Goal: Task Accomplishment & Management: Manage account settings

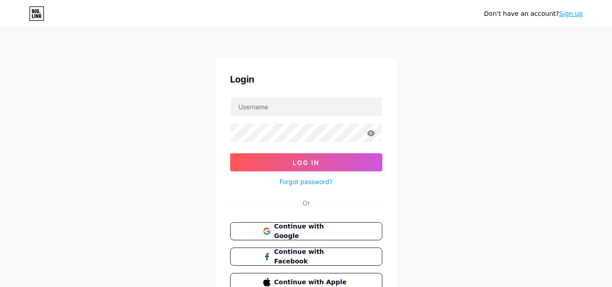
scroll to position [47, 0]
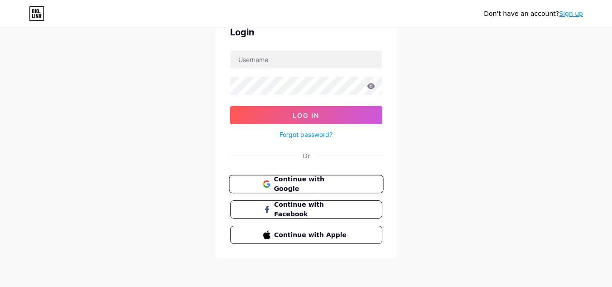
click at [342, 181] on span "Continue with Google" at bounding box center [312, 183] width 76 height 19
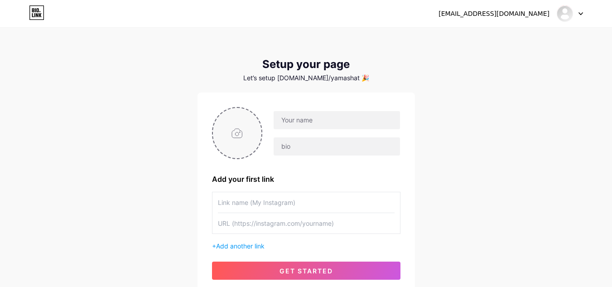
click at [251, 136] on input "file" at bounding box center [237, 133] width 49 height 50
type input "C:\fakepath\photo_2025-08-12_07-43-49.jpg"
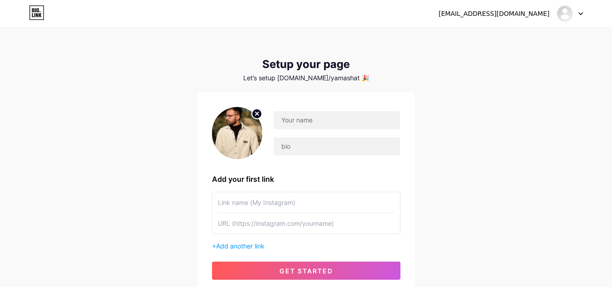
click at [246, 134] on img at bounding box center [237, 133] width 51 height 52
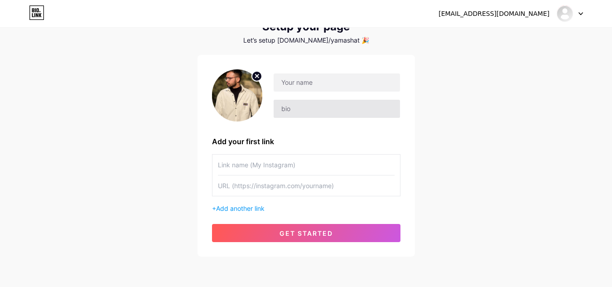
scroll to position [39, 0]
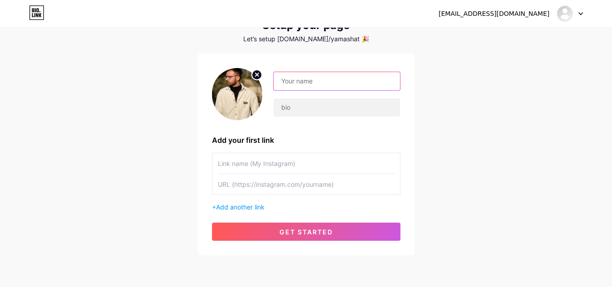
click at [340, 85] on input "text" at bounding box center [337, 81] width 126 height 18
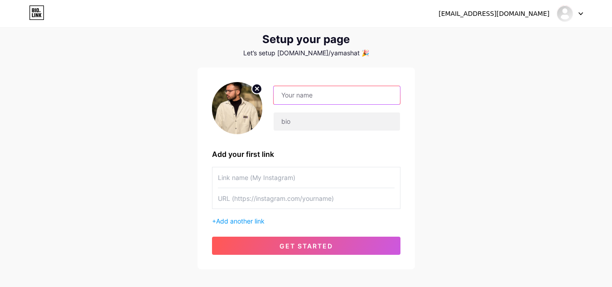
scroll to position [73, 0]
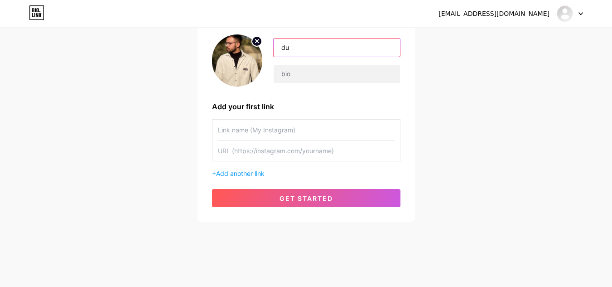
type input "d"
drag, startPoint x: 358, startPoint y: 61, endPoint x: 353, endPoint y: 47, distance: 14.5
click at [353, 47] on input "text" at bounding box center [337, 48] width 126 height 18
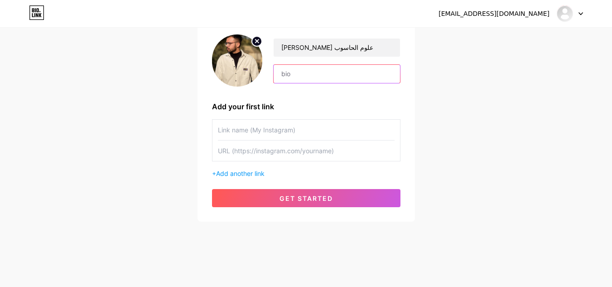
click at [347, 69] on input "text" at bounding box center [337, 74] width 126 height 18
click at [325, 133] on input "text" at bounding box center [306, 130] width 177 height 20
click at [244, 172] on span "Add another link" at bounding box center [240, 173] width 48 height 8
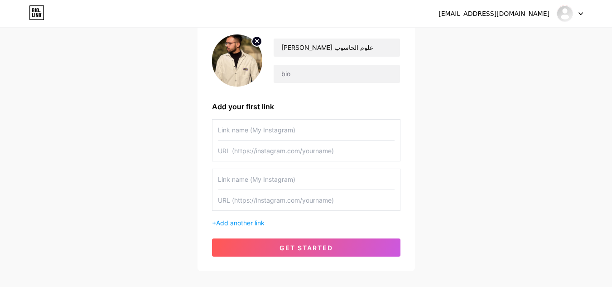
scroll to position [122, 0]
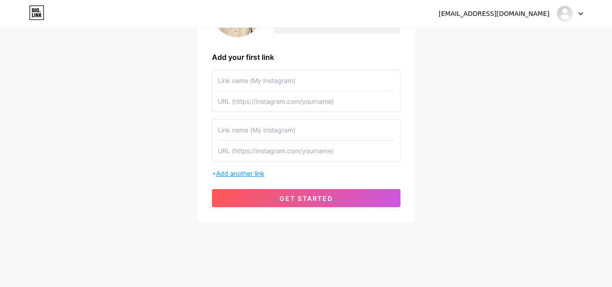
click at [256, 170] on span "Add another link" at bounding box center [240, 173] width 48 height 8
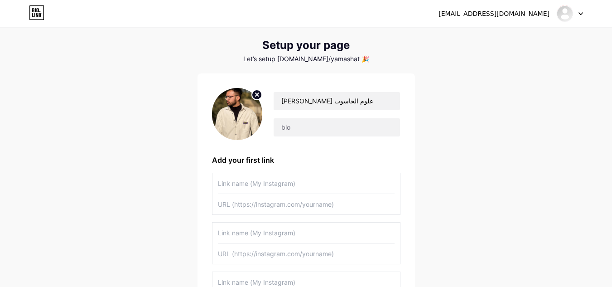
scroll to position [18, 0]
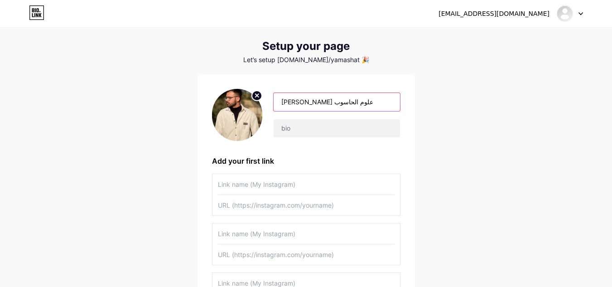
drag, startPoint x: 326, startPoint y: 103, endPoint x: 272, endPoint y: 107, distance: 54.1
click at [272, 107] on div "يعقوب يوسف -خريج علوم الحاسوب" at bounding box center [331, 114] width 138 height 45
type input "[PERSON_NAME]"
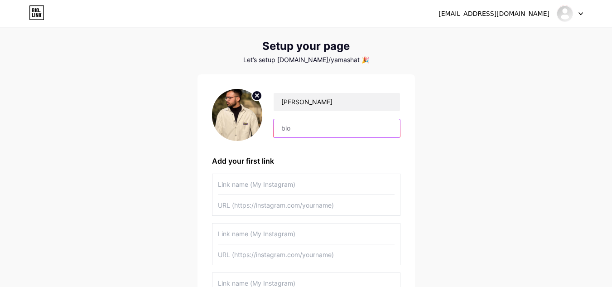
click at [299, 123] on input "text" at bounding box center [337, 128] width 126 height 18
click at [343, 129] on input "text" at bounding box center [337, 128] width 126 height 18
paste input "خريج كلية التكنولوجيا – علوم الحاسوب / إدارة شبكات"
type input "خريج كلية التكنولوجيا – علوم الحاسوب / إدارة شبكات"
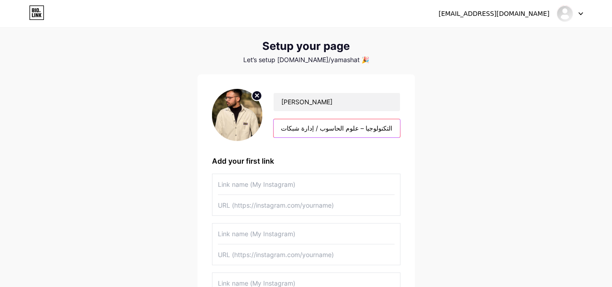
scroll to position [0, 0]
drag, startPoint x: 401, startPoint y: 129, endPoint x: 392, endPoint y: 128, distance: 9.1
click at [392, 128] on div "يعقوب يوسف خريج كلية التكنولوجيا – علوم الحاسوب / إدارة شبكات Add your first li…" at bounding box center [307, 224] width 218 height 300
drag, startPoint x: 392, startPoint y: 128, endPoint x: 272, endPoint y: 125, distance: 119.7
click at [272, 125] on div "يعقوب يوسف خريج كلية التكنولوجيا – علوم الحاسوب / إدارة شبكات" at bounding box center [331, 114] width 138 height 45
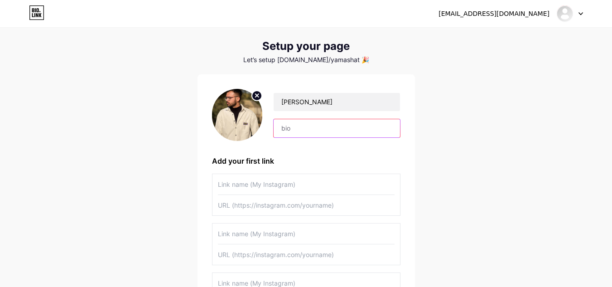
paste input "[PERSON_NAME] – خريج الجامعة التكنولوجية، علوم الحاسوب، اختصاص إدارة الشبكات. ش…"
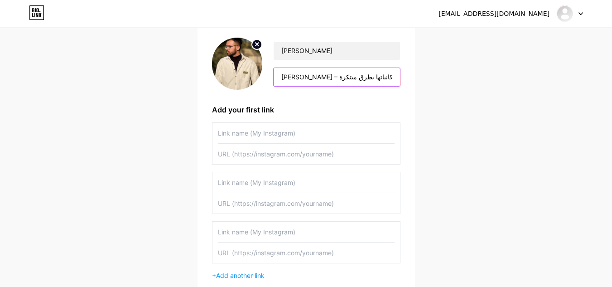
scroll to position [70, 0]
type input "[PERSON_NAME] – خريج الجامعة التكنولوجية، علوم الحاسوب، اختصاص إدارة الشبكات. ش…"
click at [295, 132] on input "text" at bounding box center [306, 132] width 177 height 20
type input "h"
type input "H"
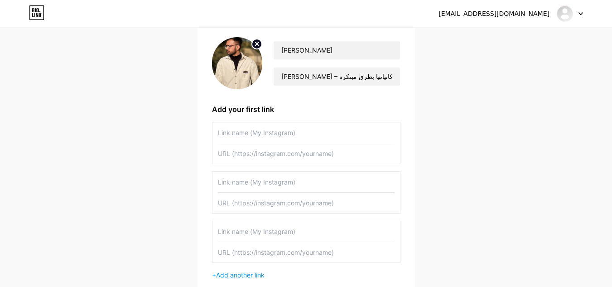
paste input "Instagram"
type input "Instagram"
click at [276, 152] on input "text" at bounding box center [306, 153] width 177 height 20
click at [331, 151] on input "text" at bounding box center [306, 153] width 177 height 20
paste input "[URL][DOMAIN_NAME]"
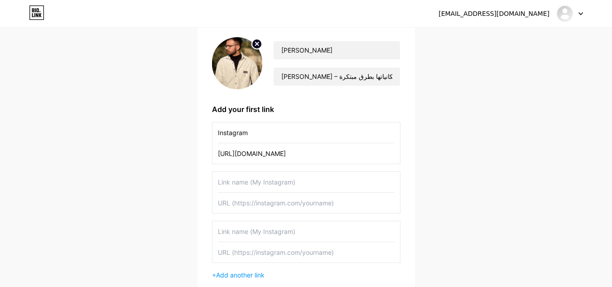
scroll to position [0, 59]
type input "[URL][DOMAIN_NAME]"
click at [323, 183] on input "text" at bounding box center [306, 182] width 177 height 20
click at [312, 184] on input "text" at bounding box center [306, 182] width 177 height 20
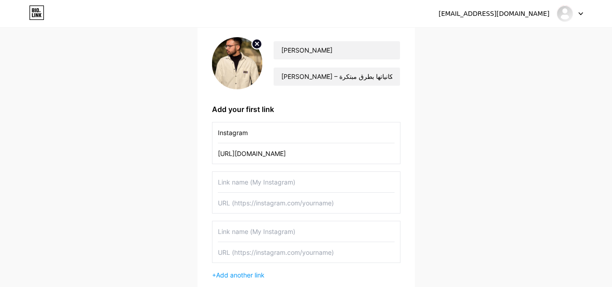
click at [305, 205] on input "text" at bounding box center [306, 203] width 177 height 20
paste input "TikTok"
type input "TikTok"
click at [293, 187] on input "text" at bounding box center [306, 182] width 177 height 20
paste input "TikTok"
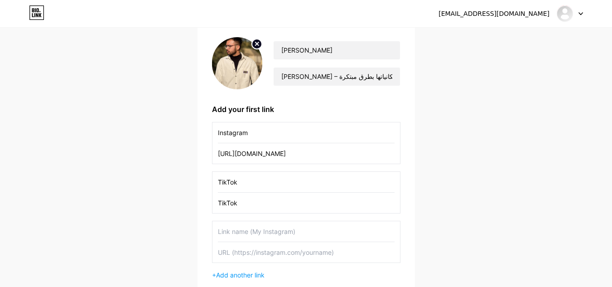
type input "TikTok"
drag, startPoint x: 266, startPoint y: 200, endPoint x: 189, endPoint y: 206, distance: 77.3
click at [189, 206] on div "almwswyyqwbywsf@gmail.com Dashboard Logout Setup your page Let’s setup bio.link…" at bounding box center [306, 141] width 612 height 422
click at [316, 190] on input "TikTok" at bounding box center [306, 182] width 177 height 20
click at [301, 203] on input "text" at bounding box center [306, 203] width 177 height 20
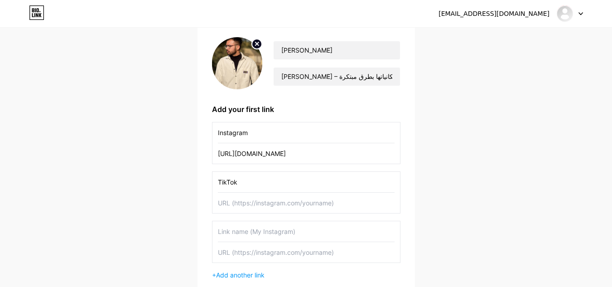
paste input "[URL][DOMAIN_NAME]"
type input "[URL][DOMAIN_NAME]"
click at [291, 228] on input "text" at bounding box center [306, 231] width 177 height 20
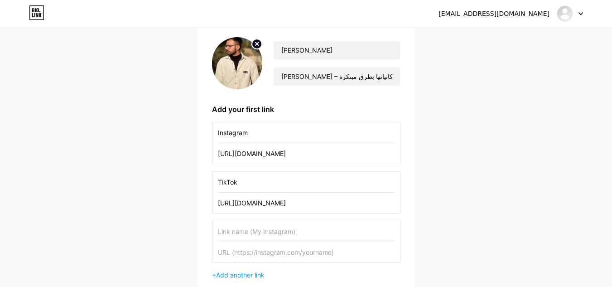
scroll to position [171, 0]
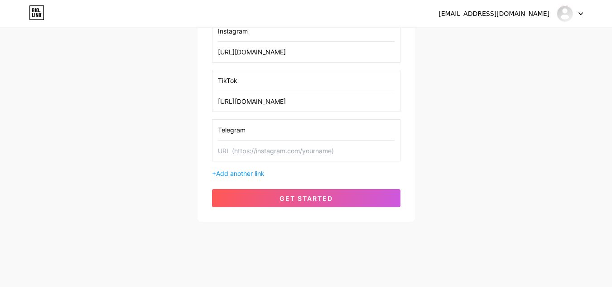
type input "Telegram"
click at [308, 148] on input "text" at bounding box center [306, 150] width 177 height 20
paste input "[URL][DOMAIN_NAME]"
type input "[URL][DOMAIN_NAME]"
click at [258, 173] on span "Add another link" at bounding box center [240, 173] width 48 height 8
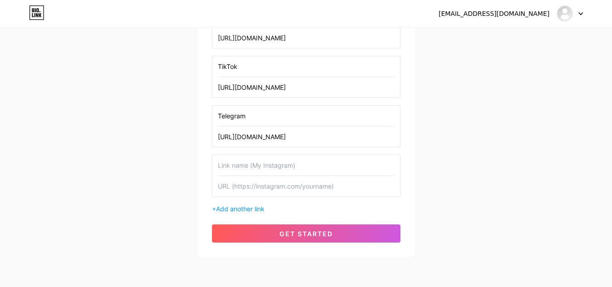
scroll to position [186, 0]
click at [275, 164] on input "text" at bounding box center [306, 165] width 177 height 20
paste input "WhatsApp"
type input "WhatsApp"
click at [271, 182] on input "text" at bounding box center [306, 185] width 177 height 20
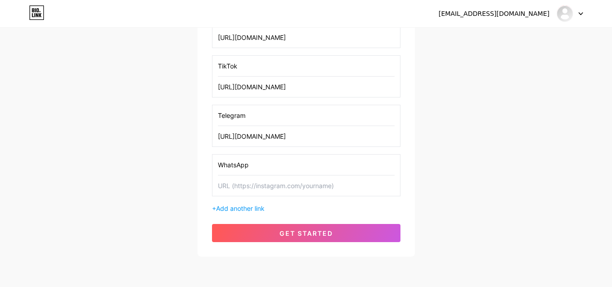
click at [277, 184] on input "text" at bounding box center [306, 185] width 177 height 20
paste input "[URL][DOMAIN_NAME]"
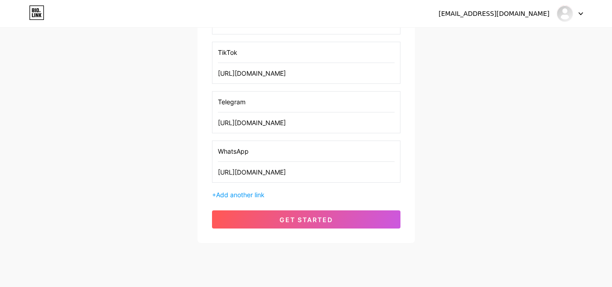
scroll to position [201, 0]
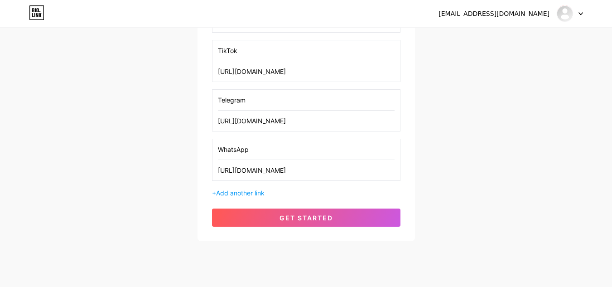
type input "[URL][DOMAIN_NAME]"
click at [328, 222] on button "get started" at bounding box center [306, 217] width 189 height 18
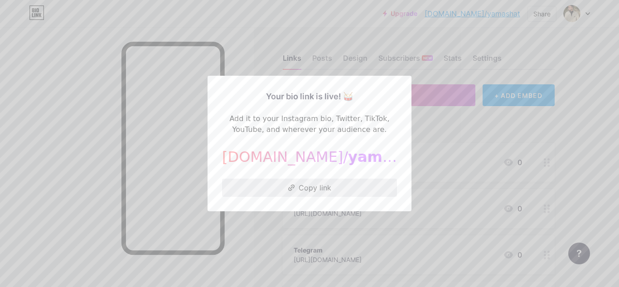
click at [325, 192] on button "Copy link" at bounding box center [309, 188] width 175 height 18
click at [338, 186] on button "Copy link" at bounding box center [309, 188] width 175 height 18
click at [447, 99] on div at bounding box center [309, 143] width 619 height 287
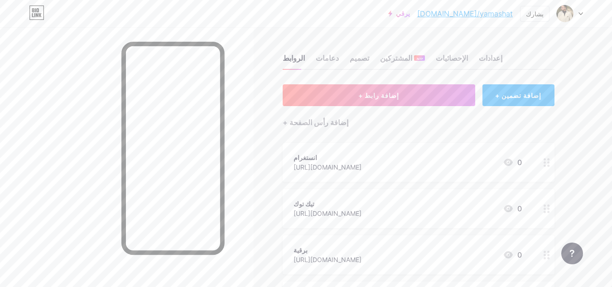
click at [496, 143] on div "انستغرام https://www.instagram.com/yqwb9210?igsh=enJjcjRteGZvYjl4&utm_source=qr…" at bounding box center [419, 162] width 272 height 39
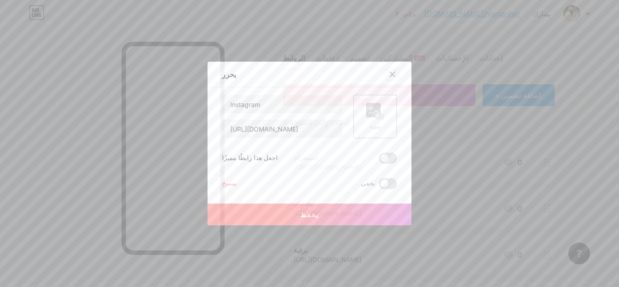
click at [392, 73] on icon at bounding box center [392, 74] width 7 height 7
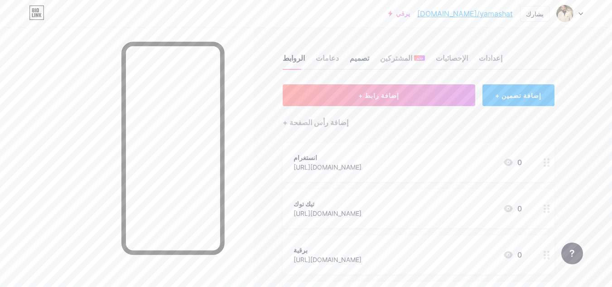
click at [361, 58] on font "تصميم" at bounding box center [359, 57] width 19 height 9
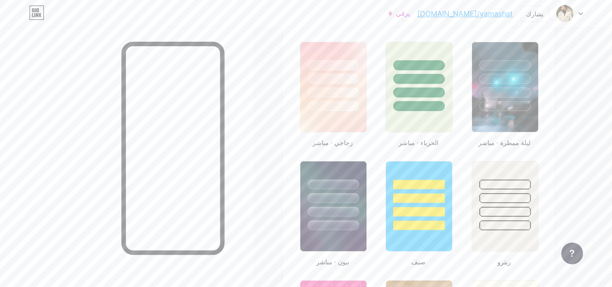
scroll to position [466, 0]
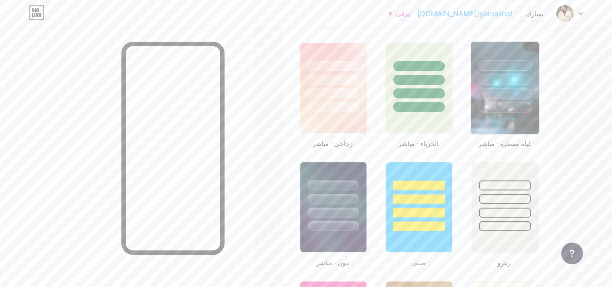
click at [517, 92] on div at bounding box center [505, 93] width 53 height 10
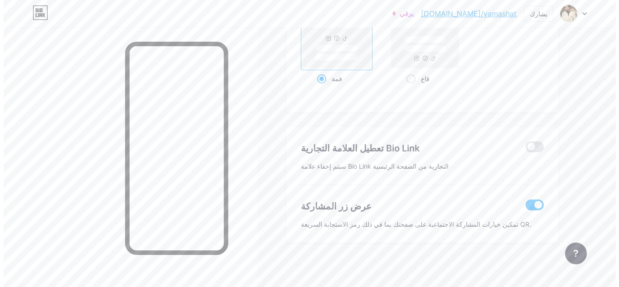
scroll to position [1253, 0]
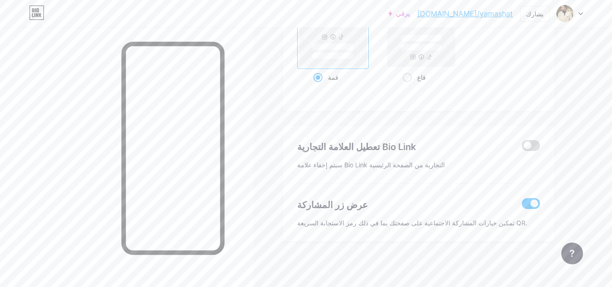
click at [526, 147] on span at bounding box center [531, 145] width 18 height 11
click at [522, 148] on input "checkbox" at bounding box center [522, 148] width 0 height 0
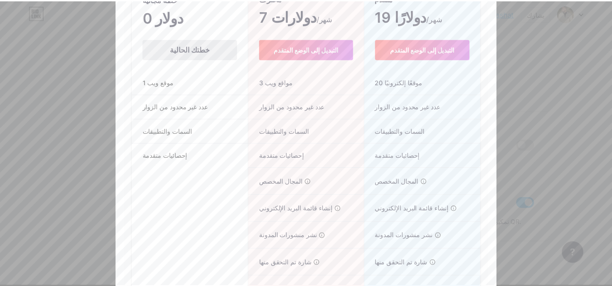
scroll to position [0, 0]
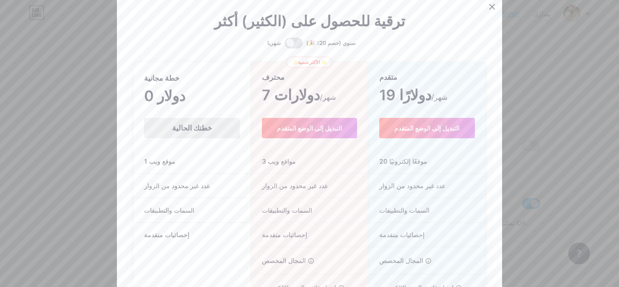
click at [211, 126] on div "خطتك الحالية" at bounding box center [192, 128] width 96 height 20
click at [489, 6] on icon at bounding box center [492, 6] width 7 height 7
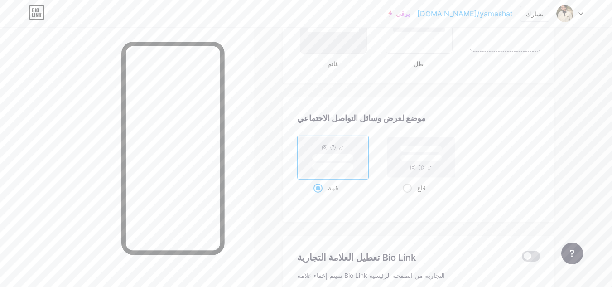
scroll to position [1111, 0]
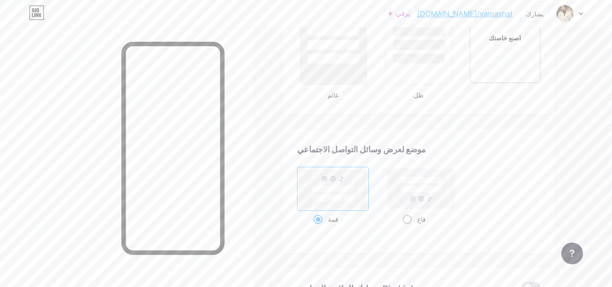
click at [426, 191] on rect at bounding box center [422, 189] width 42 height 7
click at [409, 228] on input "قاع" at bounding box center [406, 231] width 6 height 6
radio input "true"
click at [358, 196] on rect at bounding box center [334, 189] width 68 height 40
click at [320, 228] on input "قمة" at bounding box center [317, 231] width 6 height 6
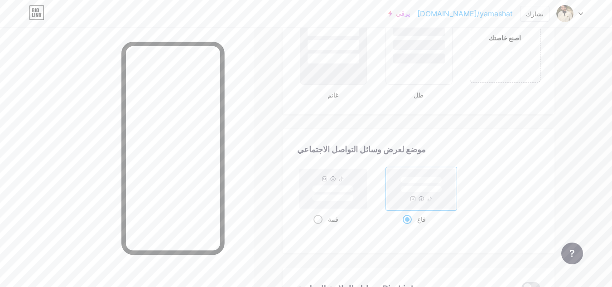
radio input "true"
click at [409, 200] on rect at bounding box center [422, 189] width 68 height 40
click at [409, 228] on input "قاع" at bounding box center [406, 231] width 6 height 6
radio input "true"
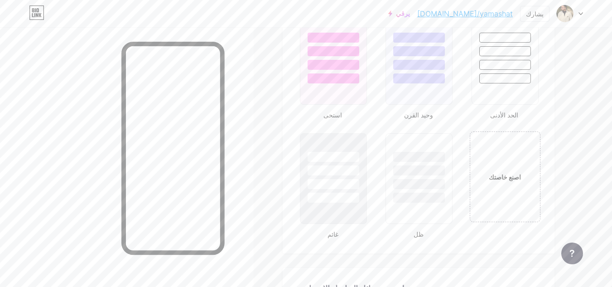
scroll to position [971, 0]
click at [502, 189] on div "اصنع خاصتك" at bounding box center [505, 176] width 73 height 93
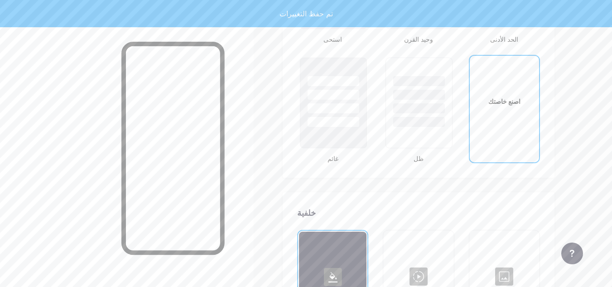
scroll to position [1203, 0]
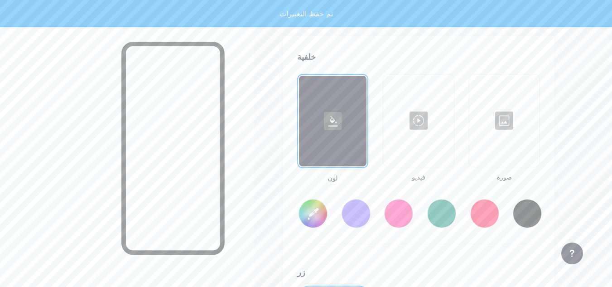
type input "#ffffff"
type input "#000000"
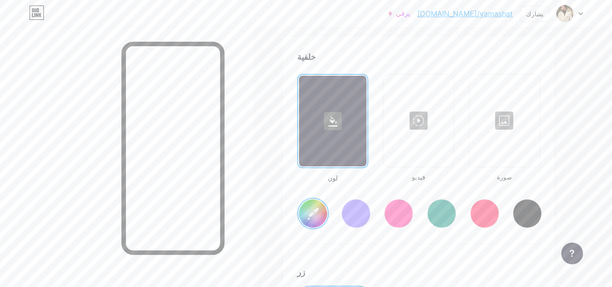
click at [505, 125] on div at bounding box center [504, 120] width 68 height 91
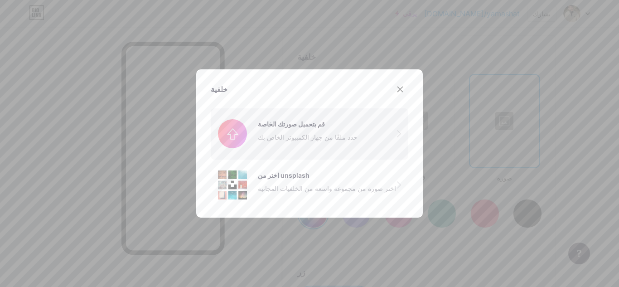
click at [377, 137] on input "file" at bounding box center [310, 133] width 198 height 51
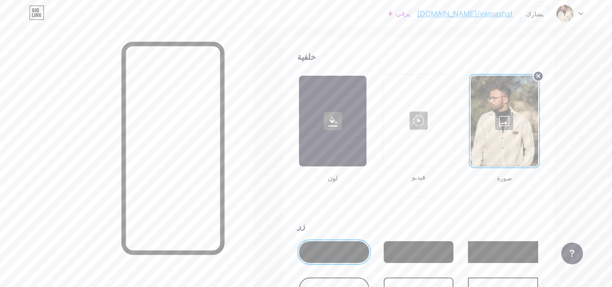
click at [502, 118] on div at bounding box center [505, 121] width 68 height 91
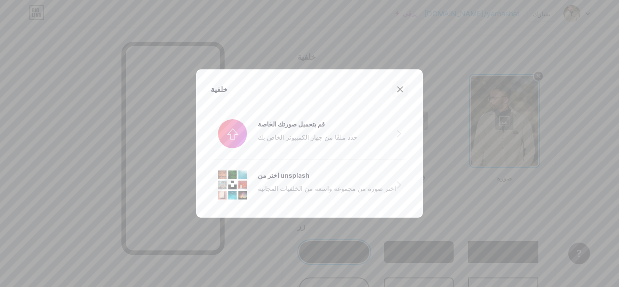
click at [397, 89] on icon at bounding box center [400, 89] width 7 height 7
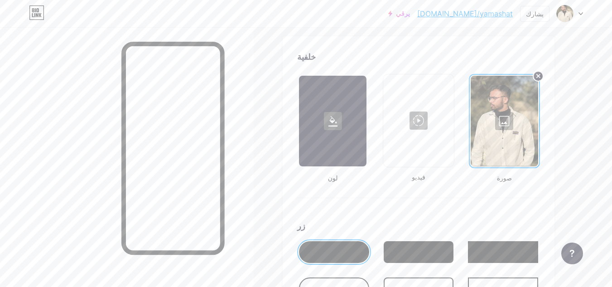
click at [339, 117] on rect at bounding box center [333, 121] width 18 height 18
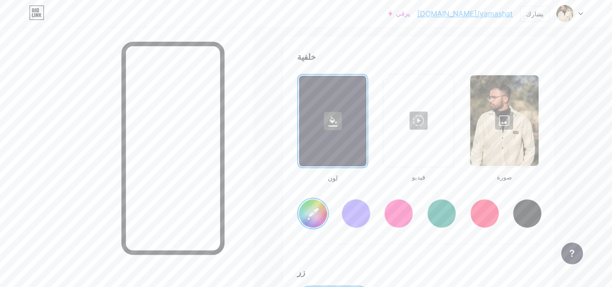
click at [439, 217] on div at bounding box center [441, 213] width 29 height 29
click at [540, 212] on div at bounding box center [527, 213] width 29 height 29
click at [320, 210] on input "#000000" at bounding box center [313, 213] width 28 height 28
type input "#fbf9f9"
click at [335, 231] on div "لون فيديو صورة #fbf9f9" at bounding box center [418, 159] width 243 height 170
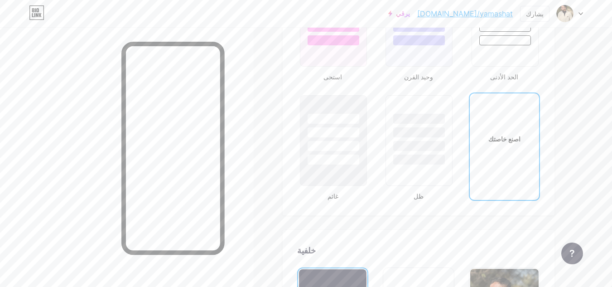
scroll to position [1006, 0]
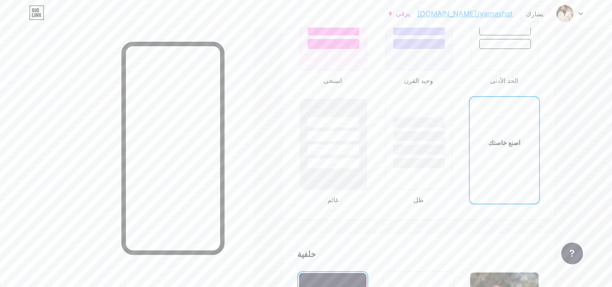
click at [435, 142] on div at bounding box center [419, 133] width 66 height 69
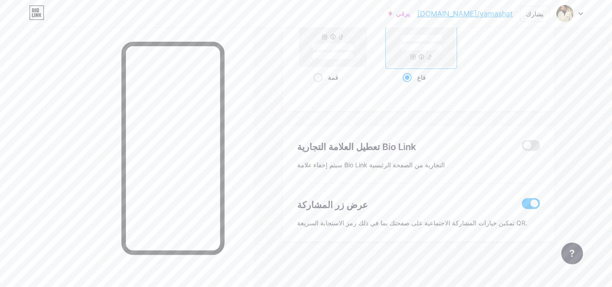
scroll to position [1252, 0]
click at [537, 203] on span at bounding box center [531, 204] width 18 height 11
click at [522, 206] on input "checkbox" at bounding box center [522, 206] width 0 height 0
click at [531, 203] on span at bounding box center [531, 204] width 18 height 11
click at [522, 206] on input "checkbox" at bounding box center [522, 206] width 0 height 0
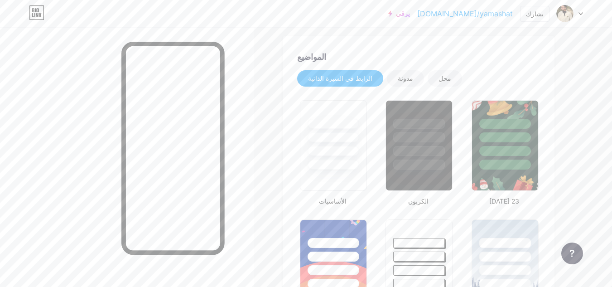
scroll to position [169, 0]
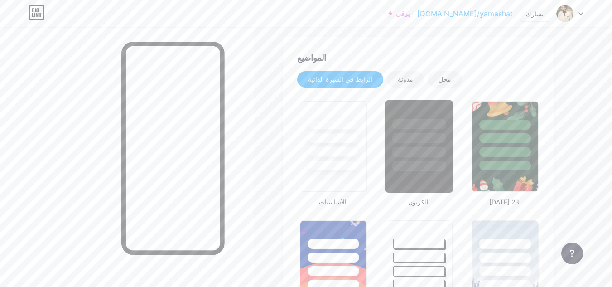
click at [416, 158] on div at bounding box center [419, 135] width 68 height 71
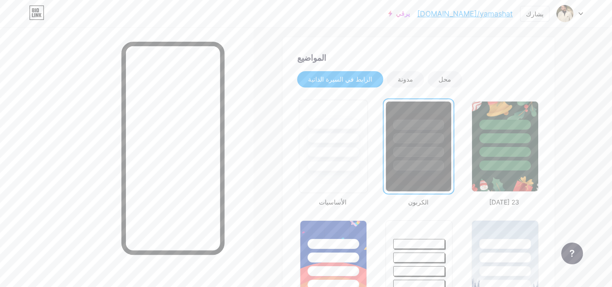
click at [344, 171] on div at bounding box center [333, 166] width 53 height 10
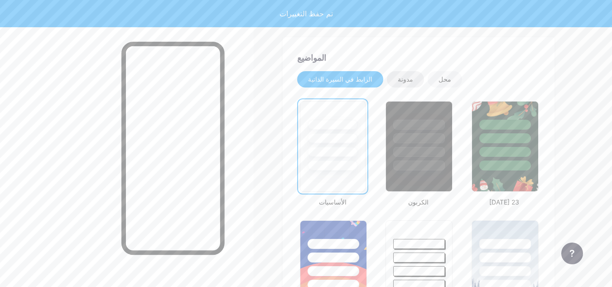
click at [407, 82] on font "مدونة" at bounding box center [405, 79] width 15 height 8
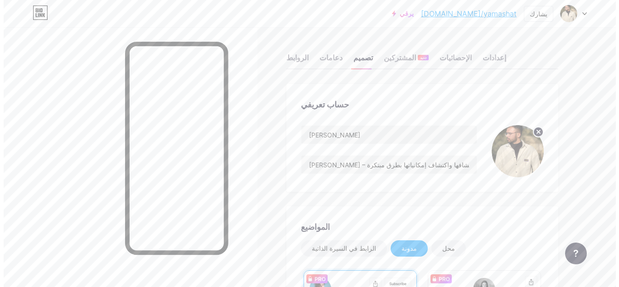
scroll to position [0, 0]
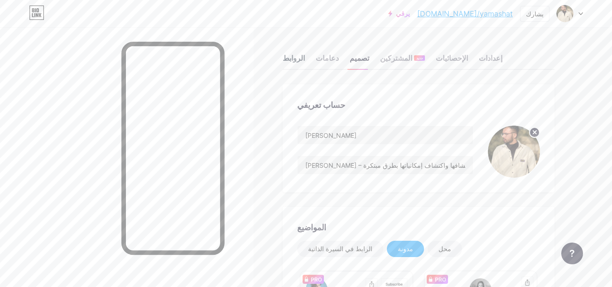
click at [303, 59] on font "الروابط" at bounding box center [294, 57] width 22 height 9
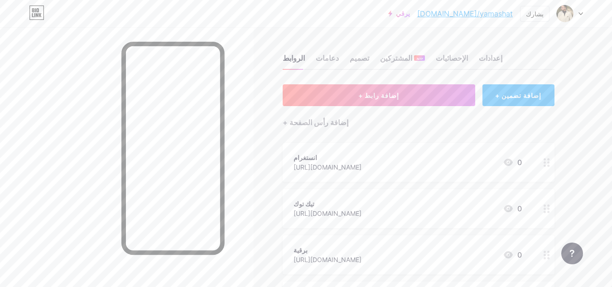
click at [526, 97] on font "+ إضافة تضمين" at bounding box center [518, 96] width 46 height 8
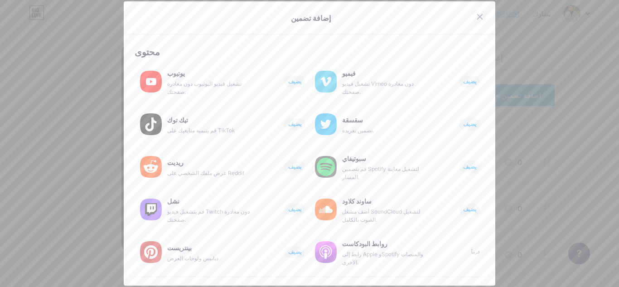
click at [478, 11] on div at bounding box center [480, 17] width 16 height 16
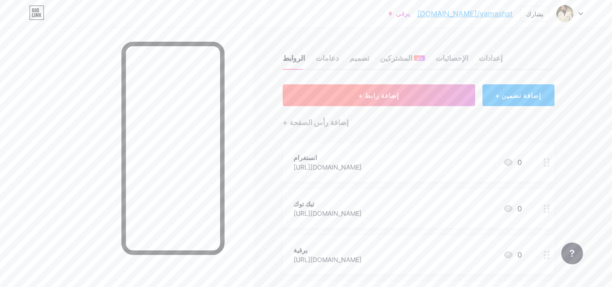
click at [451, 86] on button "+ إضافة رابط" at bounding box center [379, 95] width 193 height 22
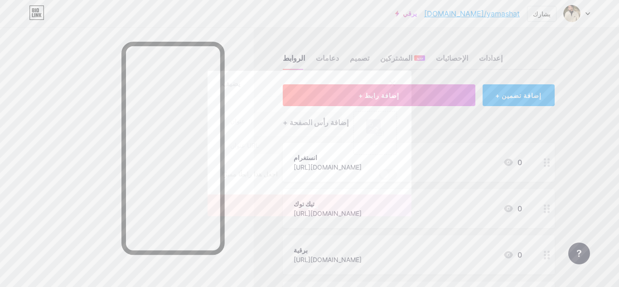
click at [393, 82] on div at bounding box center [392, 83] width 16 height 16
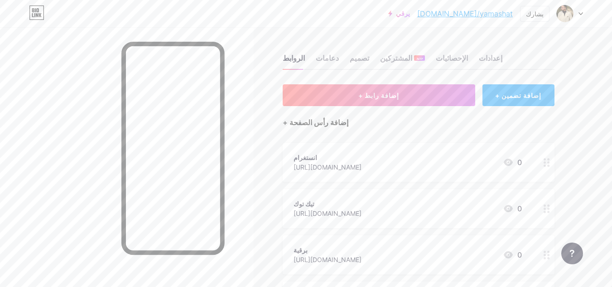
click at [329, 120] on font "+ إضافة رأس الصفحة" at bounding box center [316, 122] width 66 height 9
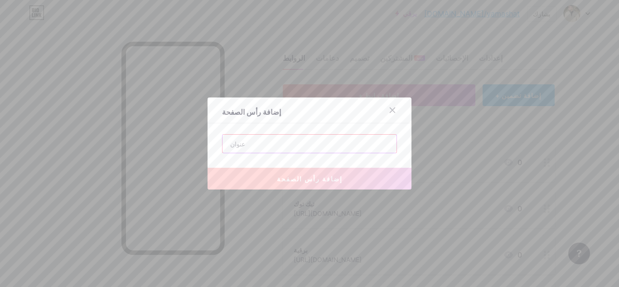
click at [319, 144] on input "text" at bounding box center [310, 144] width 174 height 18
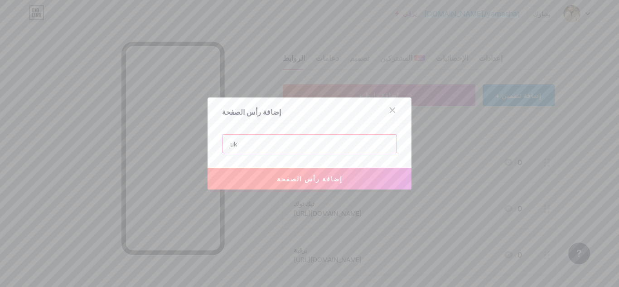
type input "u"
type input "l"
click at [265, 145] on input "موتقع التواصل" at bounding box center [310, 144] width 174 height 18
drag, startPoint x: 249, startPoint y: 145, endPoint x: 269, endPoint y: 146, distance: 20.4
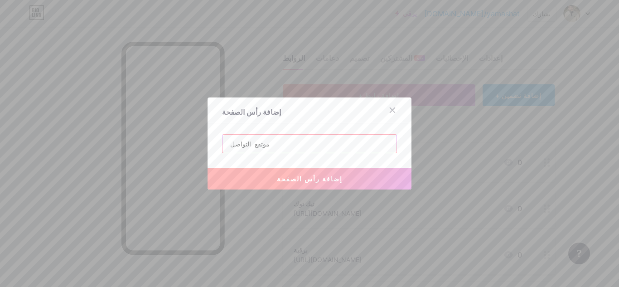
click at [269, 146] on input "موتقع التواصل" at bounding box center [310, 144] width 174 height 18
type input "مواقع التواصل"
click at [281, 182] on font "إضافة رأس الصفحة" at bounding box center [310, 179] width 66 height 8
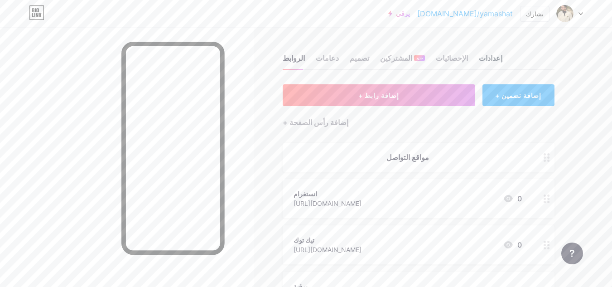
click at [488, 57] on font "إعدادات" at bounding box center [491, 57] width 24 height 9
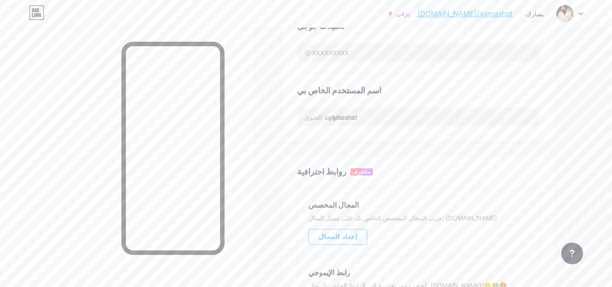
scroll to position [309, 0]
click at [382, 120] on input "yamashat" at bounding box center [419, 117] width 242 height 18
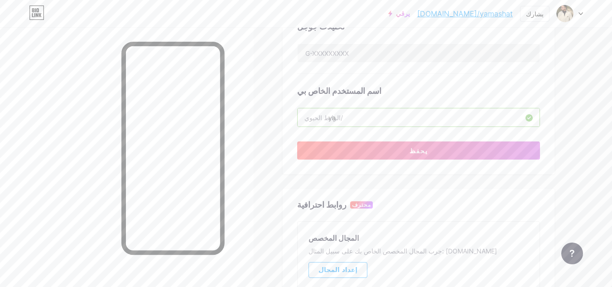
type input "y"
type input "ن"
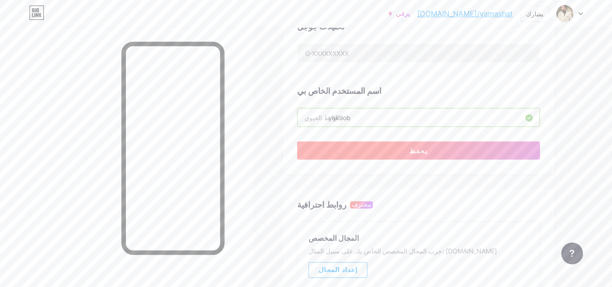
type input "yakoob"
click at [467, 157] on button "يحفظ" at bounding box center [418, 150] width 243 height 18
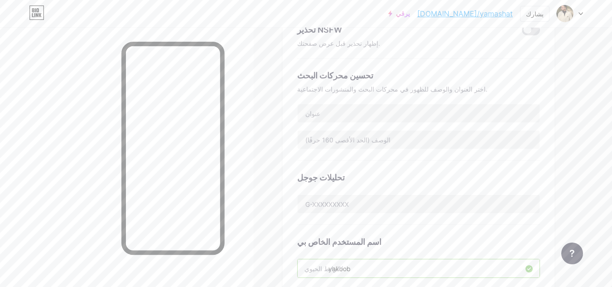
scroll to position [150, 0]
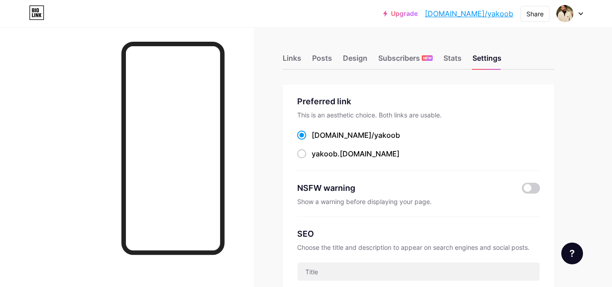
click at [238, 39] on div at bounding box center [127, 170] width 254 height 287
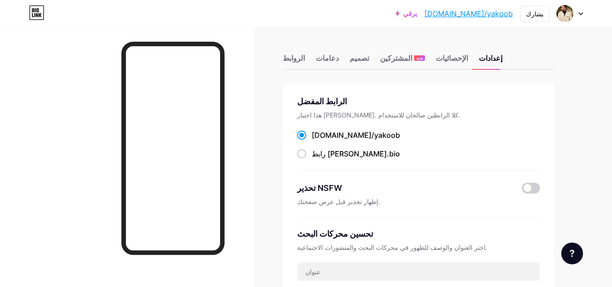
click at [539, 96] on div "الرابط المفضل" at bounding box center [418, 101] width 243 height 12
click at [297, 60] on font "الروابط" at bounding box center [294, 57] width 22 height 9
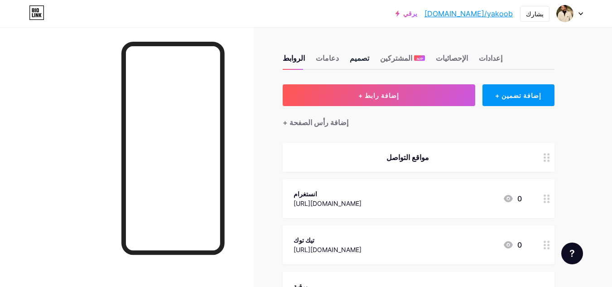
click at [359, 59] on font "تصميم" at bounding box center [359, 57] width 19 height 9
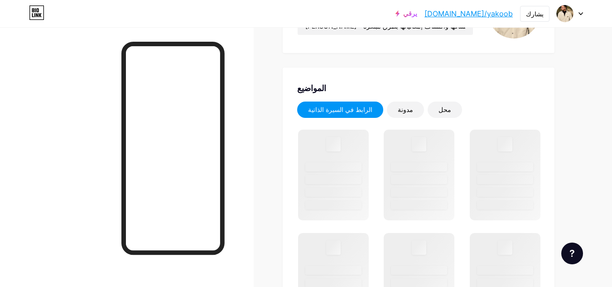
scroll to position [140, 0]
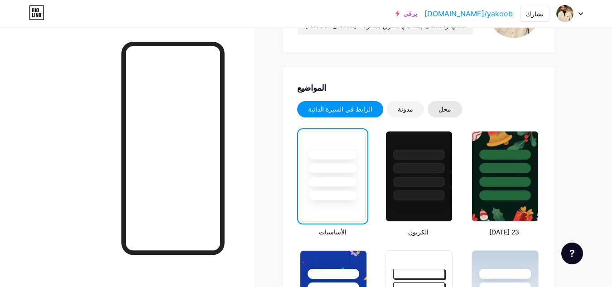
click at [447, 114] on div "محل" at bounding box center [445, 109] width 34 height 16
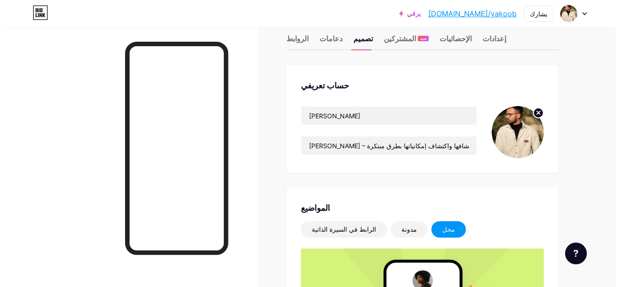
scroll to position [0, 0]
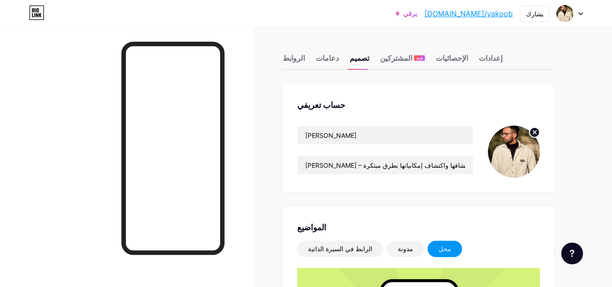
click at [305, 58] on div "الروابط دعامات تصميم المشتركين جديد الإحصائيات إعدادات" at bounding box center [419, 54] width 272 height 32
click at [299, 58] on font "الروابط" at bounding box center [294, 57] width 22 height 9
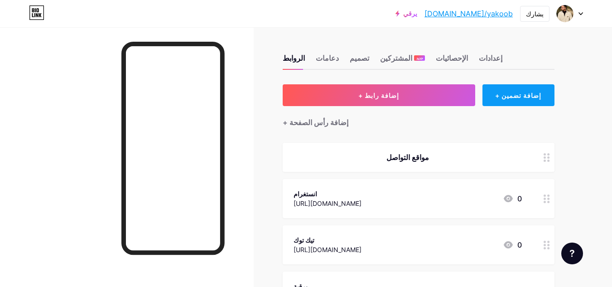
click at [519, 99] on div "+ إضافة تضمين" at bounding box center [519, 95] width 72 height 22
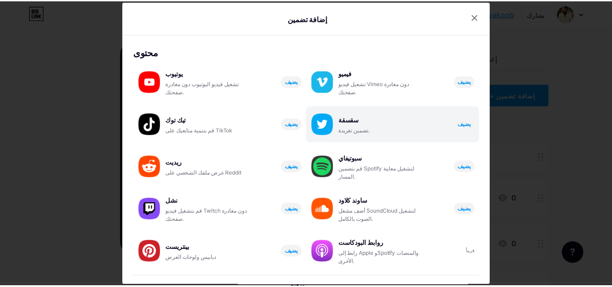
scroll to position [178, 0]
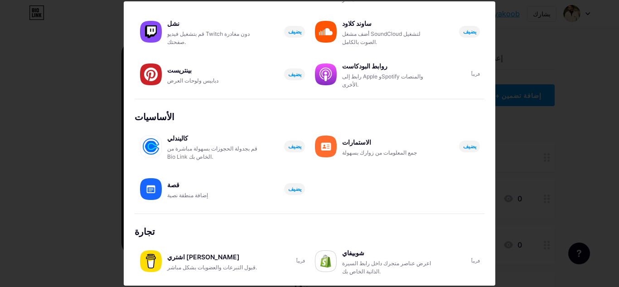
click at [512, 77] on div at bounding box center [309, 143] width 619 height 287
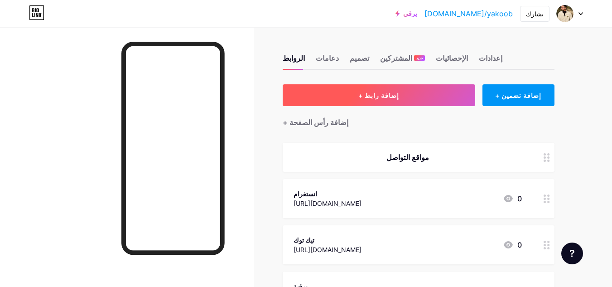
click at [428, 91] on button "+ إضافة رابط" at bounding box center [379, 95] width 193 height 22
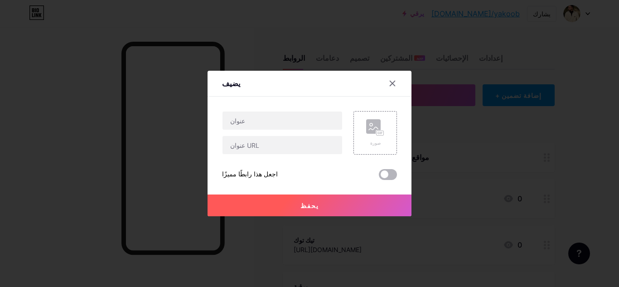
click at [382, 175] on span at bounding box center [388, 174] width 18 height 11
click at [379, 177] on input "checkbox" at bounding box center [379, 177] width 0 height 0
click at [389, 85] on icon at bounding box center [392, 83] width 7 height 7
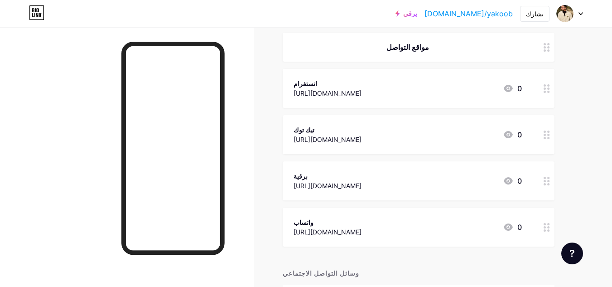
scroll to position [111, 0]
click at [362, 95] on font "[URL][DOMAIN_NAME]" at bounding box center [328, 92] width 68 height 8
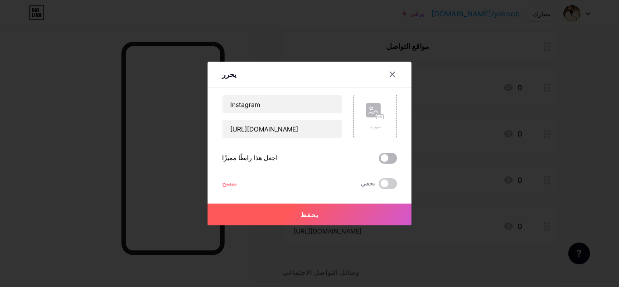
click at [382, 157] on span at bounding box center [388, 158] width 18 height 11
click at [379, 160] on input "checkbox" at bounding box center [379, 160] width 0 height 0
click at [378, 119] on rect at bounding box center [380, 117] width 7 height 5
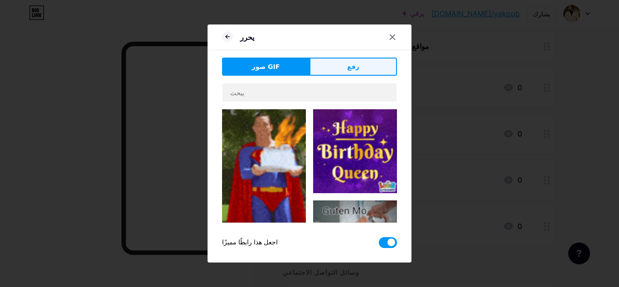
click at [357, 67] on button "رفع" at bounding box center [353, 67] width 87 height 18
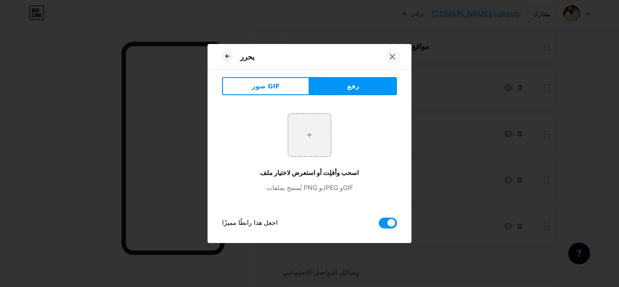
click at [389, 54] on icon at bounding box center [392, 56] width 7 height 7
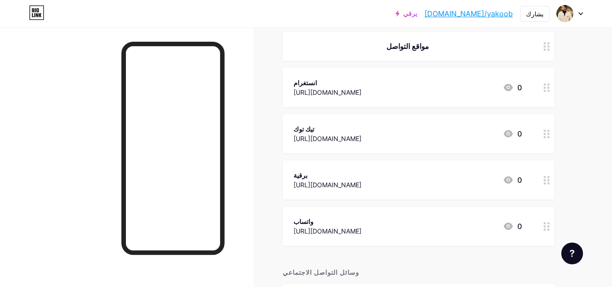
click at [362, 95] on font "[URL][DOMAIN_NAME]" at bounding box center [328, 92] width 68 height 8
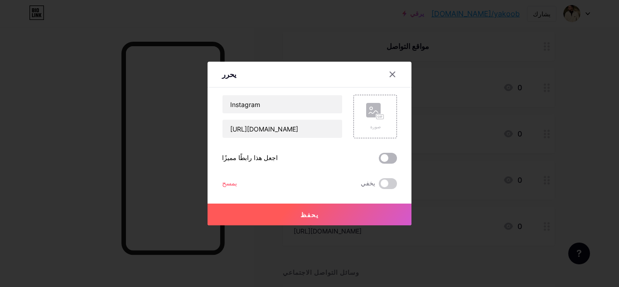
click at [386, 158] on span at bounding box center [388, 158] width 18 height 11
click at [379, 160] on input "checkbox" at bounding box center [379, 160] width 0 height 0
click at [363, 215] on button "يحفظ" at bounding box center [310, 214] width 204 height 22
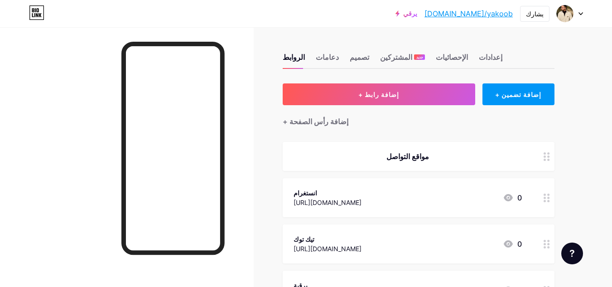
scroll to position [0, 0]
click at [363, 54] on font "تصميم" at bounding box center [359, 57] width 19 height 9
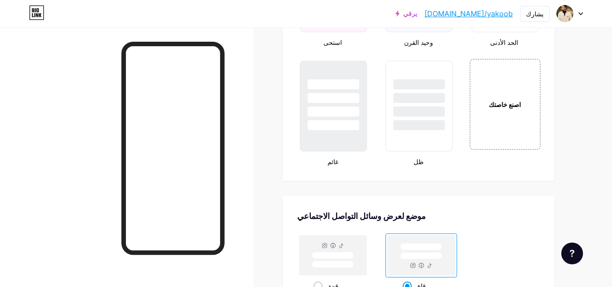
scroll to position [1045, 0]
click at [527, 95] on div "اصنع خاصتك" at bounding box center [505, 103] width 73 height 93
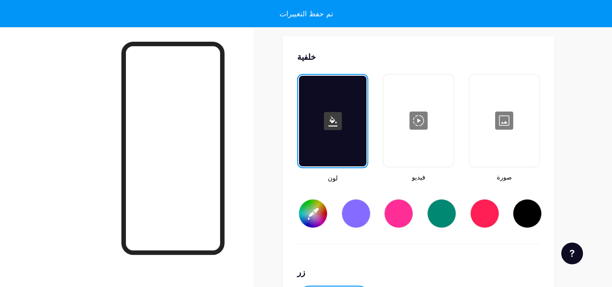
type input "#ffffff"
type input "#000000"
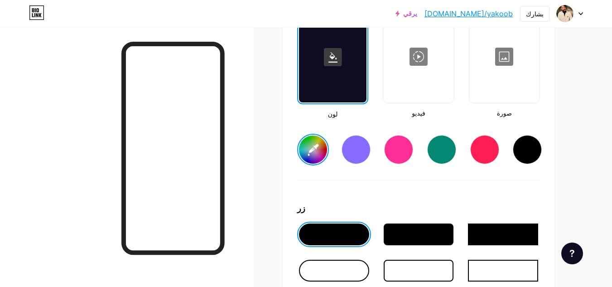
scroll to position [1268, 0]
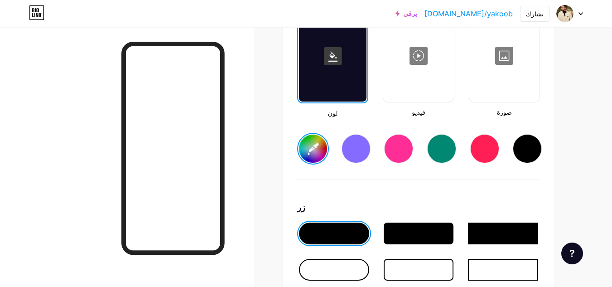
click at [509, 80] on div at bounding box center [504, 55] width 68 height 91
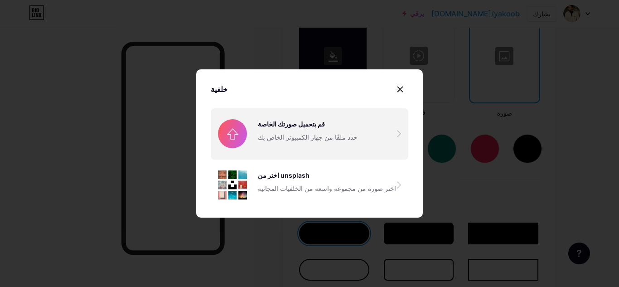
click at [368, 125] on input "file" at bounding box center [310, 133] width 198 height 51
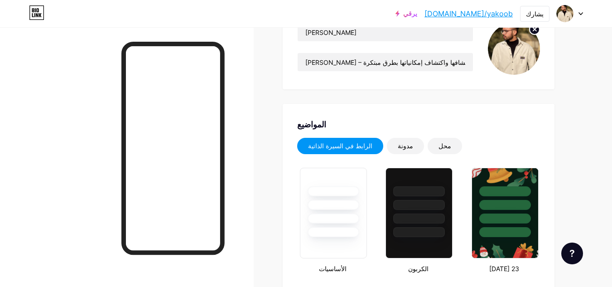
scroll to position [0, 0]
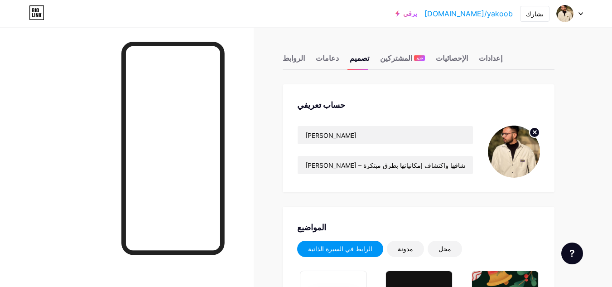
click at [498, 151] on img at bounding box center [514, 152] width 52 height 52
click at [536, 131] on icon at bounding box center [534, 132] width 3 height 3
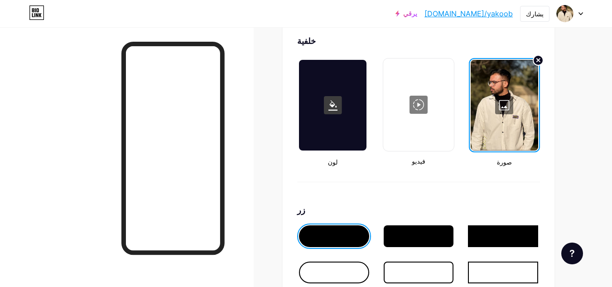
scroll to position [1250, 0]
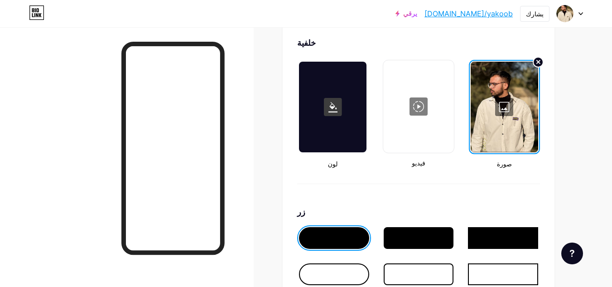
click at [504, 111] on div at bounding box center [505, 107] width 68 height 91
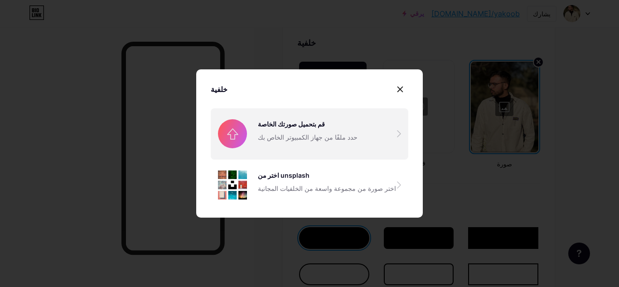
click at [374, 144] on input "file" at bounding box center [310, 133] width 198 height 51
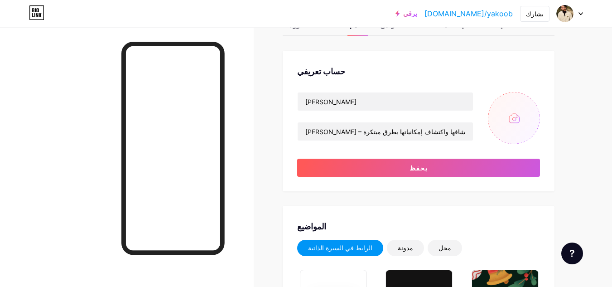
scroll to position [0, 0]
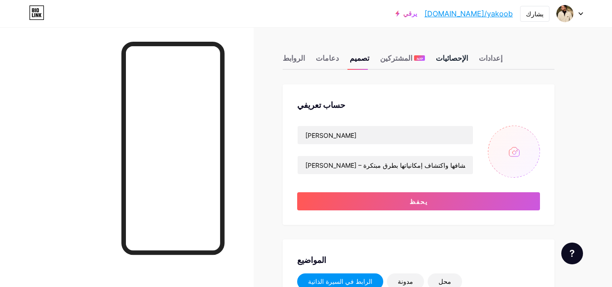
click at [441, 59] on font "الإحصائيات" at bounding box center [452, 57] width 32 height 9
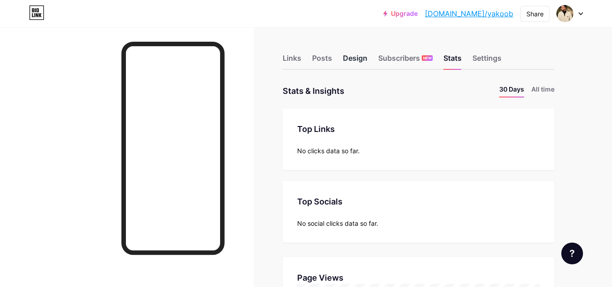
click at [359, 57] on div "Design" at bounding box center [355, 61] width 24 height 16
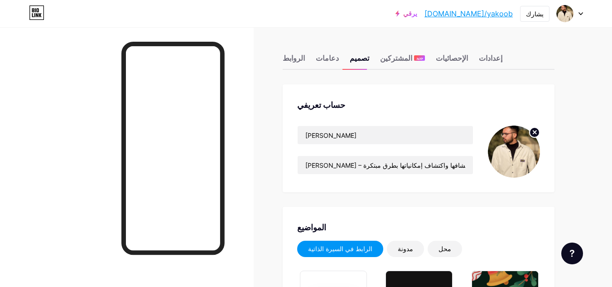
click at [503, 104] on div "حساب تعريفي" at bounding box center [418, 105] width 243 height 12
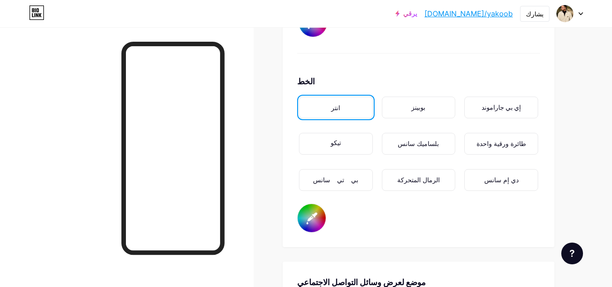
scroll to position [1512, 0]
click at [435, 105] on div "بوبينز" at bounding box center [419, 107] width 74 height 22
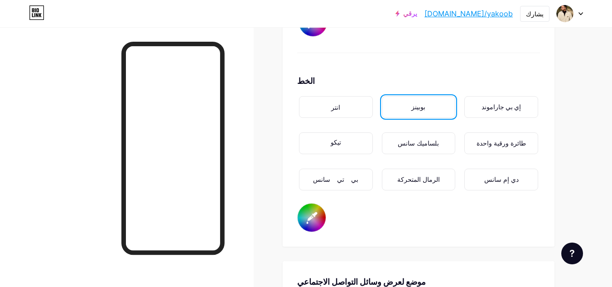
click at [354, 106] on div "انتر" at bounding box center [336, 107] width 74 height 22
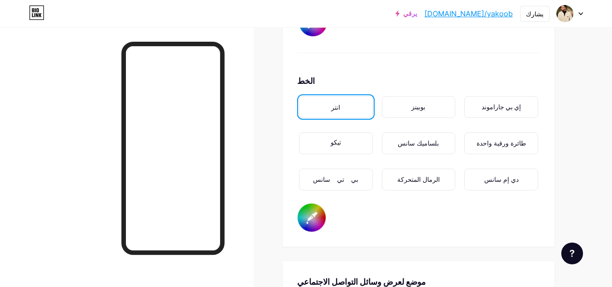
click at [355, 179] on div "بي تي سانس" at bounding box center [336, 180] width 74 height 22
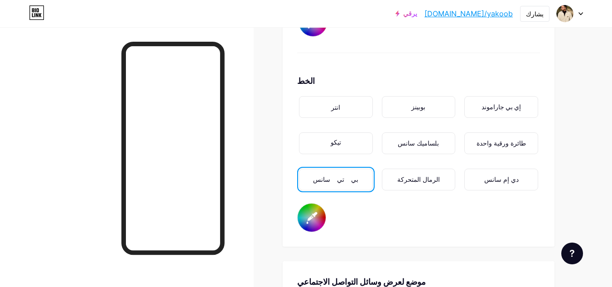
click at [345, 111] on div "انتر" at bounding box center [336, 107] width 74 height 22
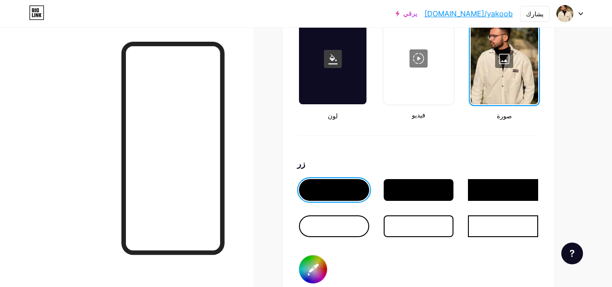
scroll to position [1266, 0]
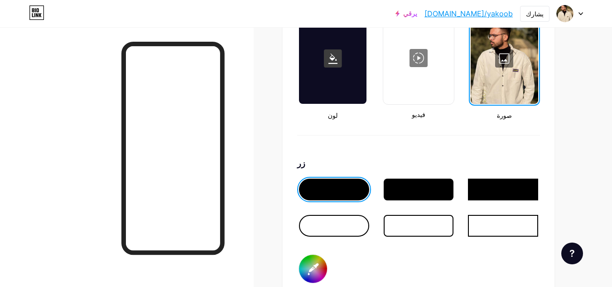
click at [334, 68] on div at bounding box center [333, 58] width 68 height 91
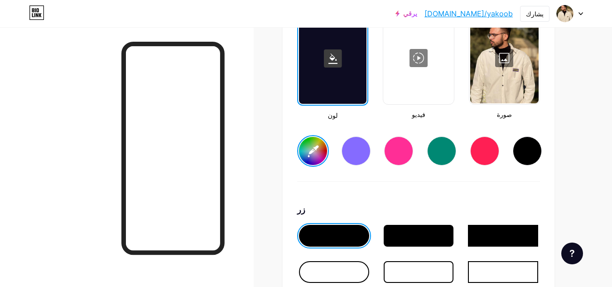
type input "#ffffff"
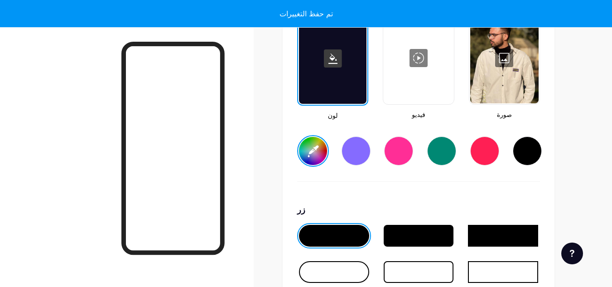
type input "#ffffff"
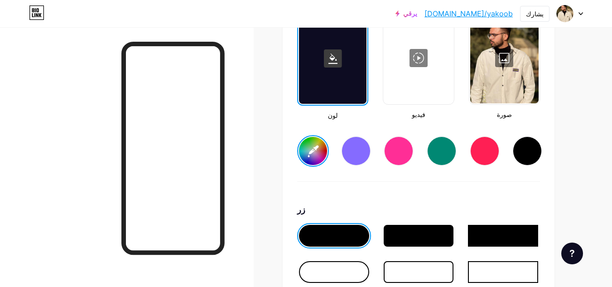
click at [345, 85] on div at bounding box center [333, 58] width 68 height 91
click at [337, 58] on rect at bounding box center [333, 58] width 18 height 18
click at [314, 150] on input "#ffffff" at bounding box center [313, 151] width 28 height 28
click at [314, 153] on input "#ffffff" at bounding box center [313, 151] width 28 height 28
click at [494, 83] on div at bounding box center [504, 58] width 68 height 91
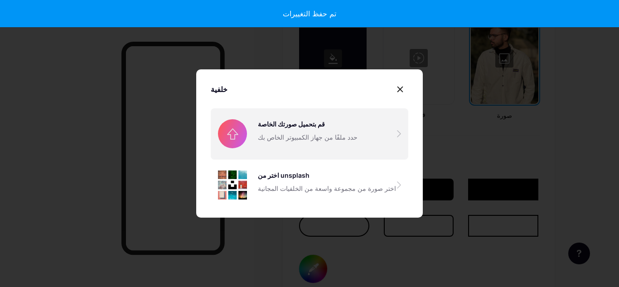
click at [377, 122] on input "file" at bounding box center [310, 133] width 198 height 51
type input "#ffffff"
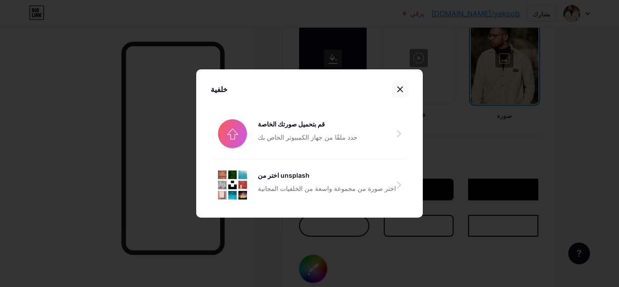
click at [398, 91] on icon at bounding box center [400, 89] width 5 height 5
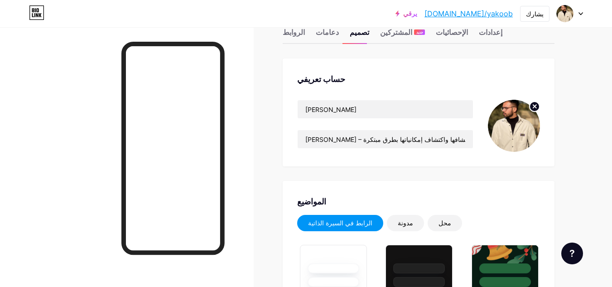
scroll to position [0, 0]
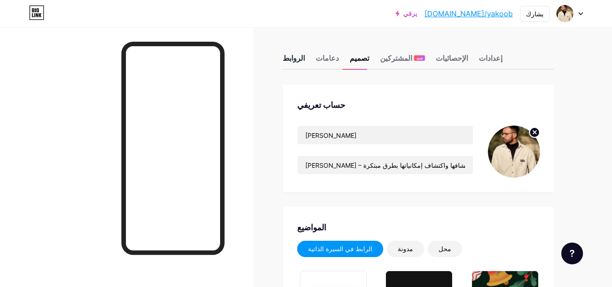
click at [299, 57] on font "الروابط" at bounding box center [294, 57] width 22 height 9
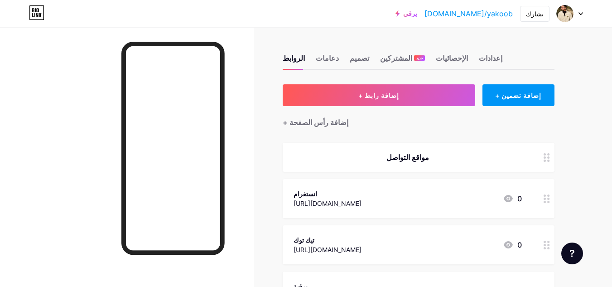
click at [547, 161] on icon at bounding box center [547, 157] width 6 height 9
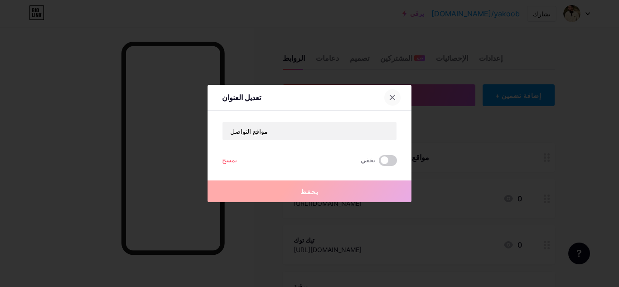
click at [391, 98] on icon at bounding box center [392, 97] width 7 height 7
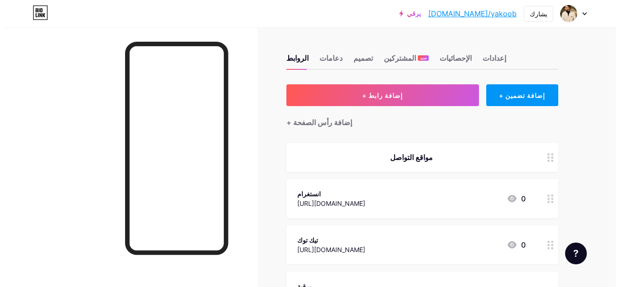
scroll to position [175, 0]
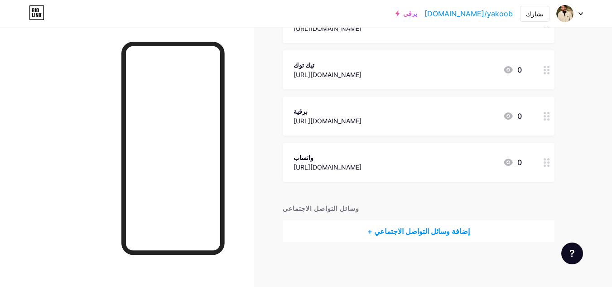
click at [441, 233] on font "+ إضافة وسائل التواصل الاجتماعي" at bounding box center [419, 231] width 102 height 9
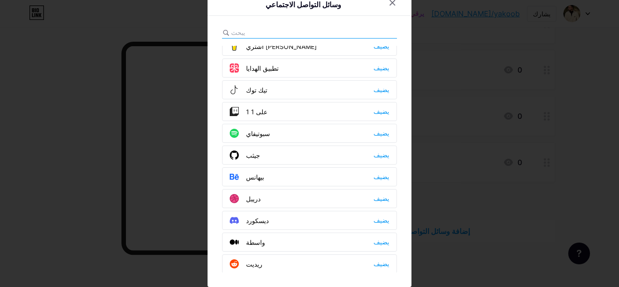
scroll to position [0, 0]
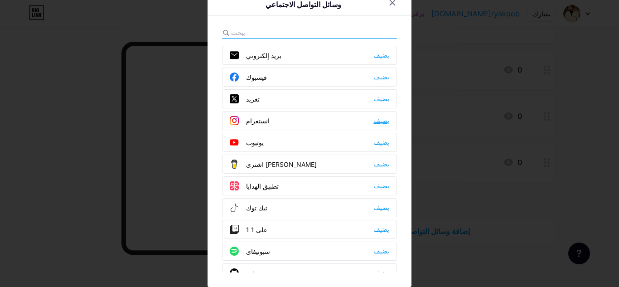
click at [376, 118] on font "يضيف" at bounding box center [381, 120] width 16 height 7
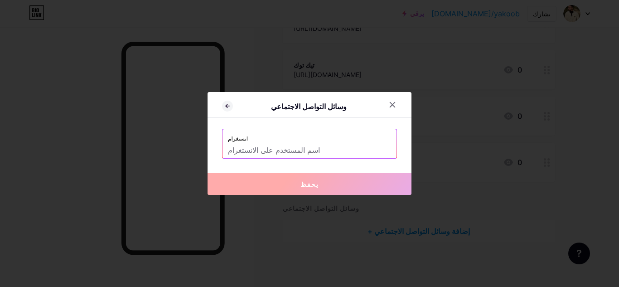
click at [330, 144] on input "text" at bounding box center [309, 150] width 163 height 15
click at [406, 140] on div "وسائل التواصل الاجتماعي انستغرام يحفظ" at bounding box center [310, 143] width 204 height 103
click at [359, 145] on input "text" at bounding box center [309, 150] width 163 height 15
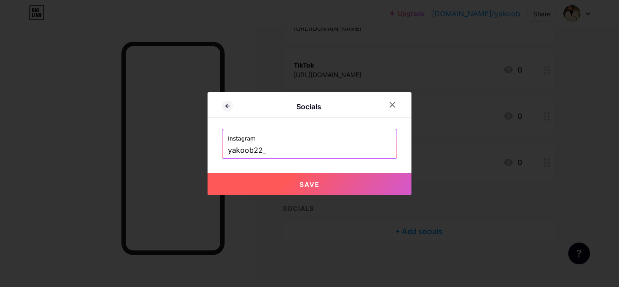
click at [349, 181] on button "Save" at bounding box center [310, 184] width 204 height 22
type input "[URL][DOMAIN_NAME]"
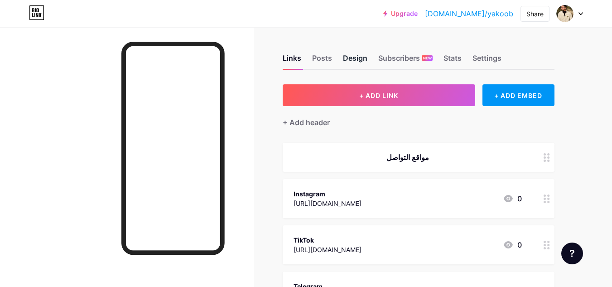
click at [363, 53] on div "Design" at bounding box center [355, 61] width 24 height 16
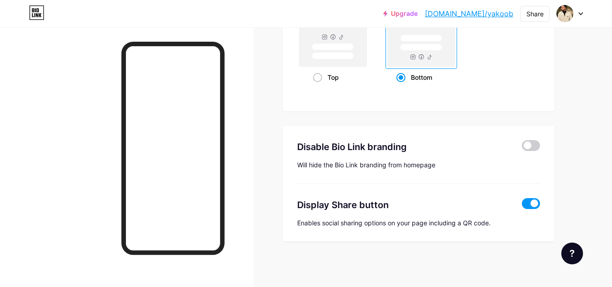
scroll to position [1787, 0]
click at [340, 53] on rect at bounding box center [333, 56] width 42 height 7
click at [319, 86] on input "Top" at bounding box center [316, 89] width 6 height 6
radio input "true"
type input "#ffffff"
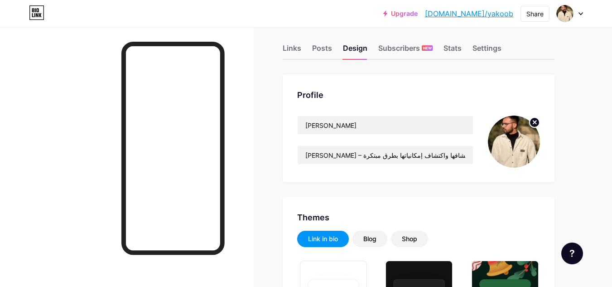
scroll to position [0, 0]
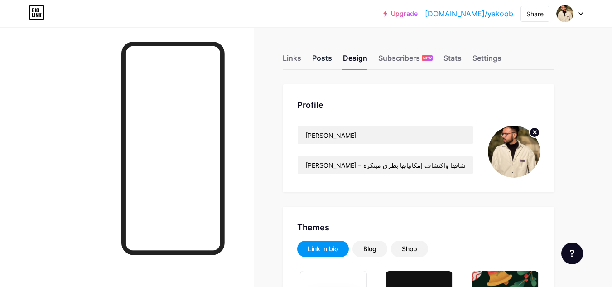
click at [320, 63] on div "Posts" at bounding box center [322, 61] width 20 height 16
click at [348, 60] on div "Design" at bounding box center [355, 61] width 24 height 16
click at [318, 60] on div "Posts" at bounding box center [322, 61] width 20 height 16
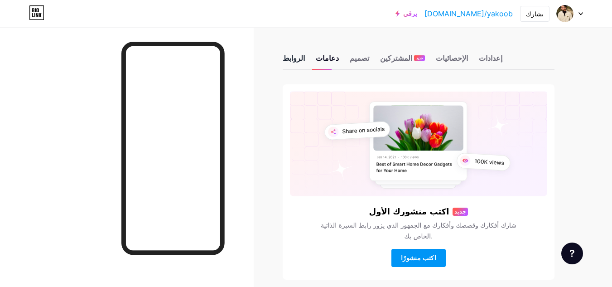
click at [287, 57] on font "الروابط" at bounding box center [294, 57] width 22 height 9
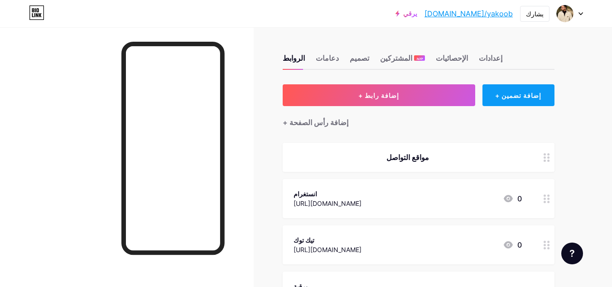
click at [505, 97] on font "+ إضافة تضمين" at bounding box center [518, 96] width 46 height 8
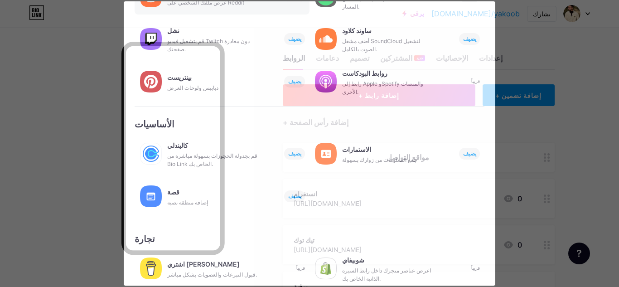
scroll to position [171, 0]
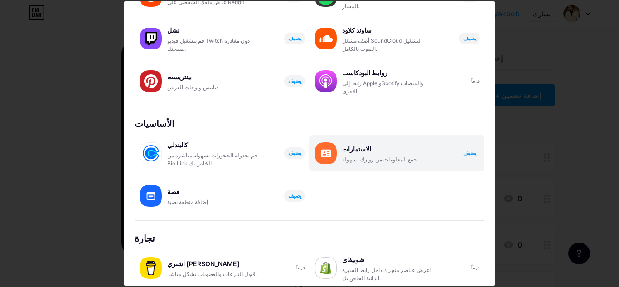
click at [463, 151] on font "يضيف" at bounding box center [469, 153] width 13 height 7
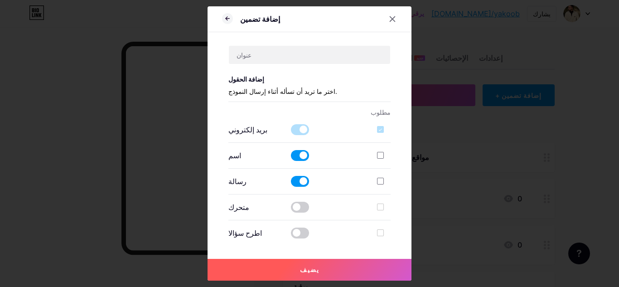
scroll to position [0, 0]
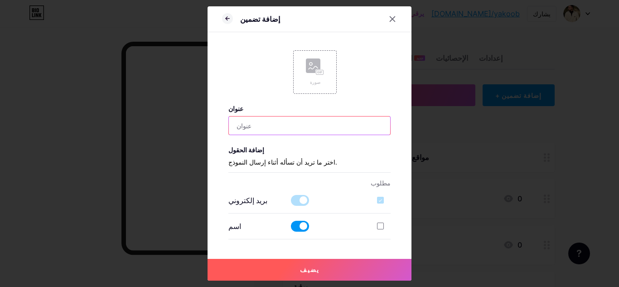
click at [307, 125] on input "text" at bounding box center [310, 125] width 162 height 18
type input "a"
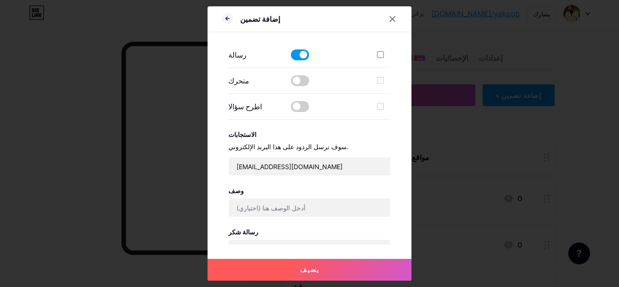
scroll to position [198, 0]
type input "شنو رائيك عني"
click at [329, 203] on input "text" at bounding box center [310, 207] width 162 height 18
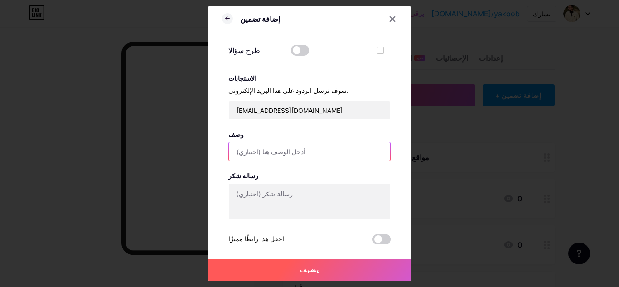
scroll to position [254, 0]
type input "اكتب الي بكلبك"
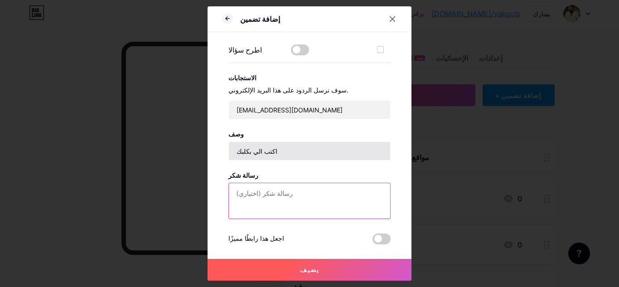
click at [329, 203] on textarea at bounding box center [310, 201] width 162 height 36
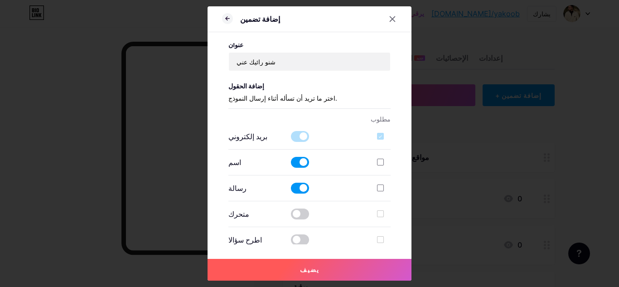
scroll to position [56, 0]
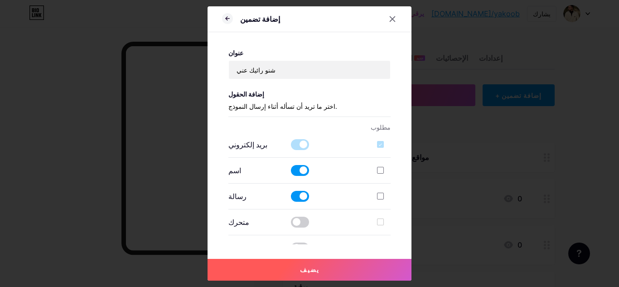
type textarea "شكرا الك"
click at [300, 142] on span at bounding box center [300, 144] width 18 height 11
click at [298, 143] on span at bounding box center [300, 144] width 18 height 11
click at [380, 169] on div at bounding box center [380, 170] width 7 height 7
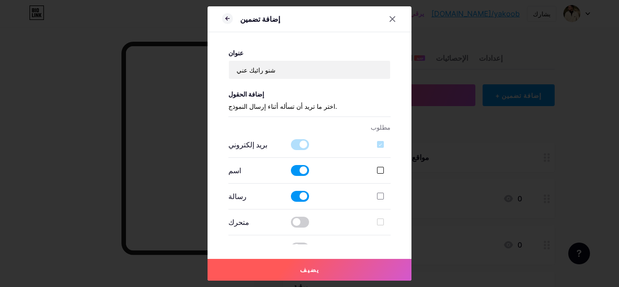
click at [391, 175] on input "checkbox" at bounding box center [394, 178] width 6 height 6
checkbox input "true"
click at [378, 201] on label at bounding box center [384, 196] width 14 height 9
click at [391, 201] on input "checkbox" at bounding box center [394, 204] width 6 height 6
checkbox input "true"
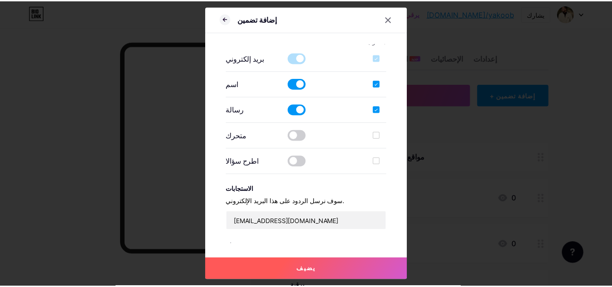
scroll to position [254, 0]
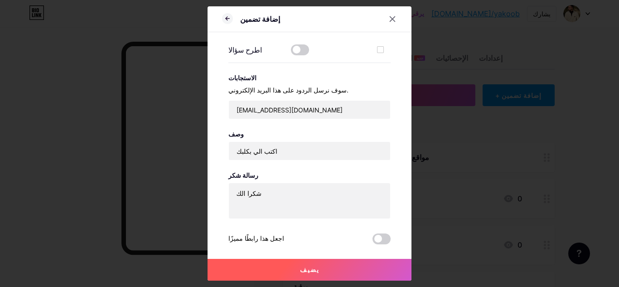
click at [358, 264] on button "يضيف" at bounding box center [310, 270] width 204 height 22
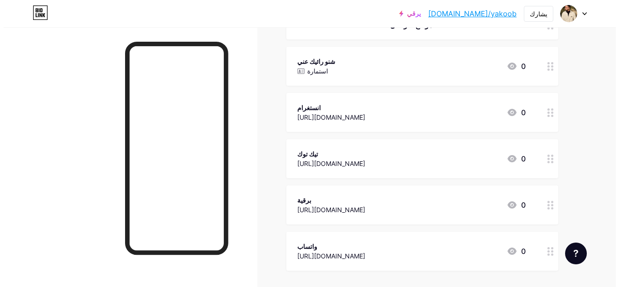
scroll to position [248, 0]
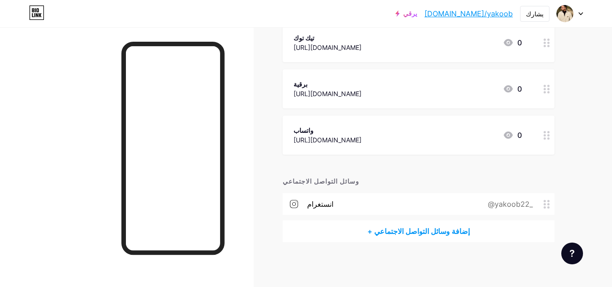
click at [453, 230] on font "+ إضافة وسائل التواصل الاجتماعي" at bounding box center [419, 231] width 102 height 9
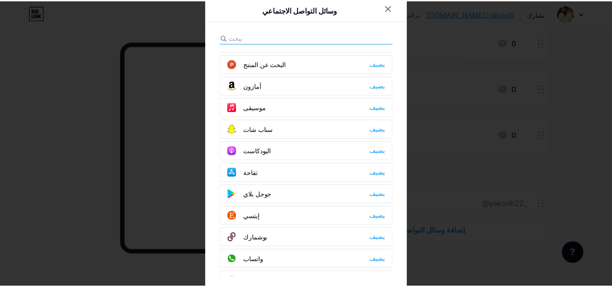
scroll to position [584, 0]
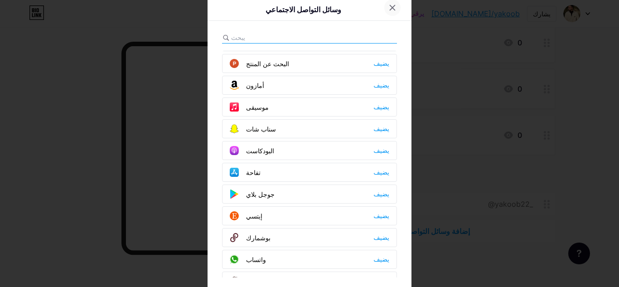
click at [389, 7] on icon at bounding box center [392, 7] width 7 height 7
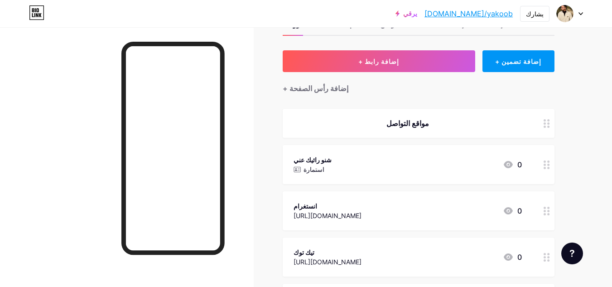
scroll to position [0, 0]
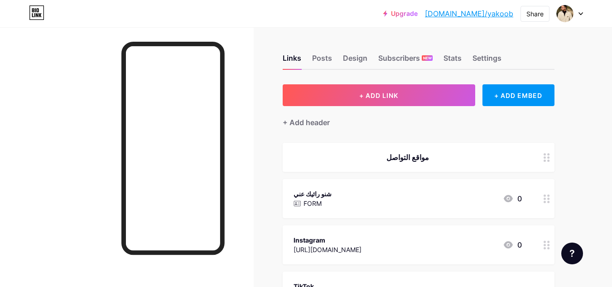
click at [510, 199] on icon at bounding box center [508, 198] width 9 height 7
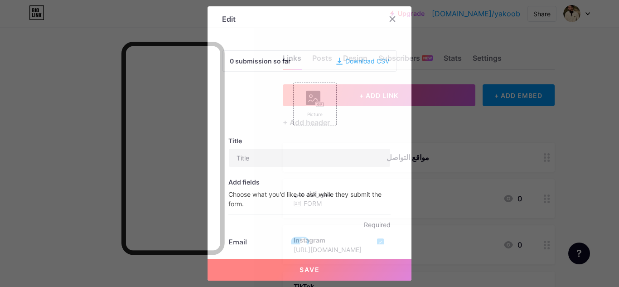
type input "شنو رائيك عني"
checkbox input "true"
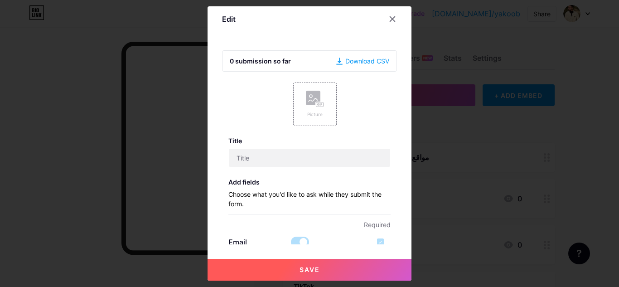
checkbox input "true"
type input "اكتب الي بكلبك"
type textarea "شكرا الك"
click at [262, 60] on div "1 submission so far" at bounding box center [260, 61] width 60 height 10
click at [389, 19] on icon at bounding box center [392, 18] width 7 height 7
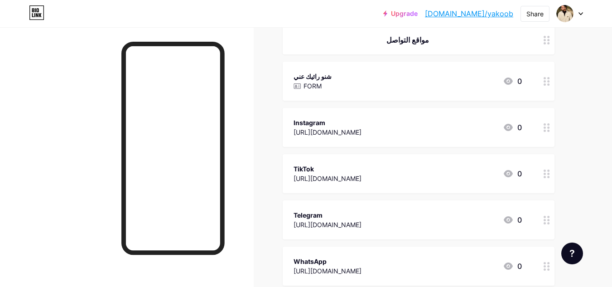
scroll to position [118, 0]
click at [510, 127] on icon at bounding box center [508, 126] width 9 height 7
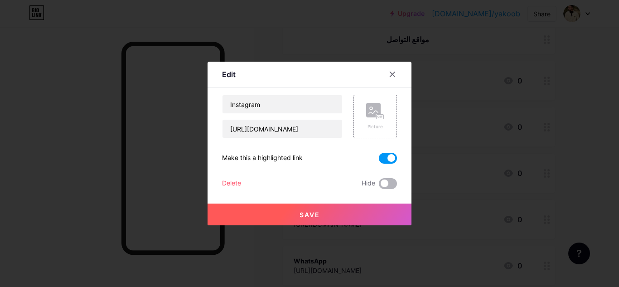
click at [385, 181] on span at bounding box center [388, 183] width 18 height 11
click at [379, 186] on input "checkbox" at bounding box center [379, 186] width 0 height 0
click at [381, 211] on button "Save" at bounding box center [310, 214] width 204 height 22
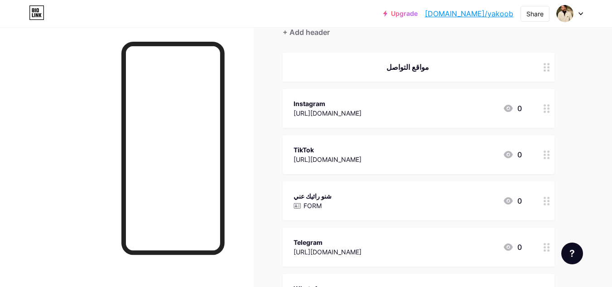
scroll to position [0, 0]
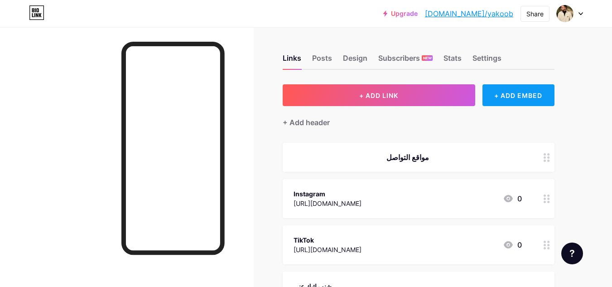
click at [538, 94] on div "+ ADD EMBED" at bounding box center [519, 95] width 72 height 22
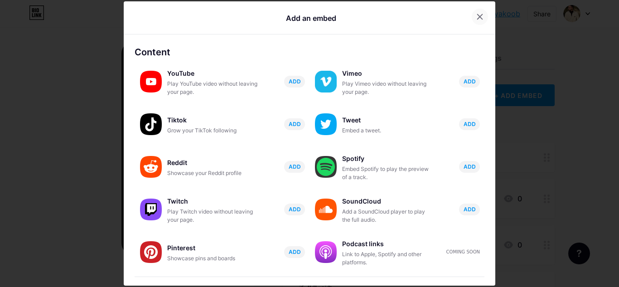
click at [472, 19] on div at bounding box center [480, 17] width 16 height 16
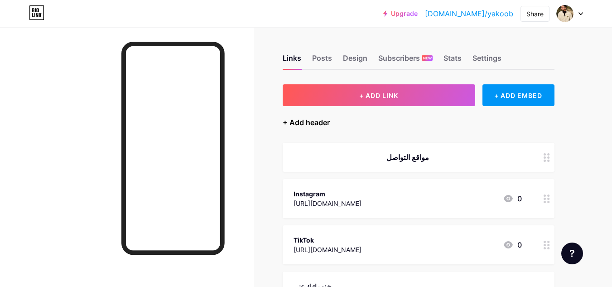
click at [325, 125] on div "+ Add header" at bounding box center [306, 122] width 47 height 11
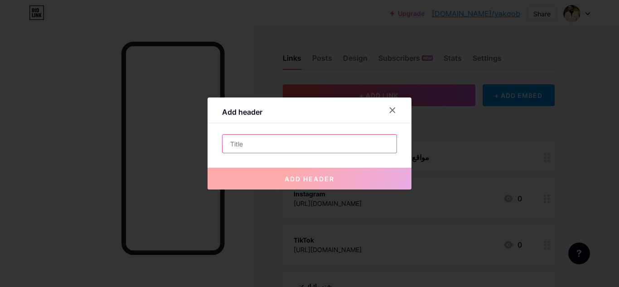
click at [302, 145] on input "text" at bounding box center [310, 144] width 174 height 18
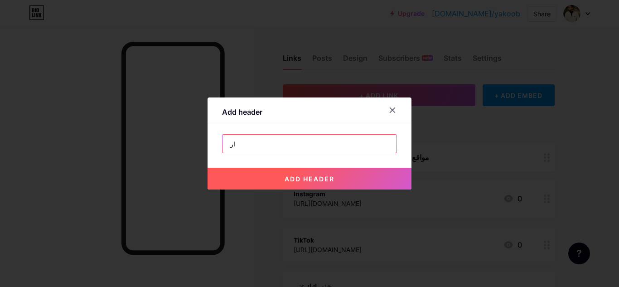
type input "ا"
click at [389, 111] on icon at bounding box center [392, 110] width 7 height 7
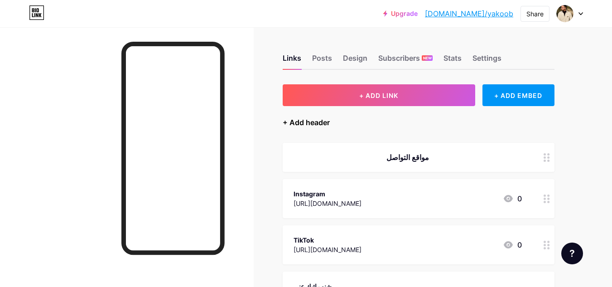
click at [312, 126] on div "+ Add header" at bounding box center [306, 122] width 47 height 11
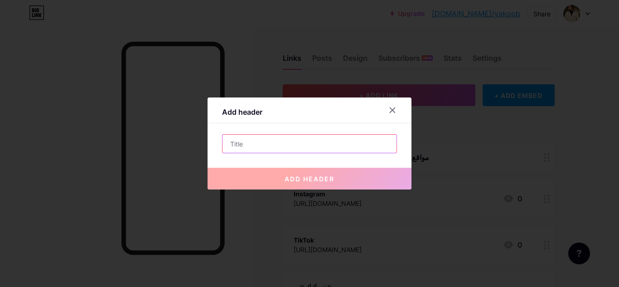
click at [305, 147] on input "text" at bounding box center [310, 144] width 174 height 18
click at [389, 114] on div at bounding box center [392, 110] width 16 height 16
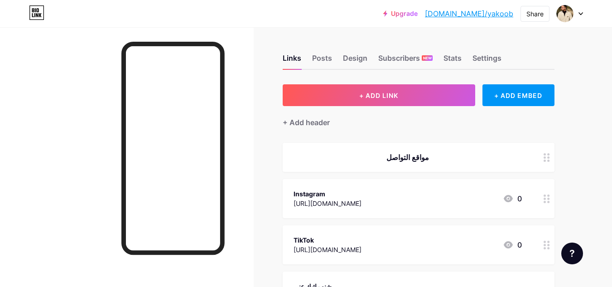
click at [408, 157] on div "مواقع التواصل" at bounding box center [408, 157] width 228 height 11
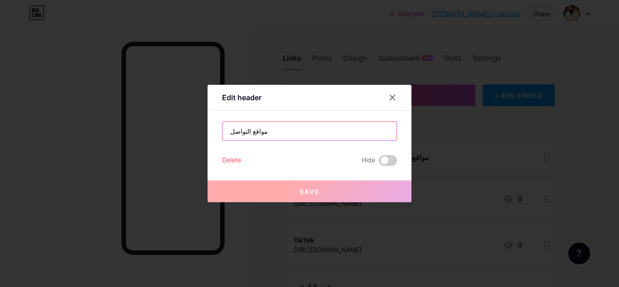
click at [273, 129] on input "مواقع التواصل" at bounding box center [310, 131] width 174 height 18
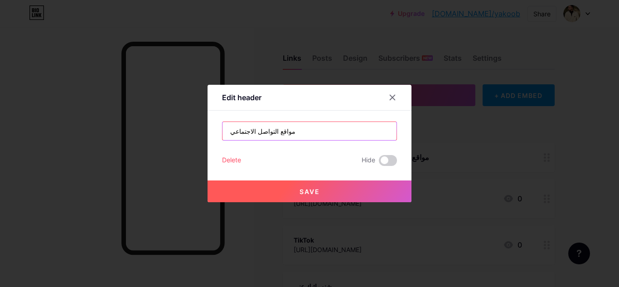
type input "مواقع التواصل الاجتماعي"
click at [292, 193] on button "Save" at bounding box center [310, 191] width 204 height 22
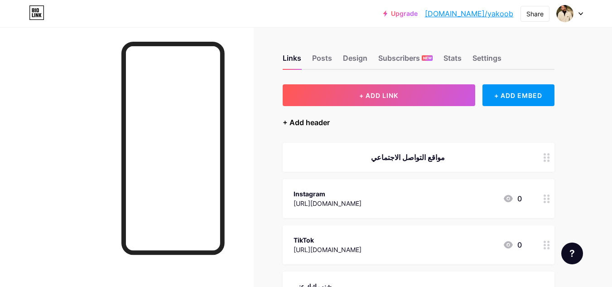
click at [320, 120] on div "+ Add header" at bounding box center [306, 122] width 47 height 11
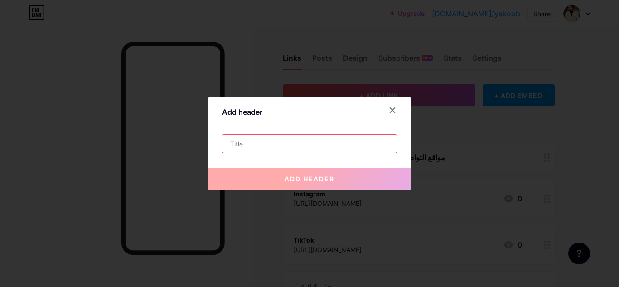
click at [311, 148] on input "text" at bounding box center [310, 144] width 174 height 18
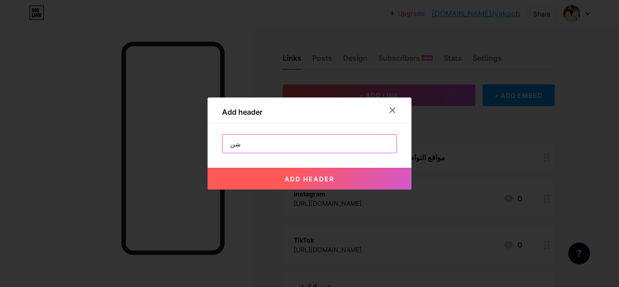
type input "ش"
type input "اكتب الي يعجبك"
click at [310, 171] on button "add header" at bounding box center [310, 179] width 204 height 22
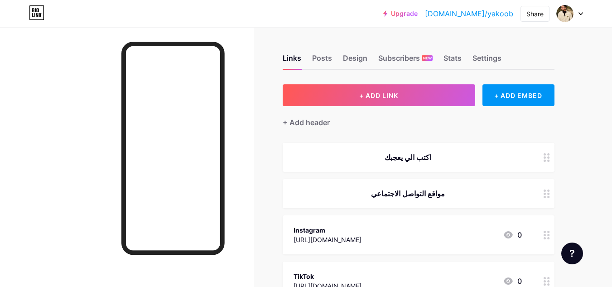
click at [550, 161] on div at bounding box center [546, 157] width 15 height 29
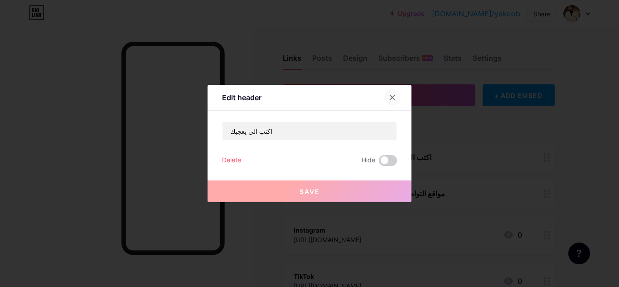
click at [390, 95] on icon at bounding box center [392, 97] width 7 height 7
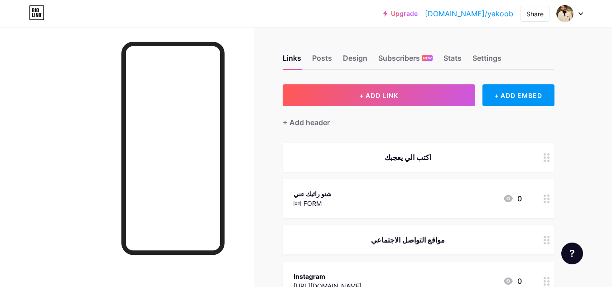
click at [471, 65] on div "Links Posts Design Subscribers NEW Stats Settings" at bounding box center [419, 54] width 272 height 32
click at [363, 56] on div "Design" at bounding box center [355, 61] width 24 height 16
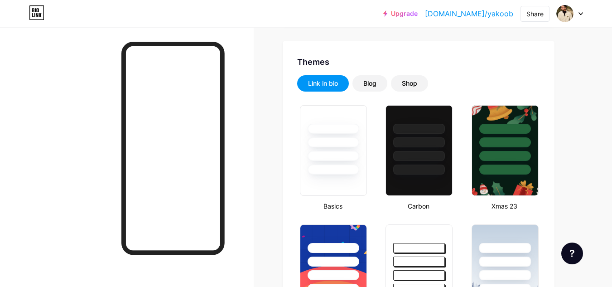
scroll to position [166, 0]
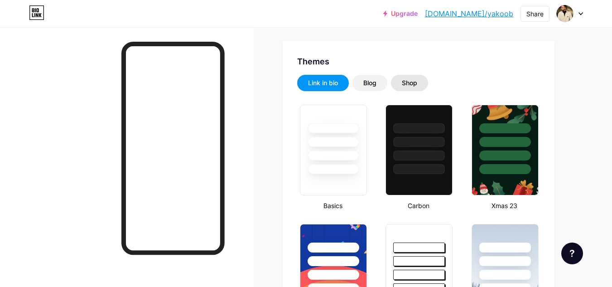
click at [412, 86] on div "Shop" at bounding box center [409, 82] width 15 height 9
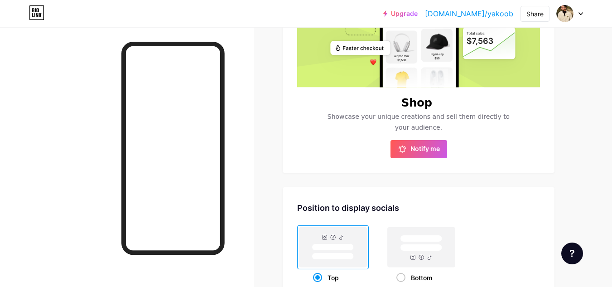
scroll to position [300, 0]
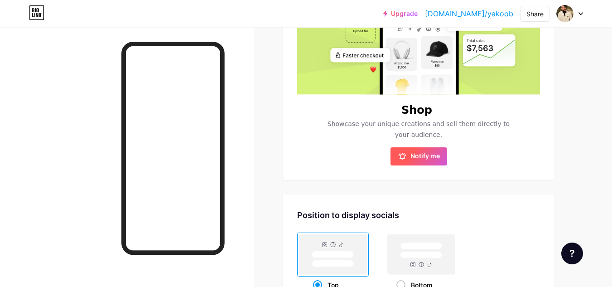
click at [424, 155] on span "Notify me" at bounding box center [425, 156] width 29 height 9
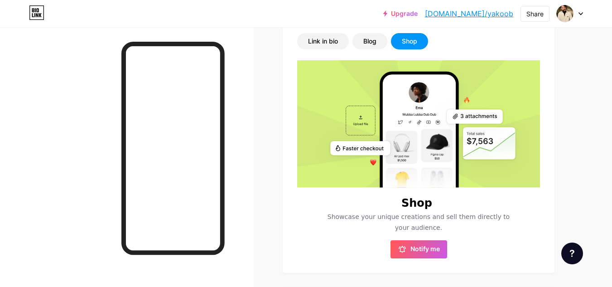
scroll to position [207, 0]
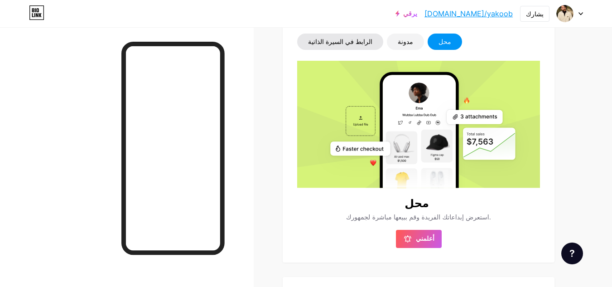
click at [343, 41] on font "الرابط في السيرة الذاتية" at bounding box center [340, 42] width 64 height 8
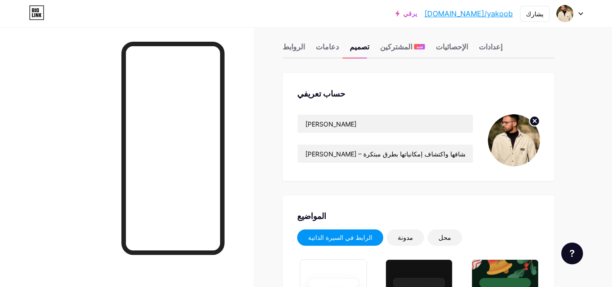
scroll to position [0, 0]
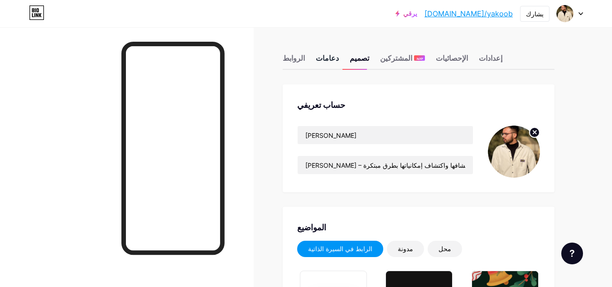
click at [329, 63] on font "دعامات" at bounding box center [327, 58] width 23 height 11
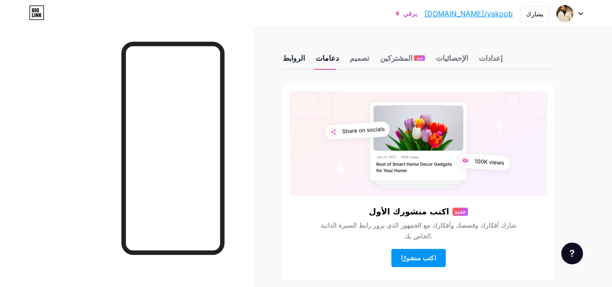
click at [296, 61] on font "الروابط" at bounding box center [294, 57] width 22 height 9
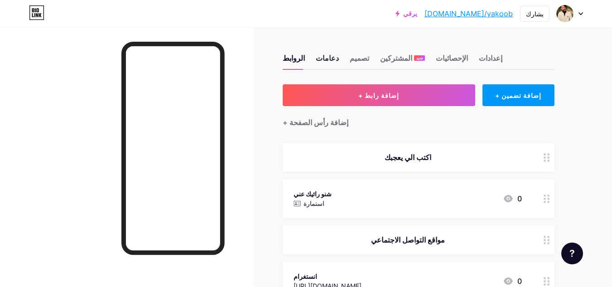
click at [326, 61] on font "دعامات" at bounding box center [327, 57] width 23 height 9
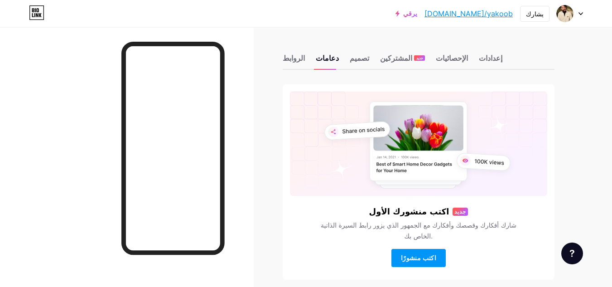
scroll to position [38, 0]
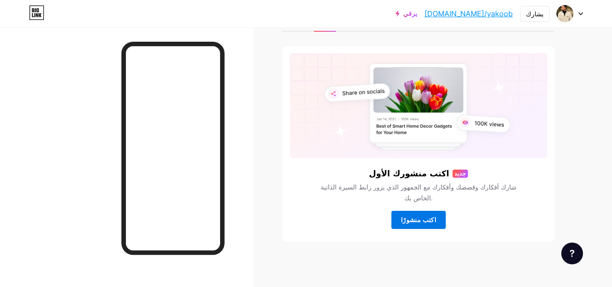
click at [417, 220] on font "اكتب منشورًا" at bounding box center [418, 220] width 35 height 8
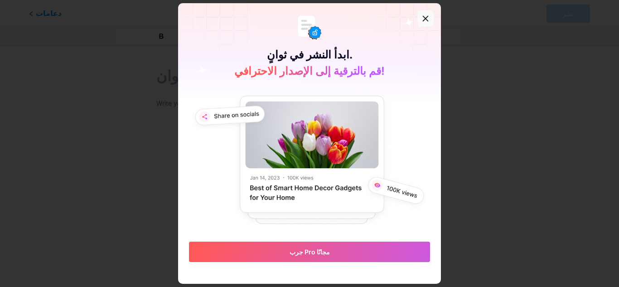
click at [422, 16] on icon at bounding box center [425, 18] width 7 height 7
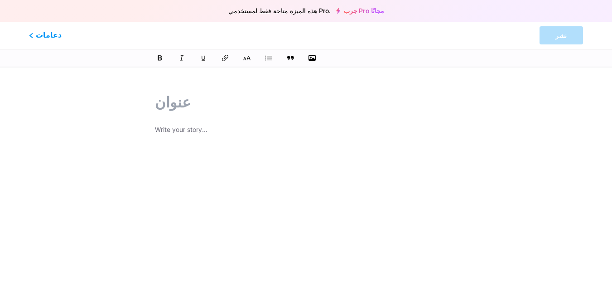
click at [190, 107] on input "text" at bounding box center [306, 103] width 302 height 22
click at [59, 40] on div "دعامات نشر" at bounding box center [306, 35] width 612 height 27
click at [39, 32] on font "دعامات" at bounding box center [49, 35] width 29 height 10
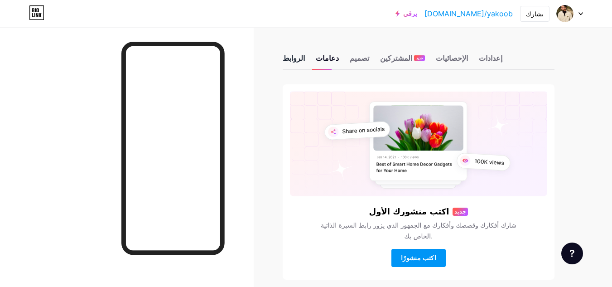
click at [290, 65] on div "الروابط" at bounding box center [294, 61] width 22 height 16
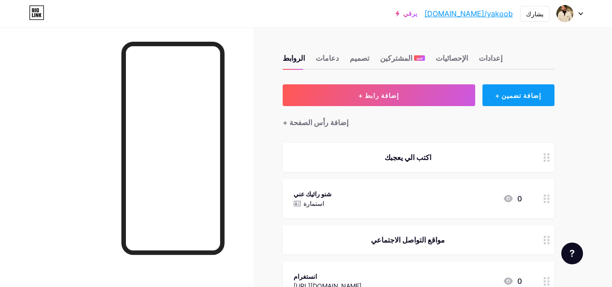
click at [514, 101] on div "+ إضافة تضمين" at bounding box center [519, 95] width 72 height 22
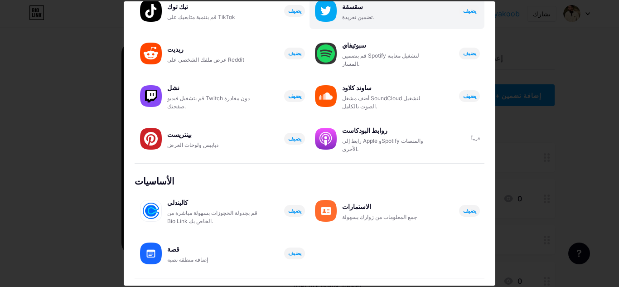
scroll to position [178, 0]
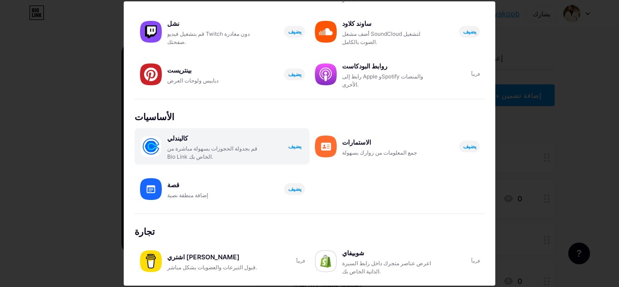
click at [291, 150] on font "يضيف" at bounding box center [294, 146] width 13 height 7
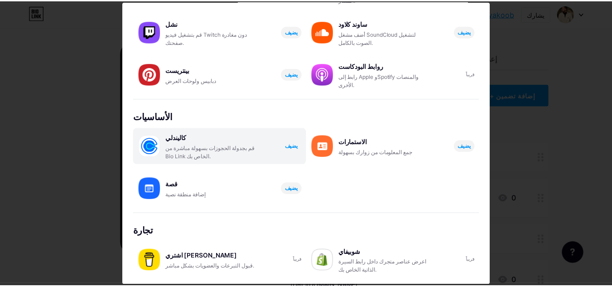
scroll to position [0, 0]
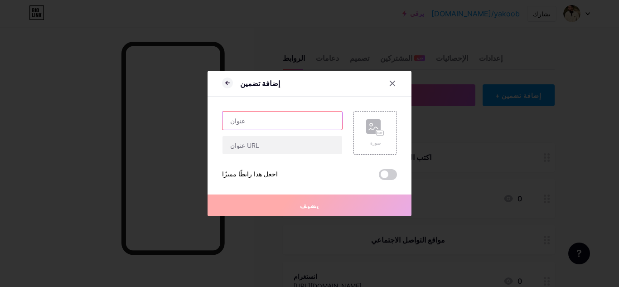
click at [312, 124] on input "text" at bounding box center [283, 120] width 120 height 18
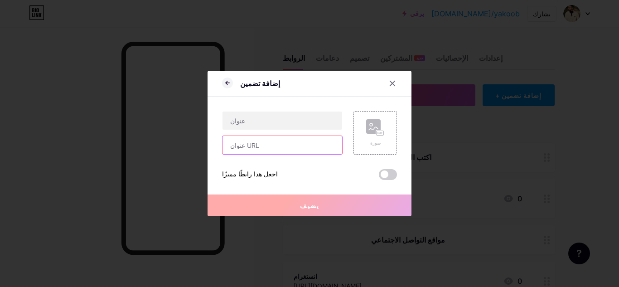
click at [312, 146] on input "text" at bounding box center [283, 145] width 120 height 18
click at [389, 85] on icon at bounding box center [392, 83] width 7 height 7
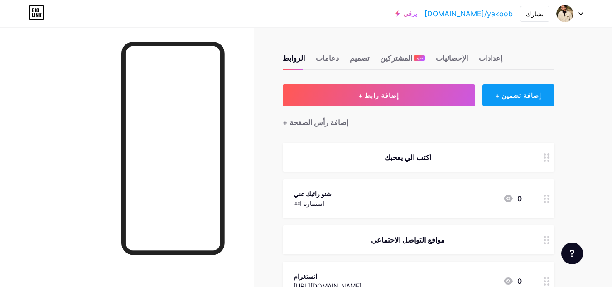
click at [520, 97] on font "+ إضافة تضمين" at bounding box center [518, 96] width 46 height 8
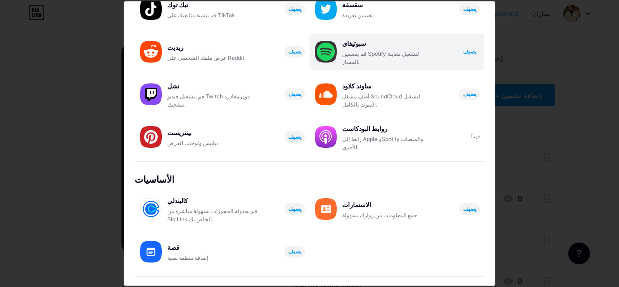
scroll to position [178, 0]
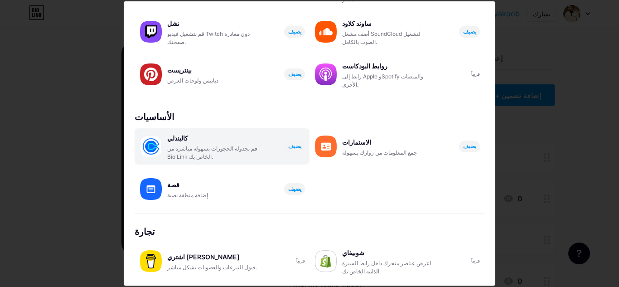
click at [256, 150] on div "كاليندلي قم بجدولة الحجوزات بسهولة مباشرة من Bio Link الخاص بك. يضيف" at bounding box center [238, 146] width 142 height 29
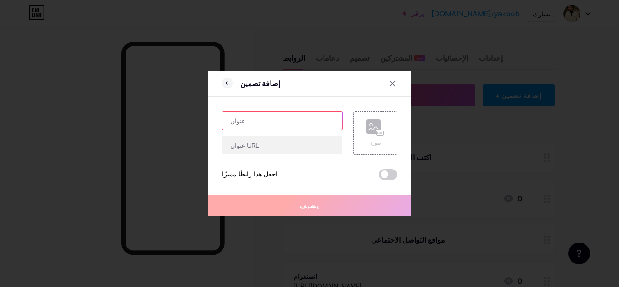
click at [281, 114] on input "text" at bounding box center [283, 120] width 120 height 18
type input "احجز معي"
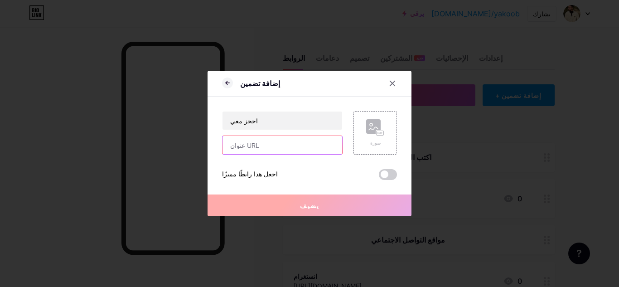
click at [280, 136] on input "text" at bounding box center [283, 145] width 120 height 18
click at [389, 82] on icon at bounding box center [392, 83] width 7 height 7
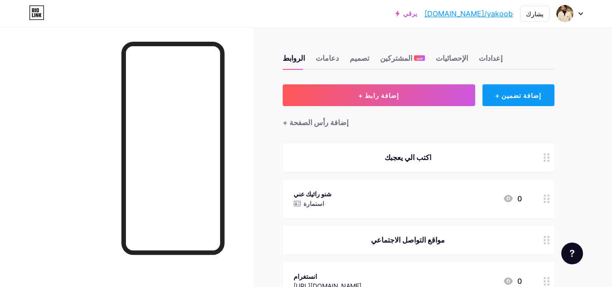
click at [512, 92] on font "+ إضافة تضمين" at bounding box center [518, 96] width 46 height 8
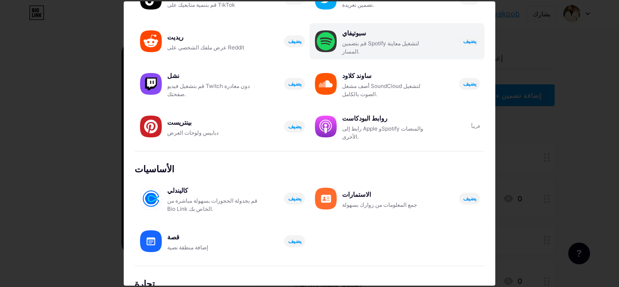
scroll to position [178, 0]
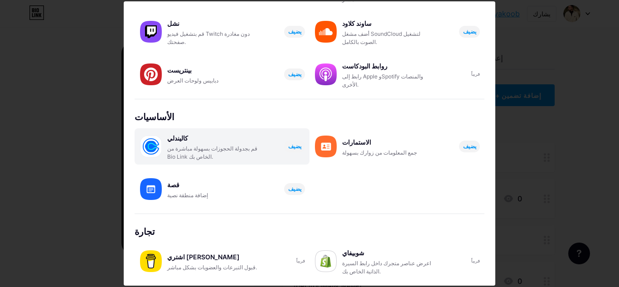
click at [278, 152] on div "كاليندلي قم بجدولة الحجوزات بسهولة مباشرة من Bio Link الخاص بك. يضيف" at bounding box center [238, 146] width 142 height 29
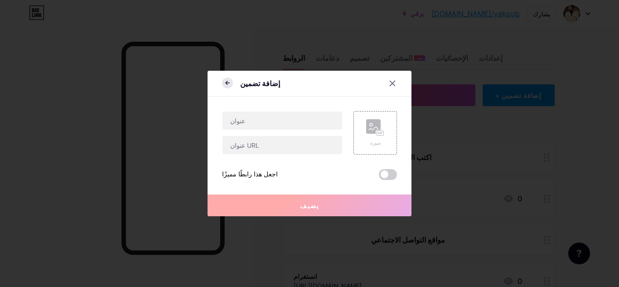
click at [227, 85] on icon at bounding box center [227, 82] width 11 height 11
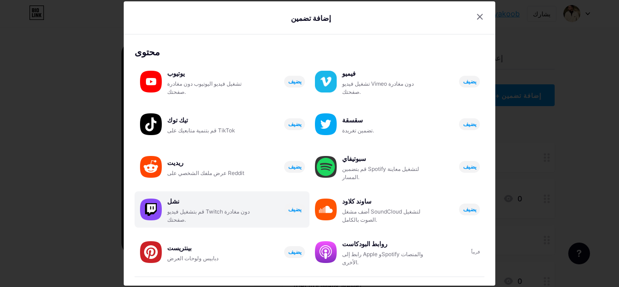
scroll to position [178, 0]
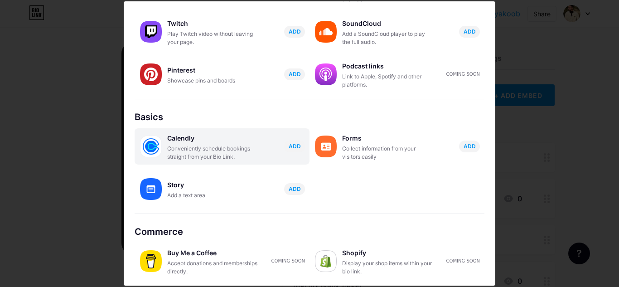
click at [230, 151] on div "Conveniently schedule bookings straight from your Bio Link." at bounding box center [212, 153] width 91 height 16
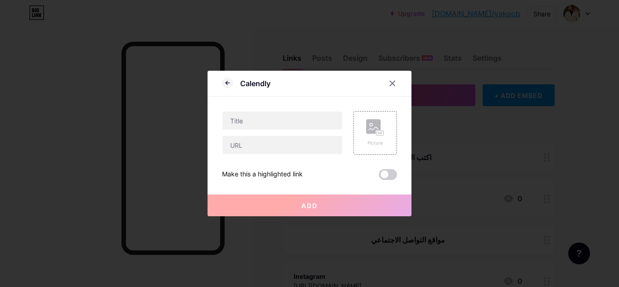
click at [230, 151] on input "text" at bounding box center [283, 145] width 120 height 18
click at [256, 120] on input "text" at bounding box center [283, 120] width 120 height 18
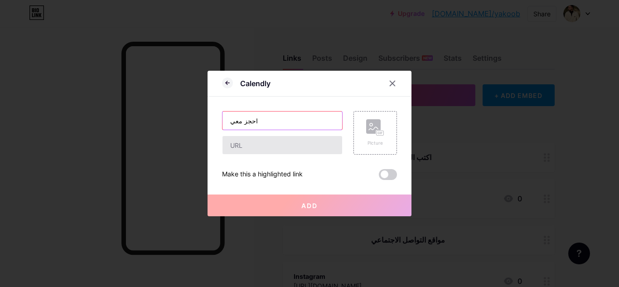
type input "احجز معي"
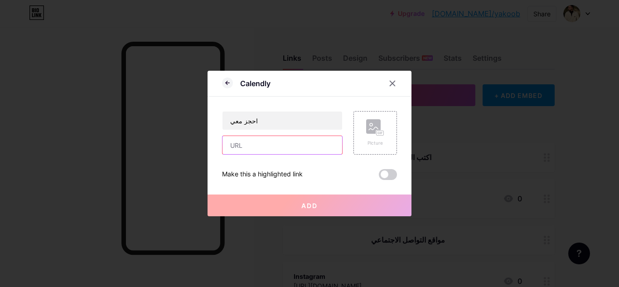
click at [254, 152] on input "text" at bounding box center [283, 145] width 120 height 18
click at [389, 84] on icon at bounding box center [392, 83] width 7 height 7
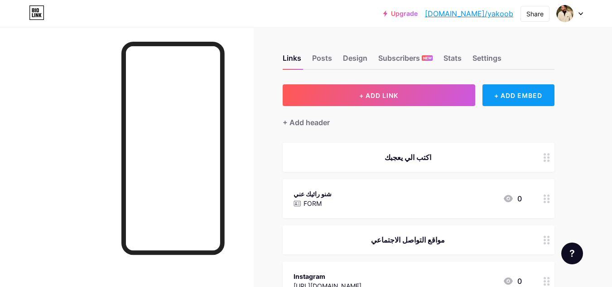
click at [533, 96] on div "+ ADD EMBED" at bounding box center [519, 95] width 72 height 22
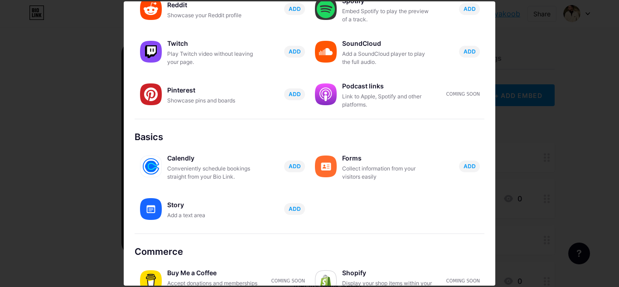
scroll to position [178, 0]
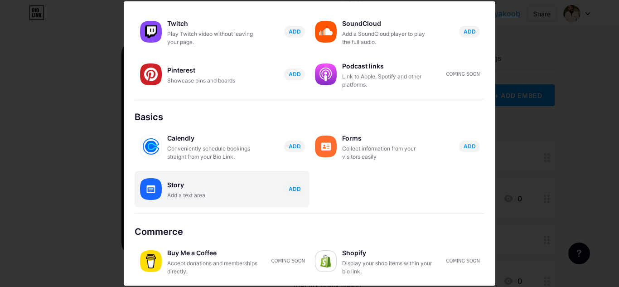
click at [247, 194] on div "Add a text area" at bounding box center [212, 195] width 91 height 8
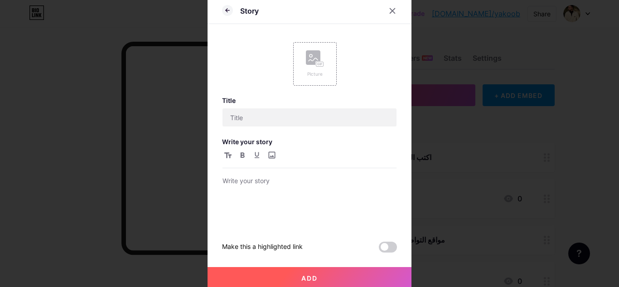
scroll to position [0, 0]
click at [303, 194] on div at bounding box center [310, 200] width 174 height 51
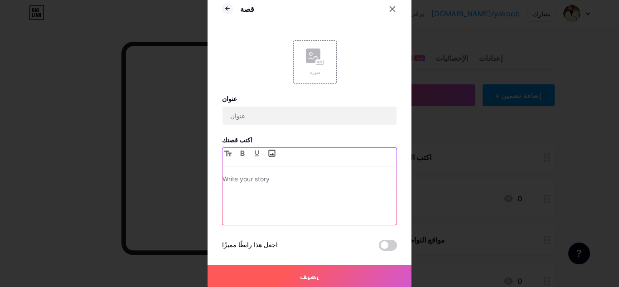
click at [268, 154] on input "file" at bounding box center [271, 153] width 11 height 11
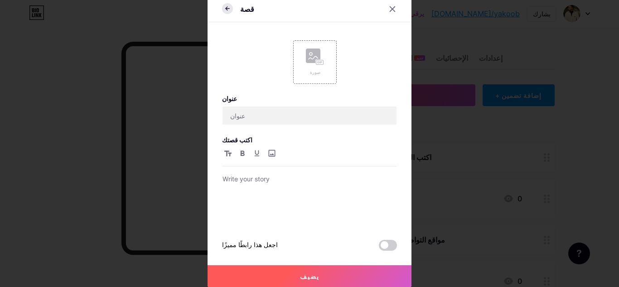
click at [226, 10] on icon at bounding box center [227, 8] width 2 height 3
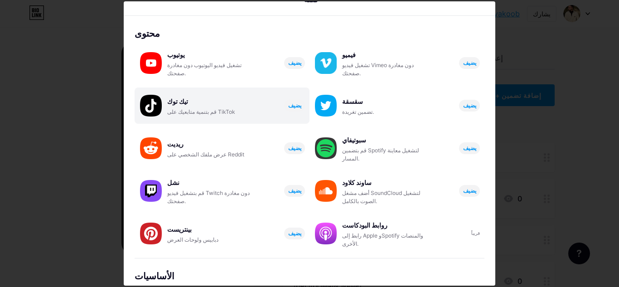
scroll to position [0, 0]
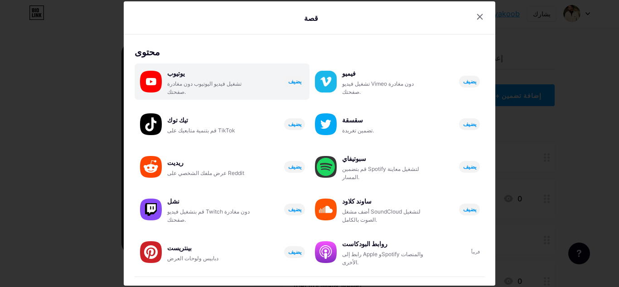
click at [274, 94] on div "يوتيوب تشغيل فيديو اليوتيوب دون مغادرة صفحتك. يضيف" at bounding box center [238, 81] width 142 height 29
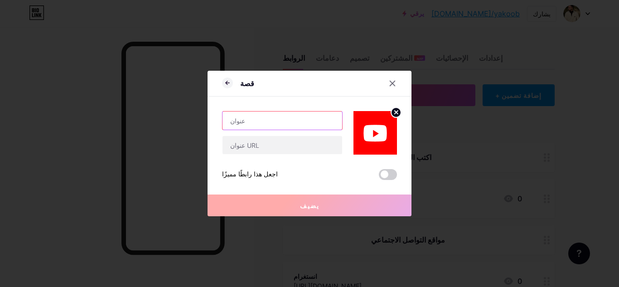
click at [286, 122] on input "text" at bounding box center [283, 120] width 120 height 18
type input "ال[PERSON_NAME]ه السلام"
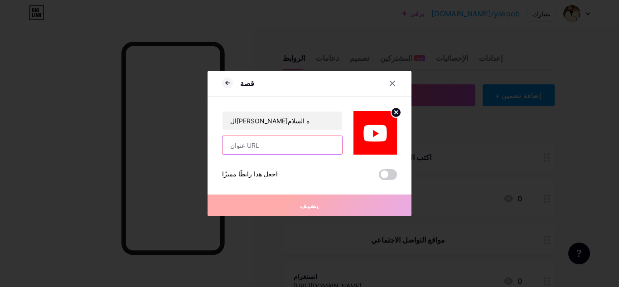
click at [287, 139] on input "text" at bounding box center [283, 145] width 120 height 18
click at [314, 150] on input "text" at bounding box center [283, 145] width 120 height 18
paste input "[URL][DOMAIN_NAME]"
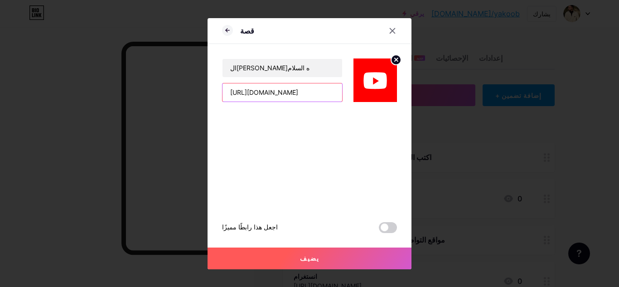
type input "[URL][DOMAIN_NAME]"
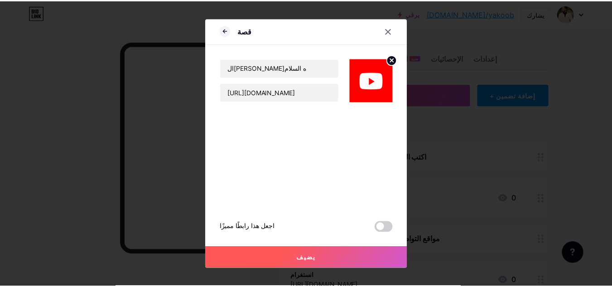
scroll to position [0, 0]
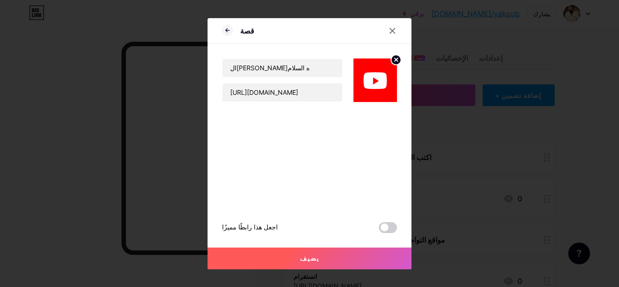
click at [349, 262] on button "يضيف" at bounding box center [310, 258] width 204 height 22
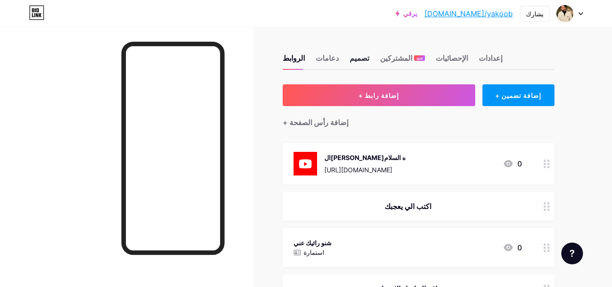
click at [358, 58] on font "تصميم" at bounding box center [359, 57] width 19 height 9
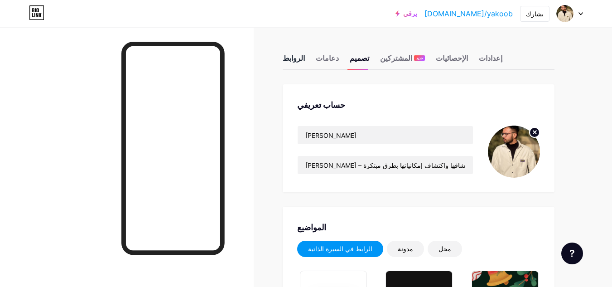
click at [299, 62] on font "الروابط" at bounding box center [294, 57] width 22 height 9
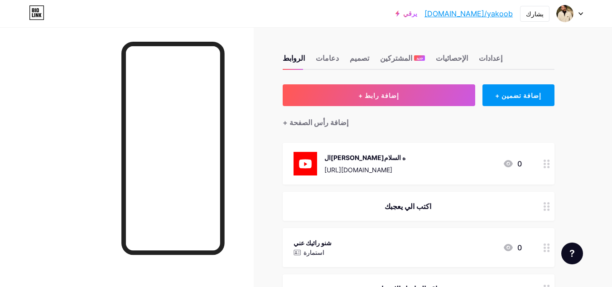
click at [513, 161] on icon at bounding box center [508, 163] width 11 height 11
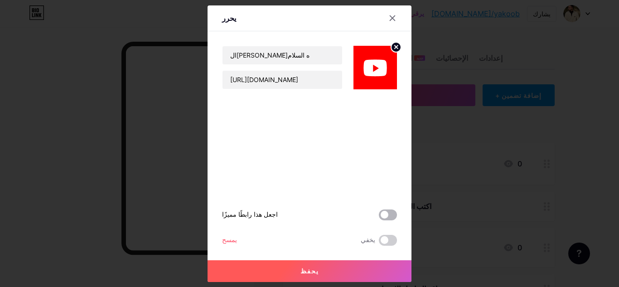
click at [383, 214] on span at bounding box center [388, 214] width 18 height 11
click at [379, 217] on input "checkbox" at bounding box center [379, 217] width 0 height 0
click at [454, 197] on div at bounding box center [309, 143] width 619 height 287
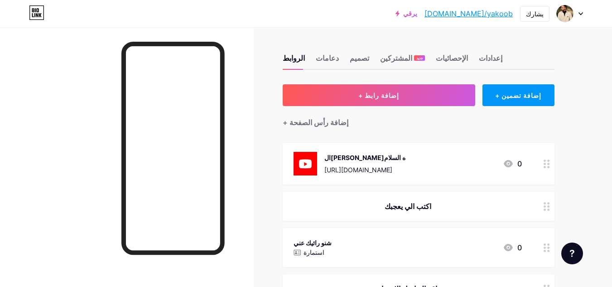
click at [406, 162] on div "الحسين عليه السلام https://youtu.be/UCdI0bwx6A4?si=v8F3cqoGlIHuHplC" at bounding box center [364, 164] width 81 height 24
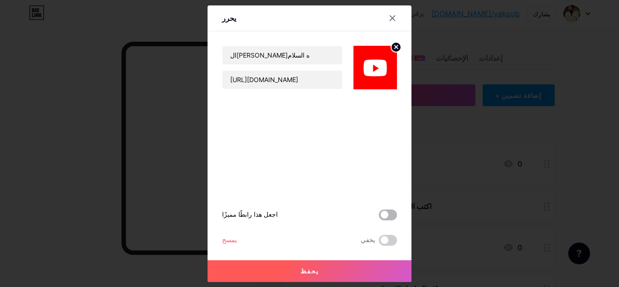
click at [382, 216] on span at bounding box center [388, 214] width 18 height 11
click at [379, 217] on input "checkbox" at bounding box center [379, 217] width 0 height 0
click at [363, 266] on button "يحفظ" at bounding box center [310, 271] width 204 height 22
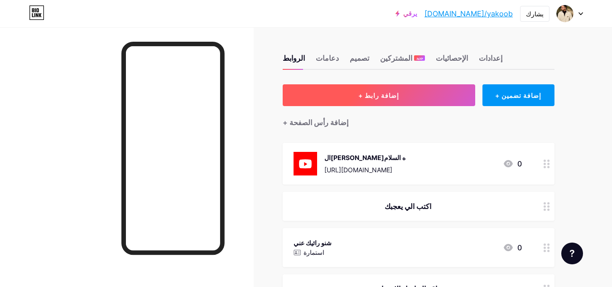
click at [422, 97] on button "+ إضافة رابط" at bounding box center [379, 95] width 193 height 22
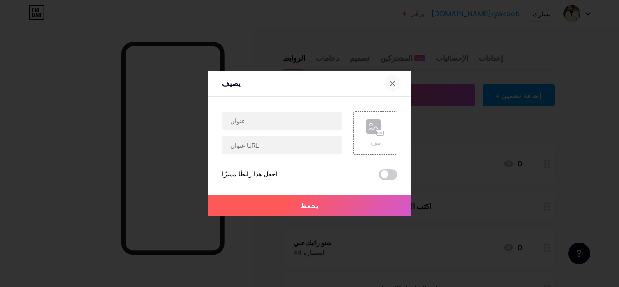
click at [389, 83] on icon at bounding box center [392, 83] width 7 height 7
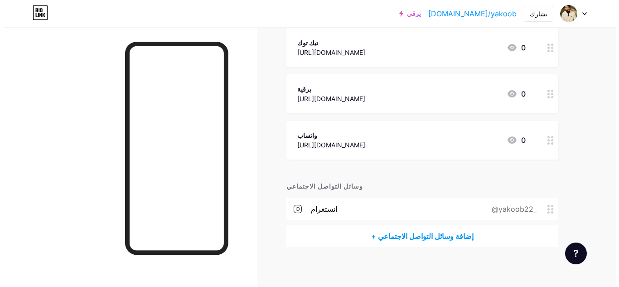
scroll to position [334, 0]
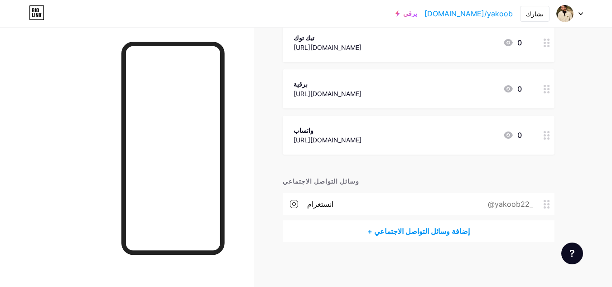
click at [445, 230] on font "+ إضافة وسائل التواصل الاجتماعي" at bounding box center [419, 231] width 102 height 9
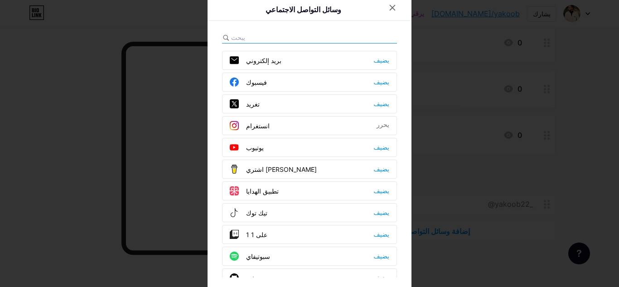
scroll to position [26, 0]
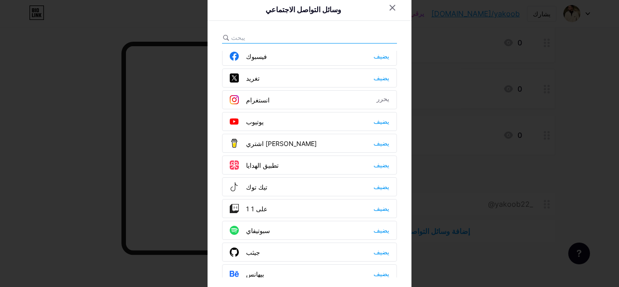
click at [331, 166] on div "تطبيق الهدايا يضيف" at bounding box center [309, 164] width 175 height 19
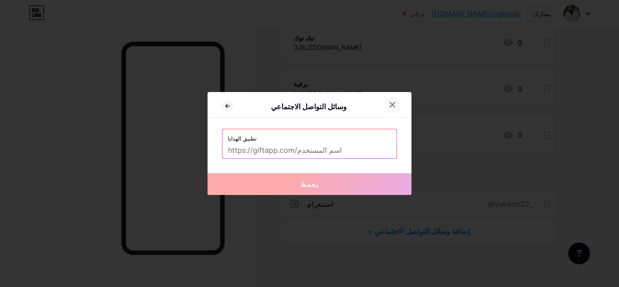
click at [391, 100] on div at bounding box center [392, 105] width 16 height 16
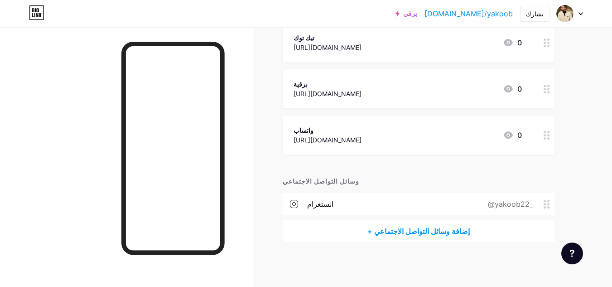
click at [474, 229] on div "+ إضافة وسائل التواصل الاجتماعي" at bounding box center [419, 231] width 272 height 22
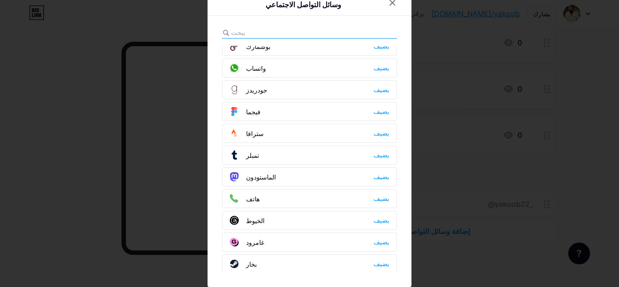
scroll to position [770, 0]
click at [380, 197] on font "يضيف" at bounding box center [381, 198] width 16 height 7
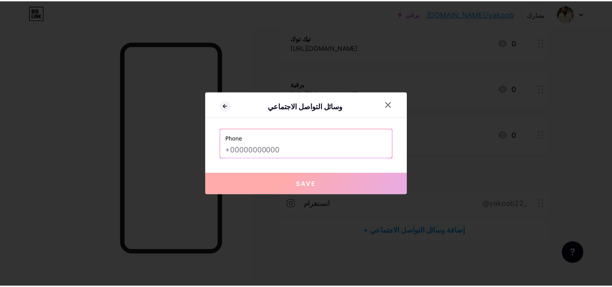
scroll to position [0, 0]
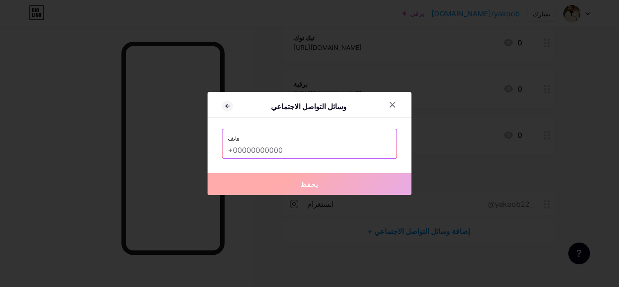
click at [332, 153] on input "text" at bounding box center [309, 150] width 163 height 15
click at [364, 145] on input "text" at bounding box center [309, 150] width 163 height 15
paste input "+9647724996612"
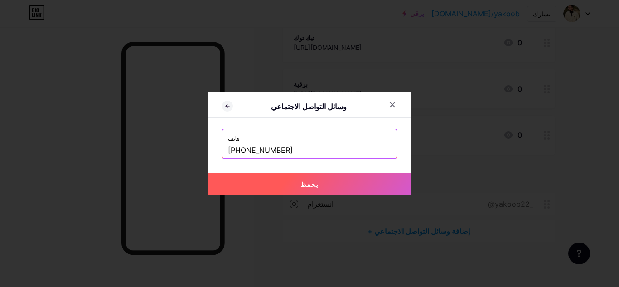
click at [345, 191] on button "يحفظ" at bounding box center [310, 184] width 204 height 22
type input "tel:[PHONE_NUMBER]"
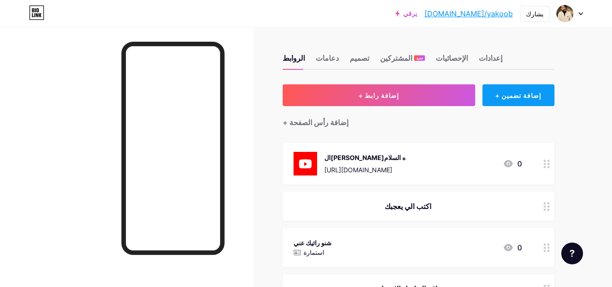
click at [509, 92] on font "+ إضافة تضمين" at bounding box center [518, 96] width 46 height 8
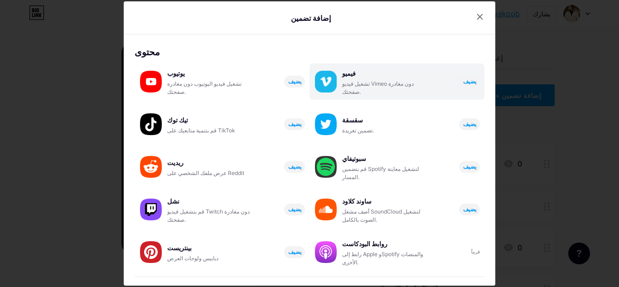
click at [397, 87] on div "تشغيل فيديو Vimeo دون مغادرة صفحتك." at bounding box center [387, 88] width 91 height 16
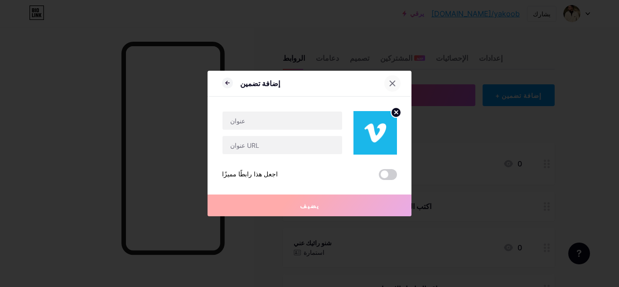
click at [389, 86] on icon at bounding box center [392, 83] width 7 height 7
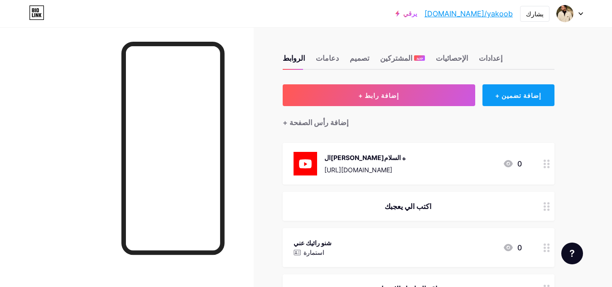
click at [501, 94] on font "+ إضافة تضمين" at bounding box center [518, 96] width 46 height 8
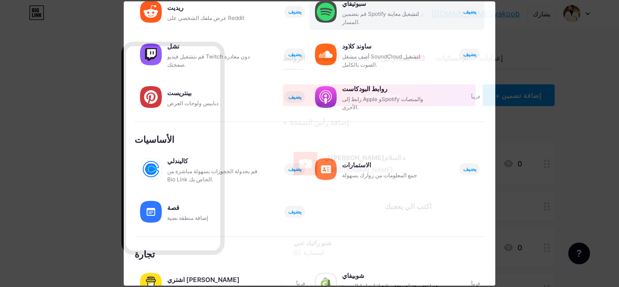
scroll to position [178, 0]
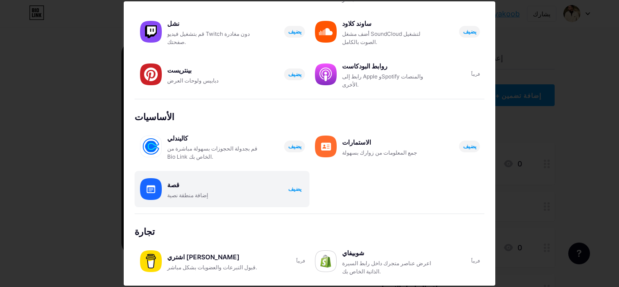
click at [295, 189] on font "يضيف" at bounding box center [294, 188] width 13 height 7
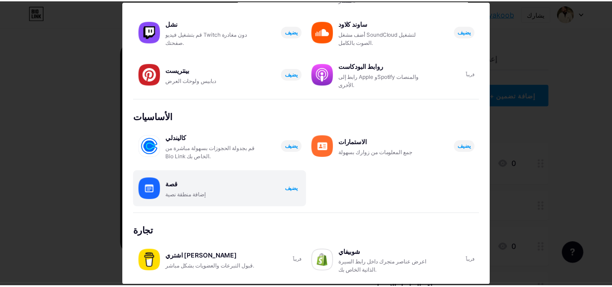
scroll to position [0, 0]
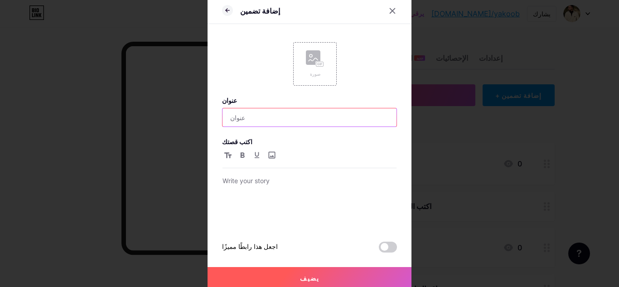
click at [312, 125] on input "text" at bounding box center [310, 117] width 174 height 18
type input "هل"
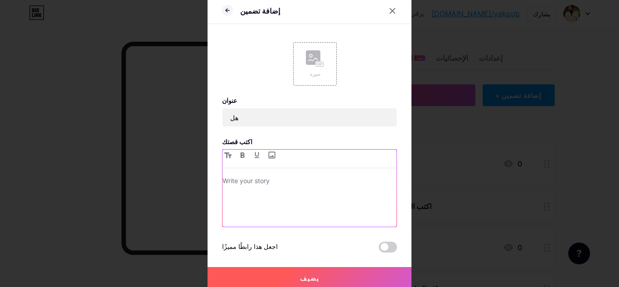
click at [290, 198] on div at bounding box center [310, 200] width 174 height 51
click at [307, 273] on button "يضيف" at bounding box center [310, 278] width 204 height 22
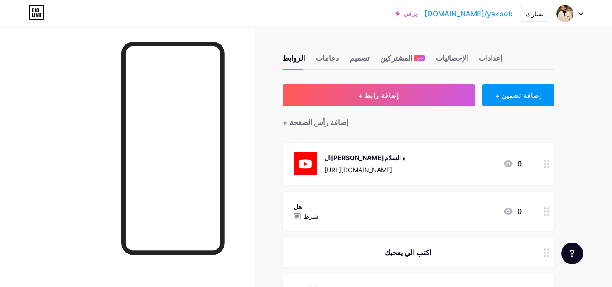
click at [444, 213] on div "هل شرط 0" at bounding box center [408, 211] width 228 height 21
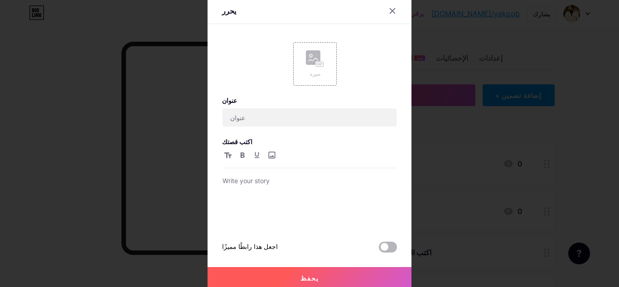
type input "هل"
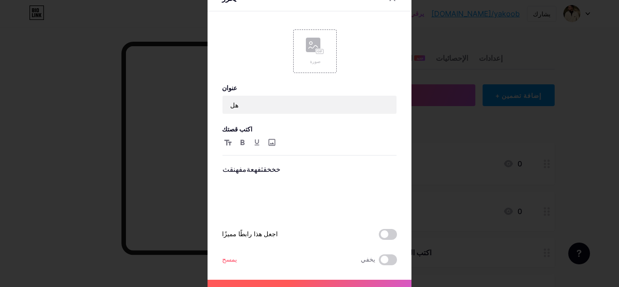
click at [228, 260] on font "يمسح" at bounding box center [229, 259] width 15 height 8
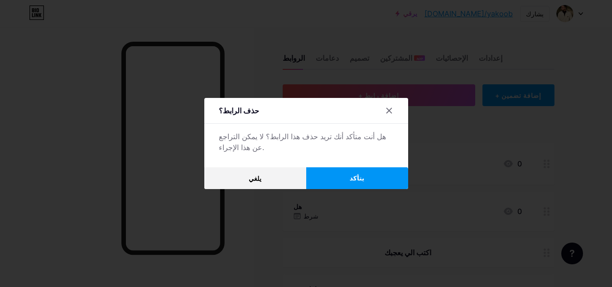
click at [365, 182] on button "يتأكد" at bounding box center [357, 178] width 102 height 22
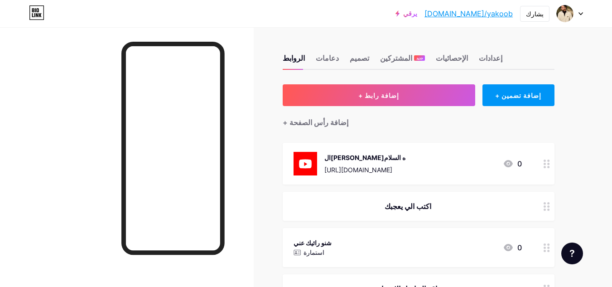
click at [392, 167] on font "[URL][DOMAIN_NAME]" at bounding box center [358, 170] width 68 height 8
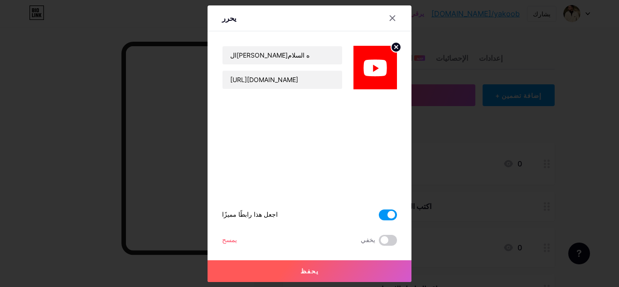
click at [388, 214] on span at bounding box center [388, 214] width 18 height 11
click at [379, 217] on input "checkbox" at bounding box center [379, 217] width 0 height 0
click at [357, 270] on button "يحفظ" at bounding box center [310, 271] width 204 height 22
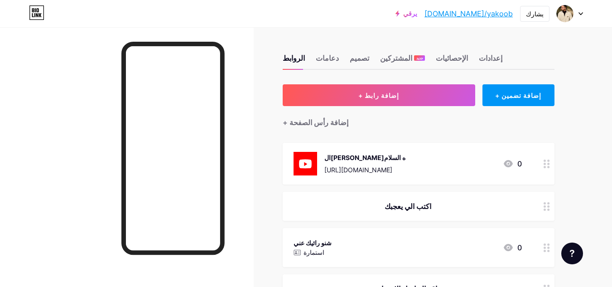
click at [494, 155] on div "الحسين عليه السلام https://youtu.be/UCdI0bwx6A4?si=v8F3cqoGlIHuHplC 0" at bounding box center [408, 164] width 228 height 24
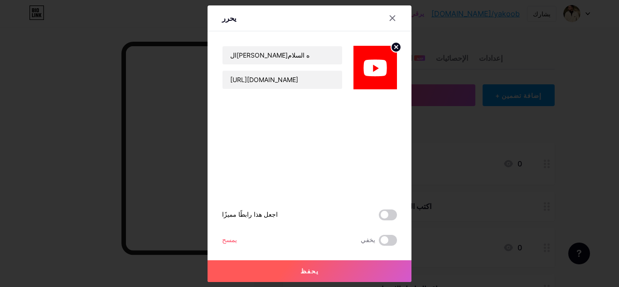
click at [380, 65] on img at bounding box center [376, 68] width 44 height 44
click at [395, 45] on icon at bounding box center [396, 46] width 3 height 3
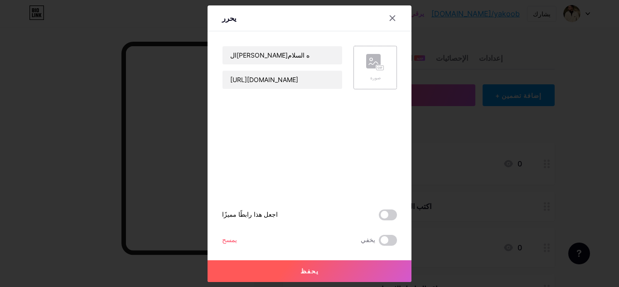
click at [377, 62] on rect at bounding box center [373, 61] width 15 height 15
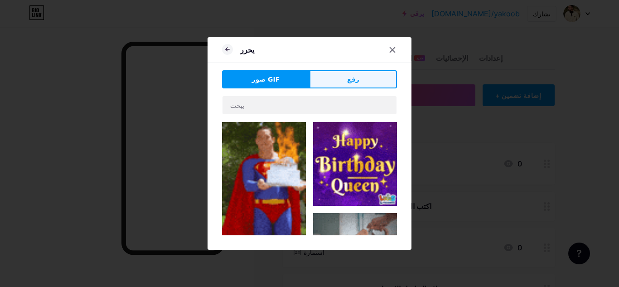
click at [340, 81] on button "رفع" at bounding box center [353, 79] width 87 height 18
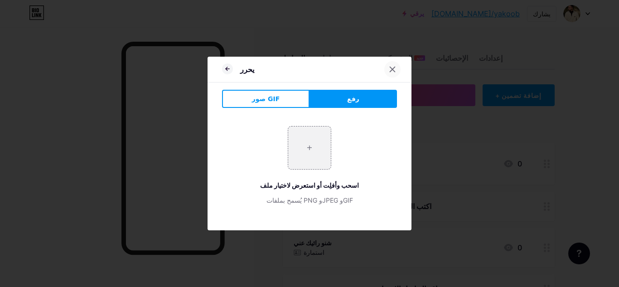
click at [392, 69] on icon at bounding box center [392, 69] width 7 height 7
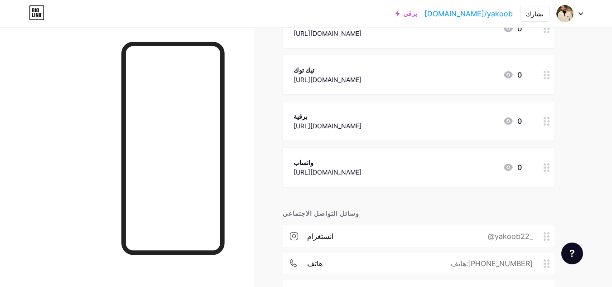
scroll to position [302, 0]
click at [407, 123] on div "برقية https://t.me/yakoob2003 0" at bounding box center [408, 120] width 228 height 21
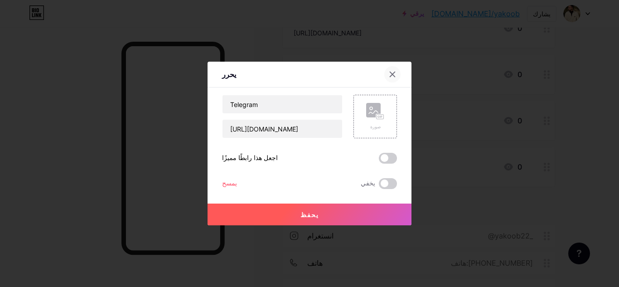
click at [390, 73] on icon at bounding box center [392, 74] width 5 height 5
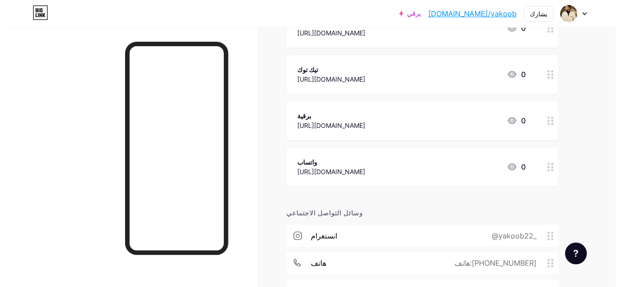
scroll to position [361, 0]
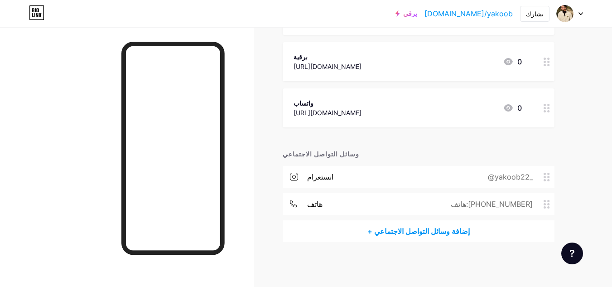
click at [395, 227] on font "+ إضافة وسائل التواصل الاجتماعي" at bounding box center [419, 231] width 102 height 9
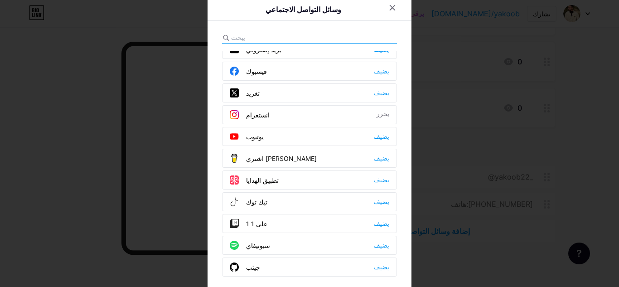
scroll to position [11, 0]
click at [375, 157] on font "يضيف" at bounding box center [381, 157] width 16 height 7
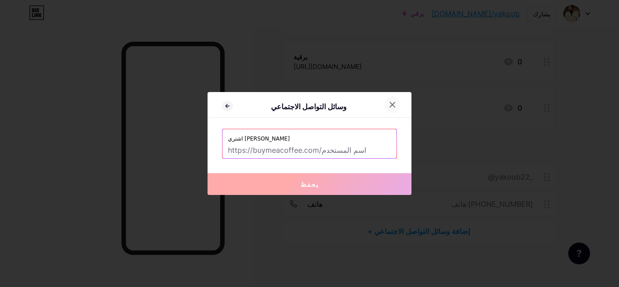
click at [389, 102] on icon at bounding box center [392, 104] width 7 height 7
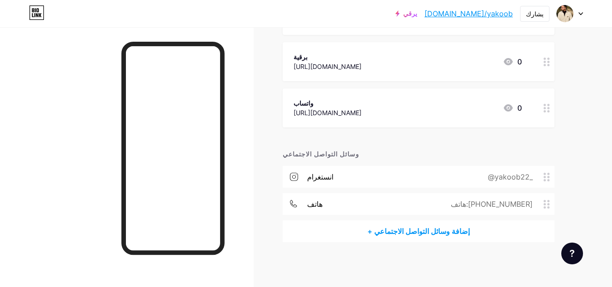
click at [414, 232] on font "+ إضافة وسائل التواصل الاجتماعي" at bounding box center [419, 231] width 102 height 9
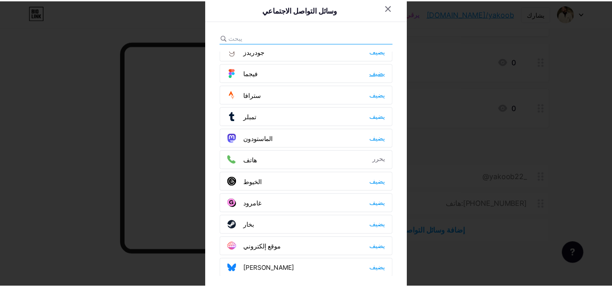
scroll to position [818, 0]
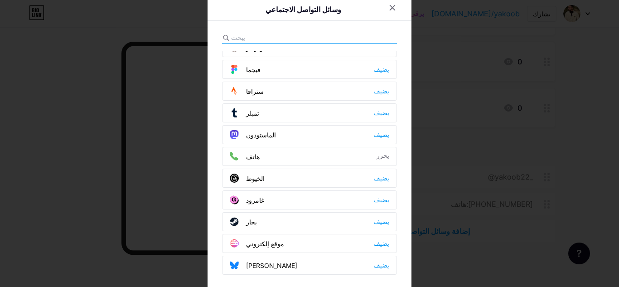
click at [423, 250] on div at bounding box center [309, 143] width 619 height 287
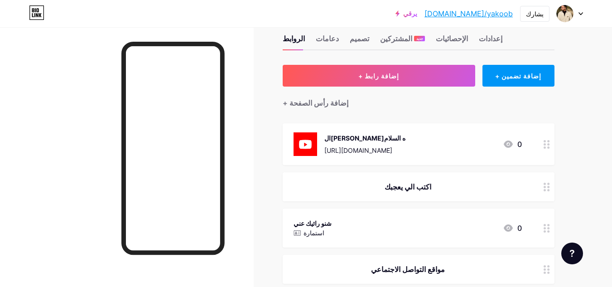
scroll to position [0, 0]
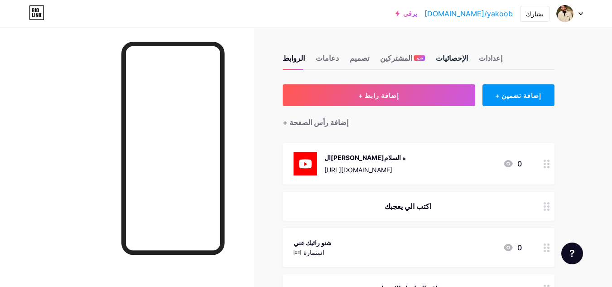
click at [449, 54] on font "الإحصائيات" at bounding box center [452, 57] width 32 height 9
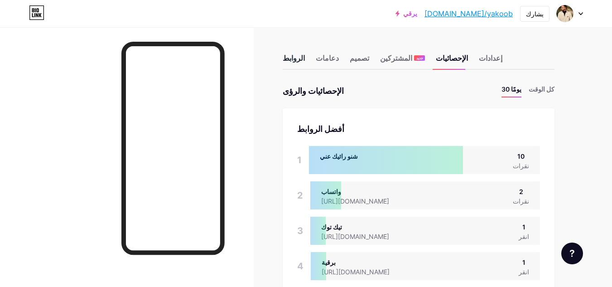
click at [300, 57] on font "الروابط" at bounding box center [294, 57] width 22 height 9
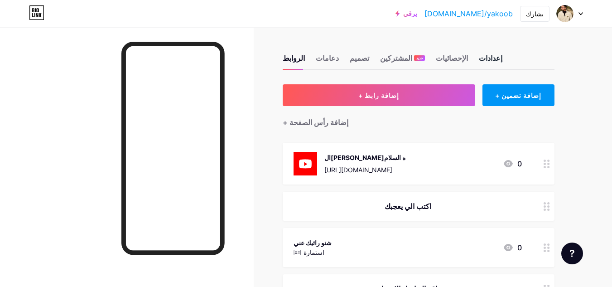
click at [481, 57] on font "إعدادات" at bounding box center [491, 57] width 24 height 9
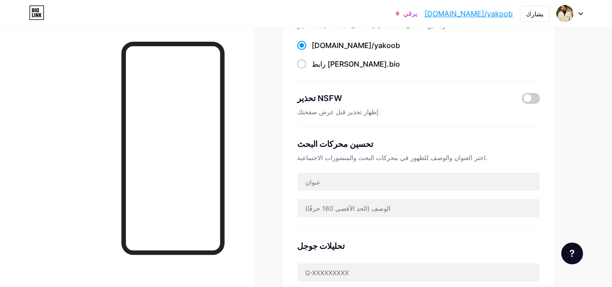
scroll to position [90, 0]
click at [527, 98] on span at bounding box center [531, 97] width 18 height 11
click at [522, 100] on input "checkbox" at bounding box center [522, 100] width 0 height 0
click at [527, 98] on span at bounding box center [531, 97] width 18 height 11
click at [522, 100] on input "checkbox" at bounding box center [522, 100] width 0 height 0
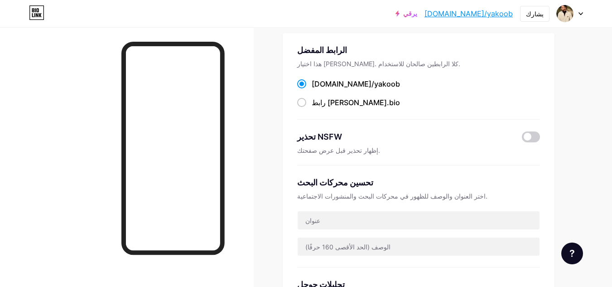
scroll to position [0, 0]
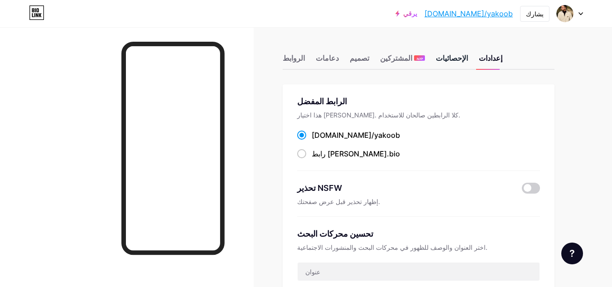
click at [445, 60] on font "الإحصائيات" at bounding box center [452, 57] width 32 height 9
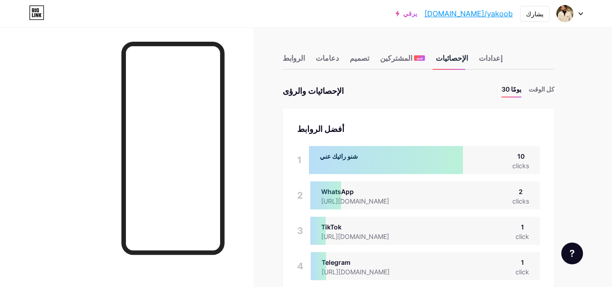
scroll to position [287, 612]
click at [389, 64] on div "المشتركين جديد" at bounding box center [402, 61] width 45 height 16
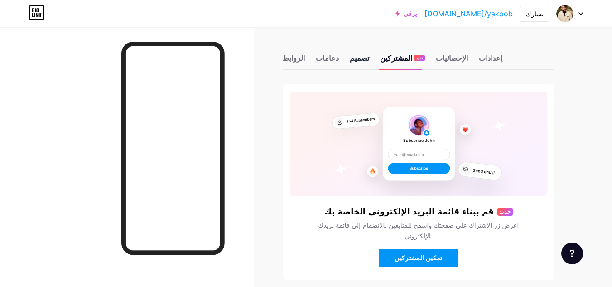
click at [365, 55] on font "تصميم" at bounding box center [359, 57] width 19 height 9
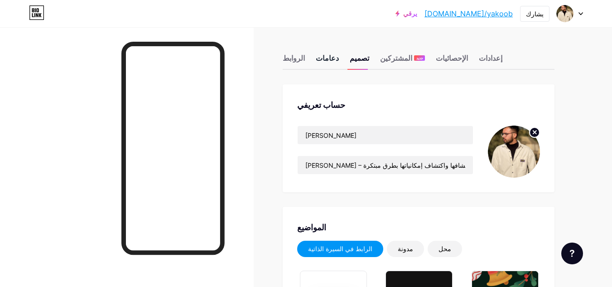
click at [329, 60] on font "دعامات" at bounding box center [327, 57] width 23 height 9
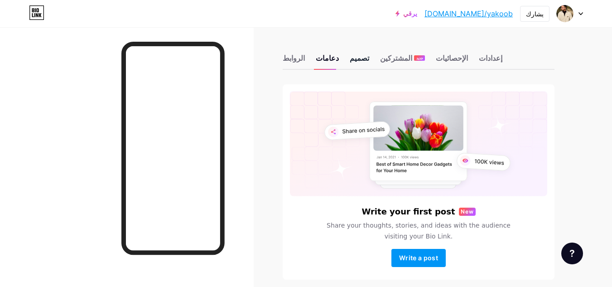
click at [361, 60] on font "تصميم" at bounding box center [359, 57] width 19 height 9
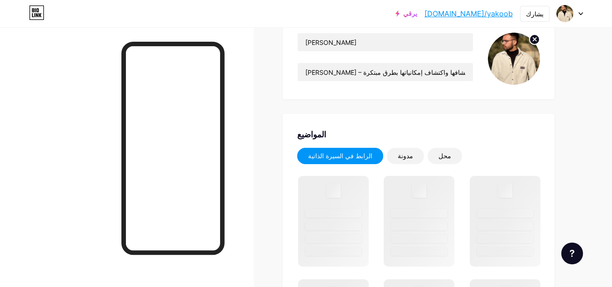
scroll to position [94, 0]
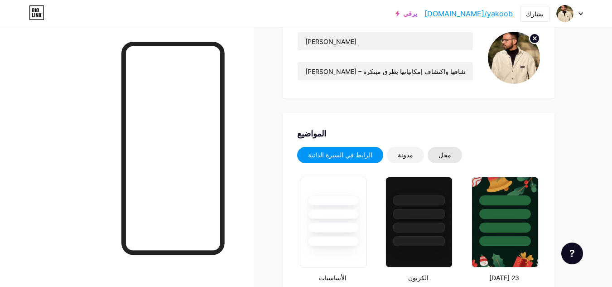
click at [447, 157] on div "محل" at bounding box center [445, 155] width 34 height 16
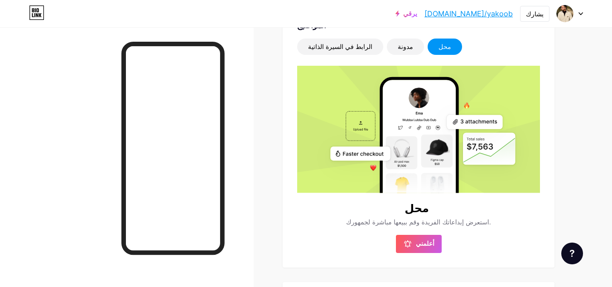
scroll to position [221, 0]
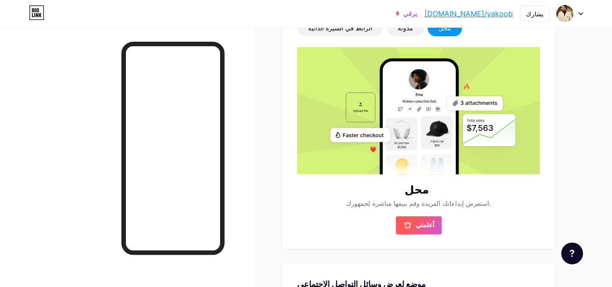
click at [428, 227] on font "أعلمني" at bounding box center [425, 225] width 19 height 8
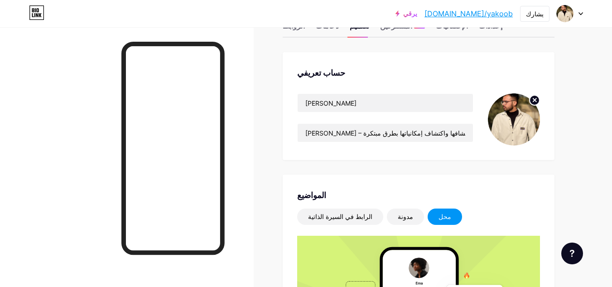
scroll to position [0, 0]
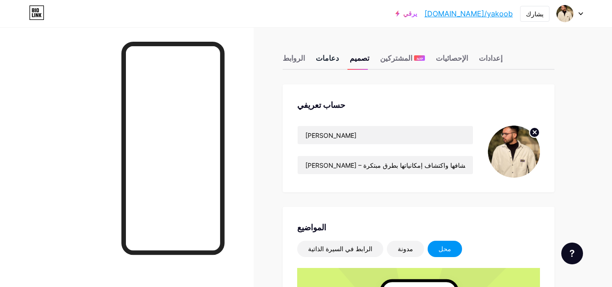
click at [330, 61] on font "دعامات" at bounding box center [327, 57] width 23 height 9
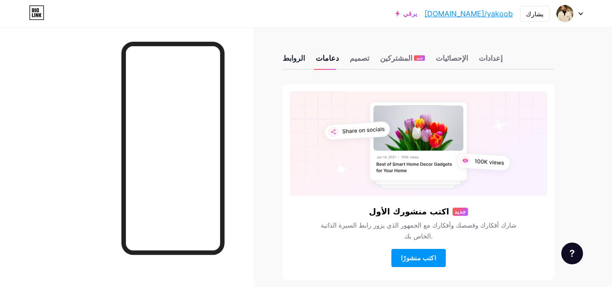
click at [297, 59] on font "الروابط" at bounding box center [294, 57] width 22 height 9
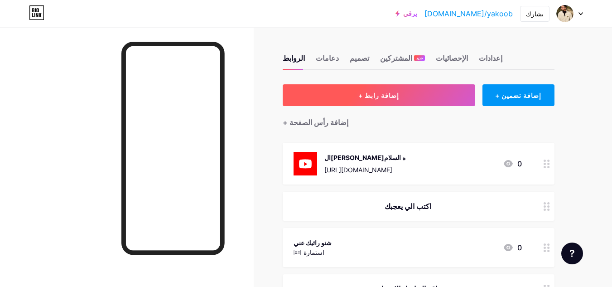
click at [423, 101] on button "+ إضافة رابط" at bounding box center [379, 95] width 193 height 22
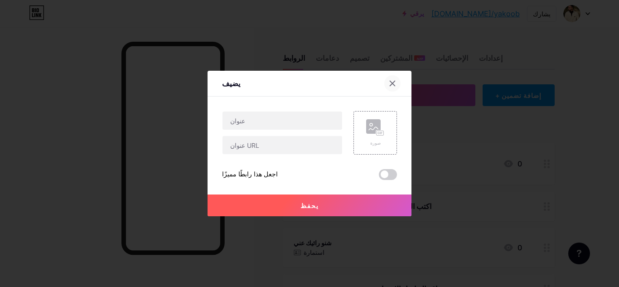
click at [391, 88] on div at bounding box center [392, 83] width 16 height 16
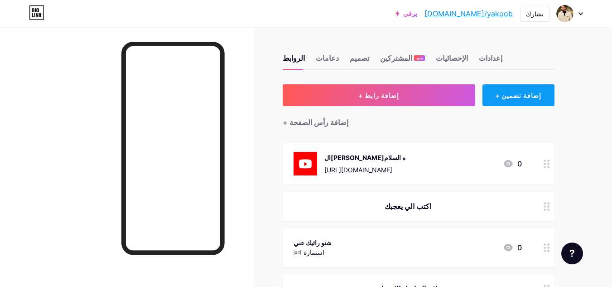
click at [545, 93] on div "+ إضافة تضمين" at bounding box center [519, 95] width 72 height 22
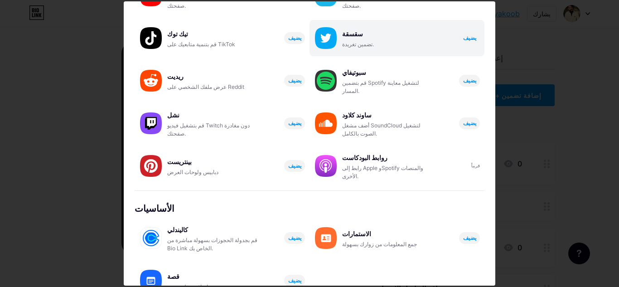
scroll to position [178, 0]
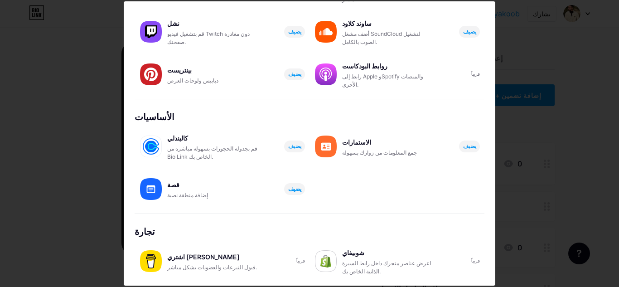
click at [389, 138] on div "الاستمارات" at bounding box center [387, 142] width 91 height 13
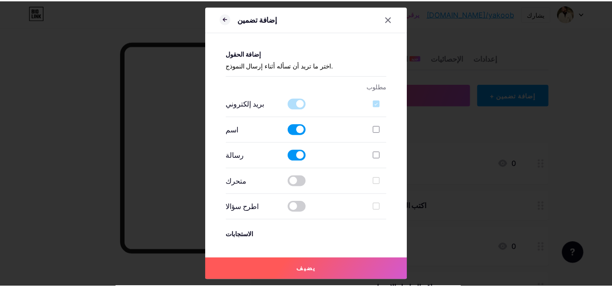
scroll to position [97, 0]
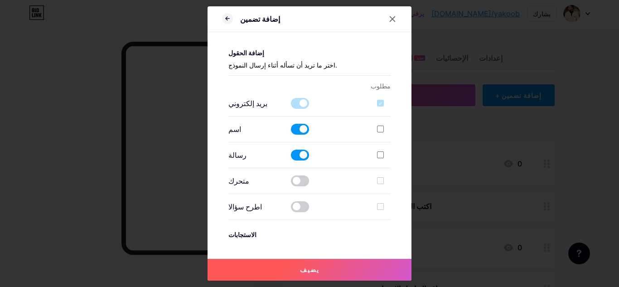
click at [300, 102] on span at bounding box center [300, 103] width 18 height 11
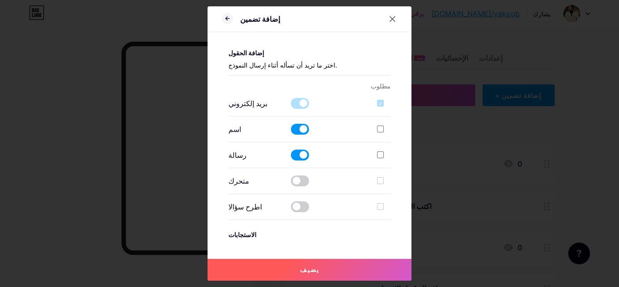
click at [300, 102] on span at bounding box center [300, 103] width 18 height 11
click at [377, 128] on div at bounding box center [380, 129] width 7 height 7
click at [391, 134] on input "checkbox" at bounding box center [394, 137] width 6 height 6
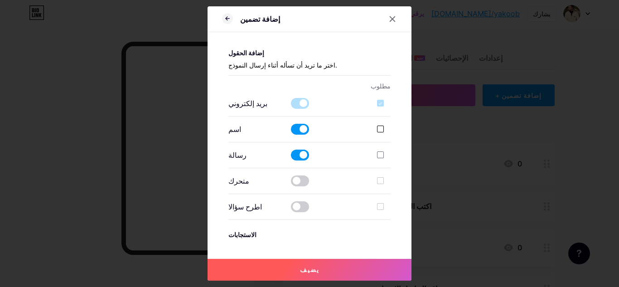
checkbox input "true"
click at [390, 21] on icon at bounding box center [392, 19] width 5 height 5
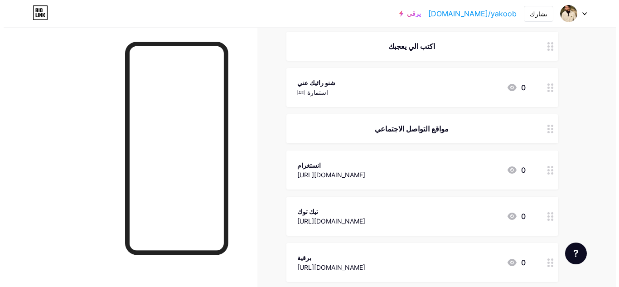
scroll to position [160, 0]
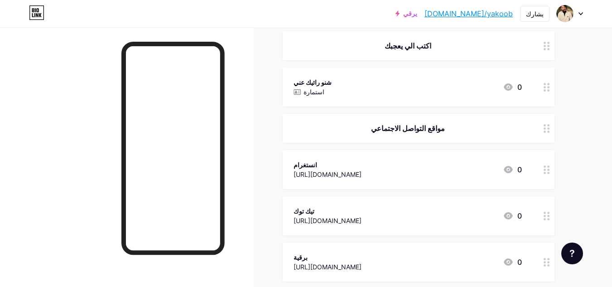
click at [529, 87] on div "شنو رائيك عني استمارة 0" at bounding box center [419, 87] width 272 height 39
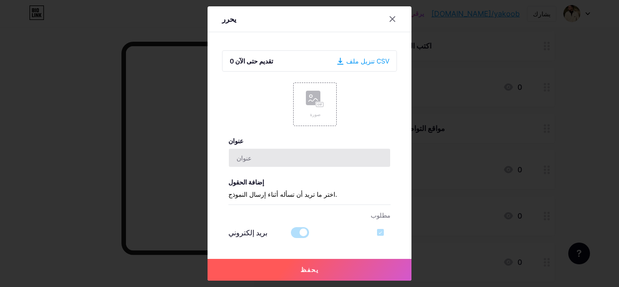
type input "شنو رائيك عني"
checkbox input "true"
type input "اكتب الي بكلبك"
type textarea "شكرا الك"
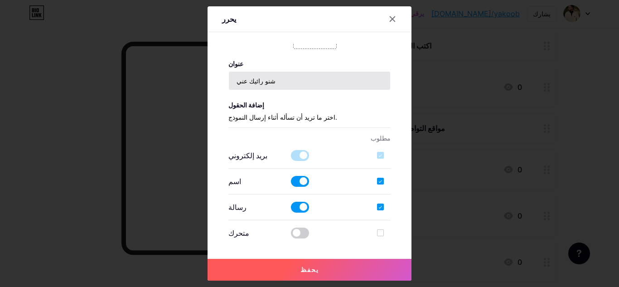
scroll to position [78, 0]
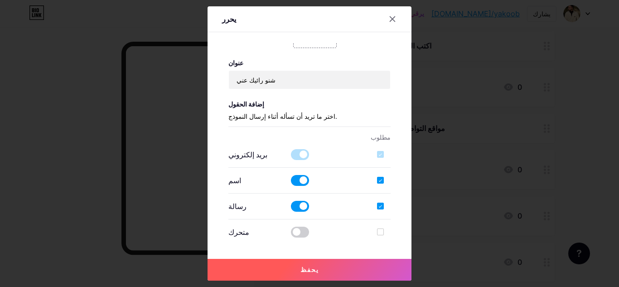
click at [341, 118] on p "اختر ما تريد أن تسأله أثناء إرسال النموذج." at bounding box center [309, 118] width 163 height 15
click at [285, 122] on p "اختر ما تريد أن تسأله أثناء إرسال النموذج." at bounding box center [309, 118] width 163 height 15
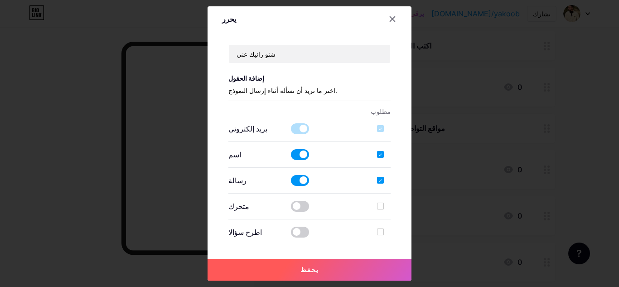
scroll to position [103, 0]
click at [300, 127] on span at bounding box center [300, 129] width 18 height 11
drag, startPoint x: 300, startPoint y: 127, endPoint x: 382, endPoint y: 129, distance: 81.6
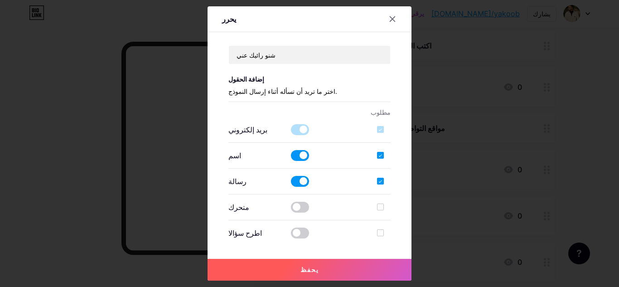
click at [382, 129] on div "بريد إلكتروني" at bounding box center [309, 129] width 163 height 11
click at [382, 129] on label at bounding box center [384, 129] width 14 height 9
click at [378, 129] on label at bounding box center [384, 129] width 14 height 9
click at [378, 129] on div at bounding box center [380, 129] width 7 height 7
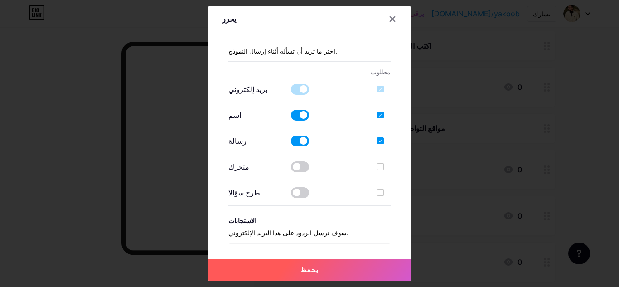
scroll to position [143, 0]
click at [299, 171] on span at bounding box center [300, 167] width 18 height 11
click at [291, 169] on input "checkbox" at bounding box center [291, 169] width 0 height 0
click at [294, 193] on span at bounding box center [300, 193] width 18 height 11
click at [291, 195] on input "checkbox" at bounding box center [291, 195] width 0 height 0
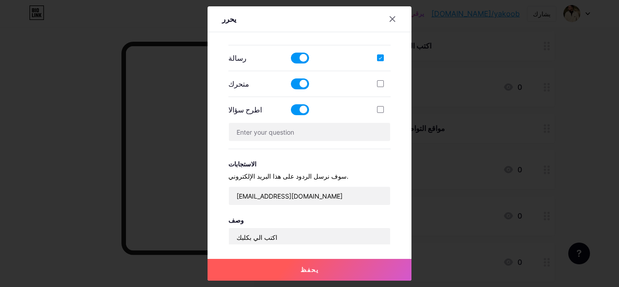
scroll to position [227, 0]
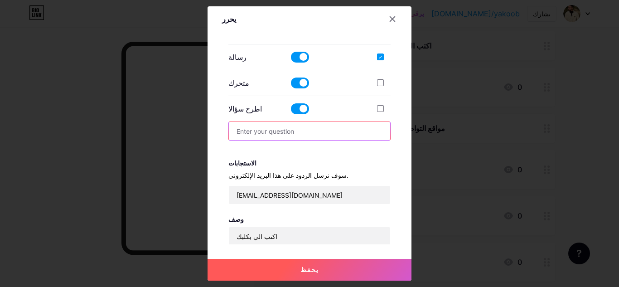
click at [314, 135] on input "text" at bounding box center [310, 131] width 162 height 18
click at [301, 107] on span at bounding box center [300, 108] width 18 height 11
click at [291, 111] on input "checkbox" at bounding box center [291, 111] width 0 height 0
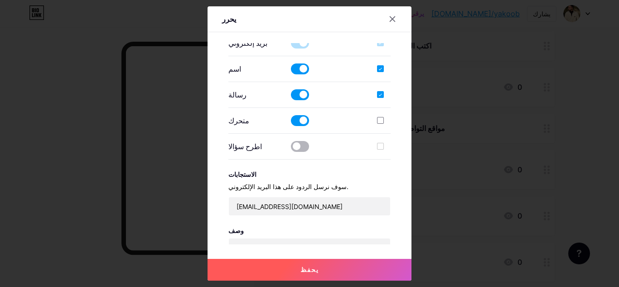
scroll to position [185, 0]
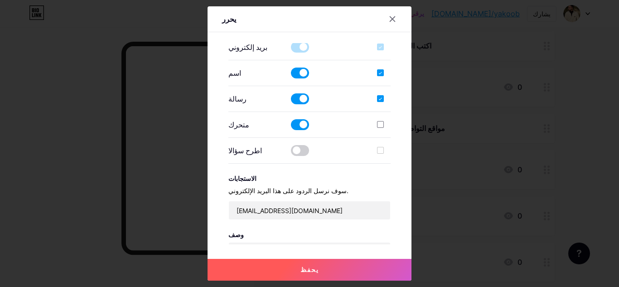
click at [299, 97] on span at bounding box center [300, 98] width 18 height 11
click at [291, 101] on input "checkbox" at bounding box center [291, 101] width 0 height 0
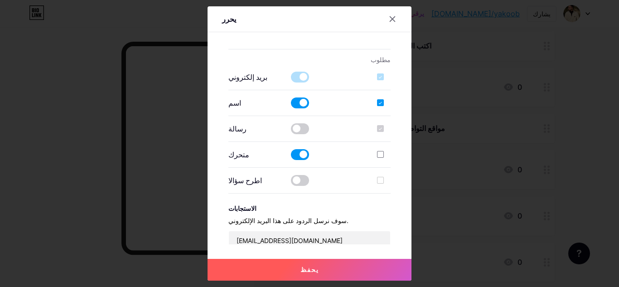
scroll to position [155, 0]
click at [301, 154] on span at bounding box center [300, 155] width 18 height 11
click at [291, 157] on input "checkbox" at bounding box center [291, 157] width 0 height 0
click at [295, 180] on span at bounding box center [300, 180] width 18 height 11
click at [291, 183] on input "checkbox" at bounding box center [291, 183] width 0 height 0
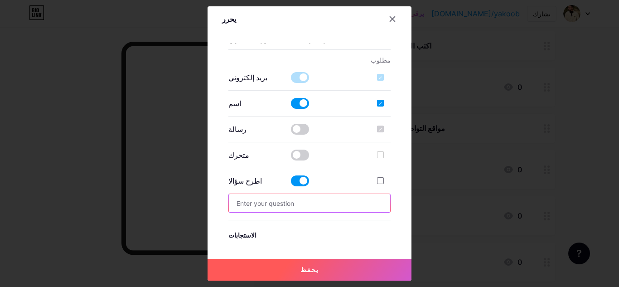
click at [295, 202] on input "text" at bounding box center [310, 203] width 162 height 18
click at [293, 150] on span at bounding box center [300, 155] width 18 height 11
click at [291, 157] on input "checkbox" at bounding box center [291, 157] width 0 height 0
click at [378, 155] on div at bounding box center [380, 154] width 7 height 7
click at [391, 160] on input "checkbox" at bounding box center [394, 163] width 6 height 6
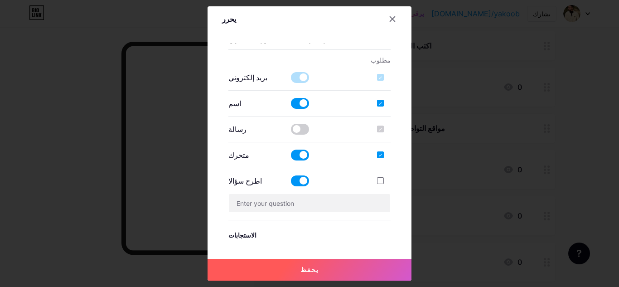
click at [378, 156] on div at bounding box center [380, 154] width 7 height 7
click at [391, 160] on input "checkbox" at bounding box center [394, 163] width 6 height 6
checkbox input "false"
click at [300, 132] on span at bounding box center [300, 129] width 18 height 11
click at [291, 131] on input "checkbox" at bounding box center [291, 131] width 0 height 0
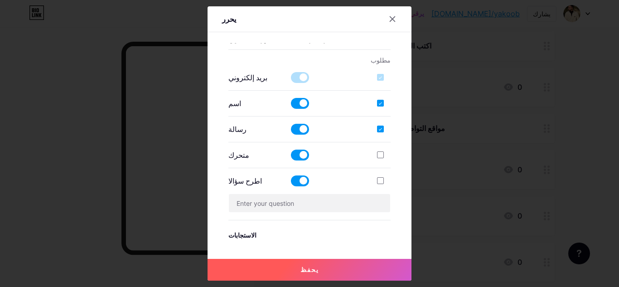
click at [313, 265] on button "يحفظ" at bounding box center [310, 270] width 204 height 22
click at [299, 202] on input "text" at bounding box center [310, 203] width 162 height 18
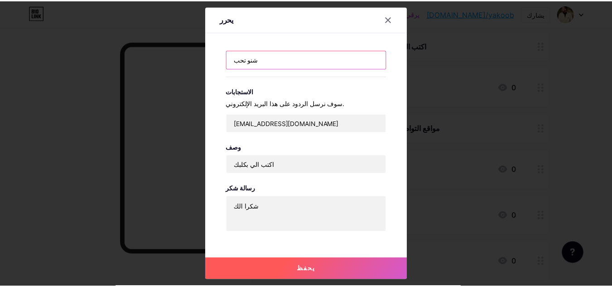
scroll to position [338, 0]
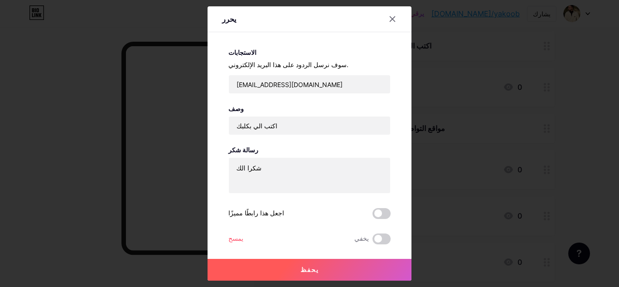
type input "شنو تحب"
click at [304, 269] on font "يحفظ" at bounding box center [309, 270] width 19 height 8
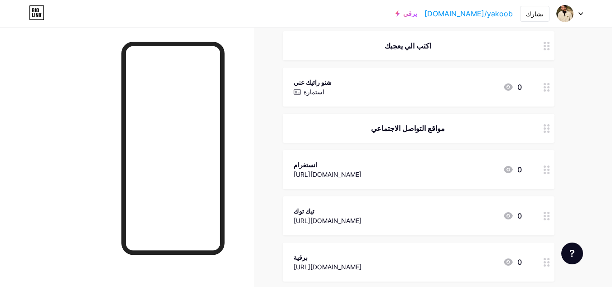
scroll to position [0, 0]
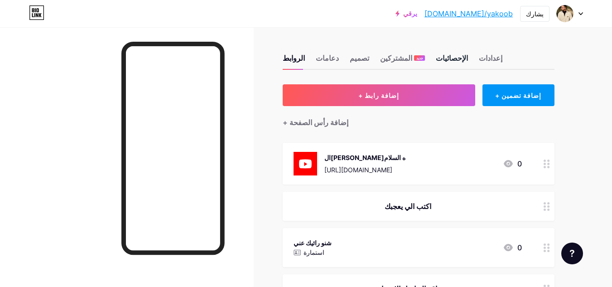
click at [442, 53] on font "الإحصائيات" at bounding box center [452, 57] width 32 height 9
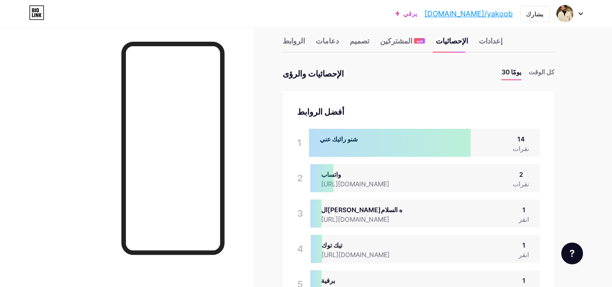
scroll to position [18, 0]
click at [455, 44] on font "الإحصائيات" at bounding box center [452, 40] width 32 height 9
click at [361, 39] on font "تصميم" at bounding box center [359, 40] width 19 height 9
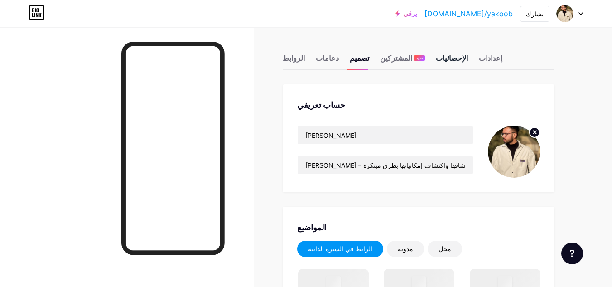
click at [451, 57] on font "الإحصائيات" at bounding box center [452, 57] width 32 height 9
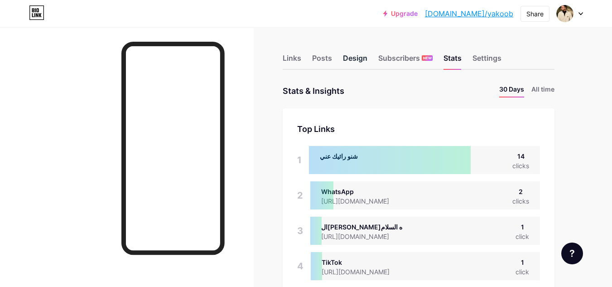
click at [366, 58] on div "Design" at bounding box center [355, 61] width 24 height 16
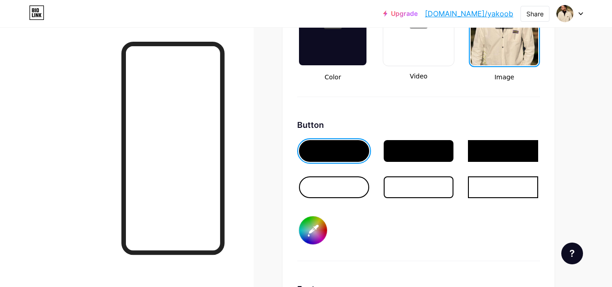
scroll to position [1300, 0]
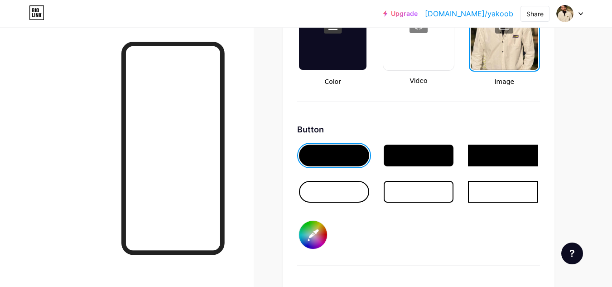
click at [417, 154] on div at bounding box center [419, 156] width 70 height 22
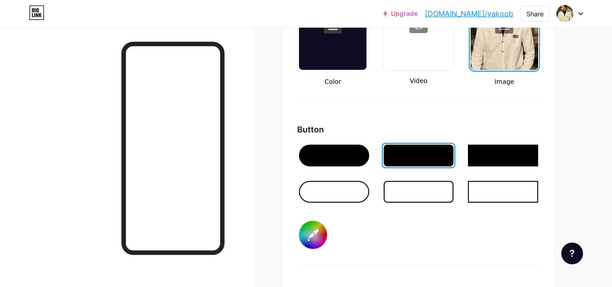
click at [341, 197] on div at bounding box center [334, 192] width 70 height 22
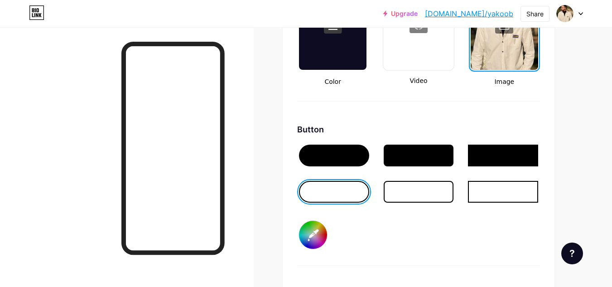
click at [340, 151] on div at bounding box center [334, 156] width 70 height 22
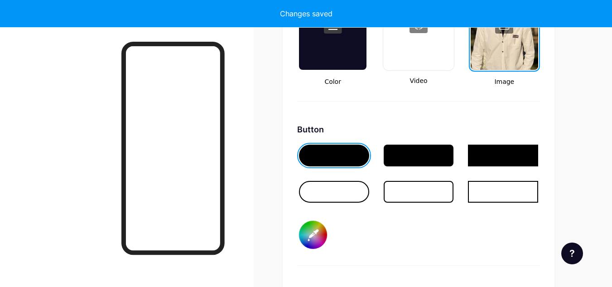
type input "#ffffff"
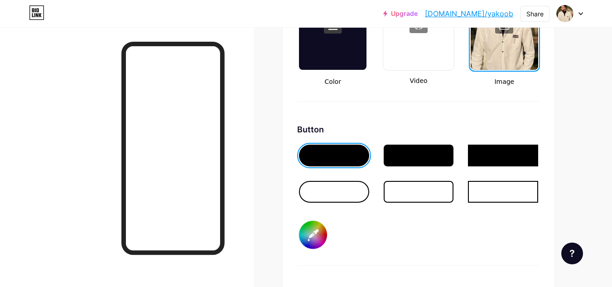
click at [315, 234] on input "#000000" at bounding box center [313, 235] width 28 height 28
type input "#121212"
type input "#ffffff"
type input "#121111"
type input "#ffffff"
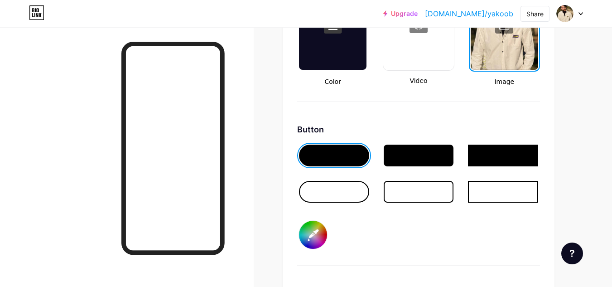
type input "#151414"
type input "#ffffff"
type input "#151313"
type input "#ffffff"
type input "#161313"
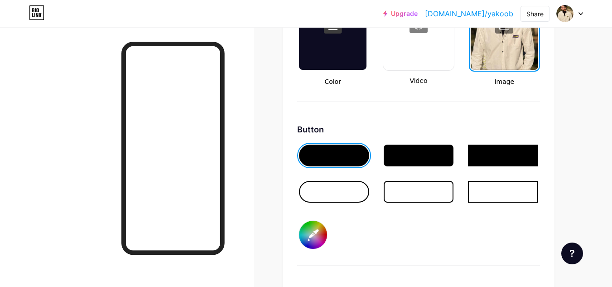
type input "#ffffff"
type input "#141010"
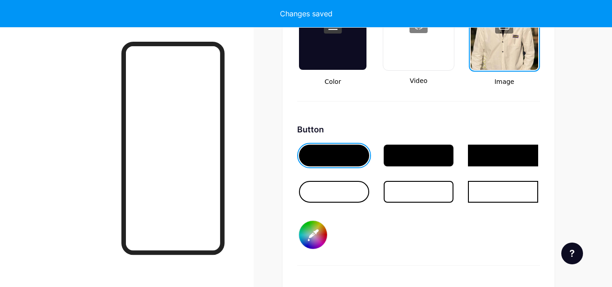
type input "#ffffff"
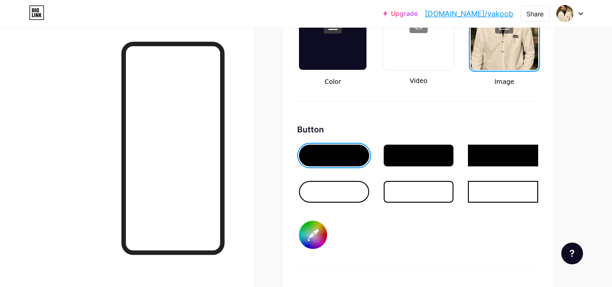
type input "#161212"
type input "#ffffff"
type input "#191515"
type input "#ffffff"
type input "#1c1717"
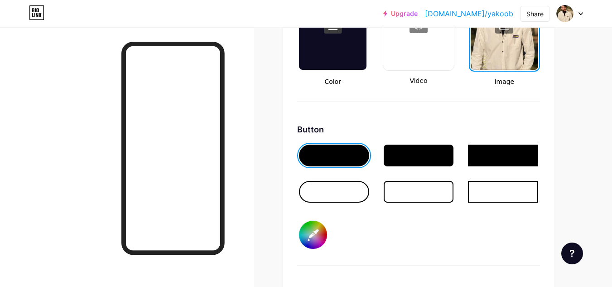
type input "#ffffff"
type input "#1f1919"
type input "#ffffff"
type input "#221b1b"
type input "#ffffff"
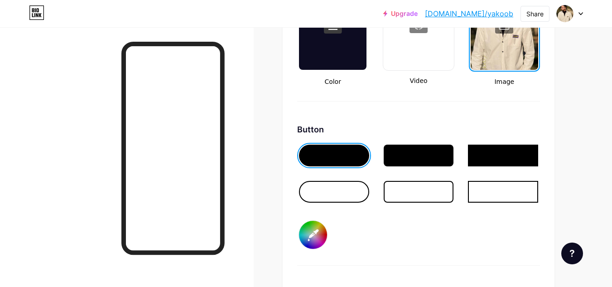
type input "#251e1e"
type input "#ffffff"
type input "#251d1d"
type input "#ffffff"
type input "#281f1f"
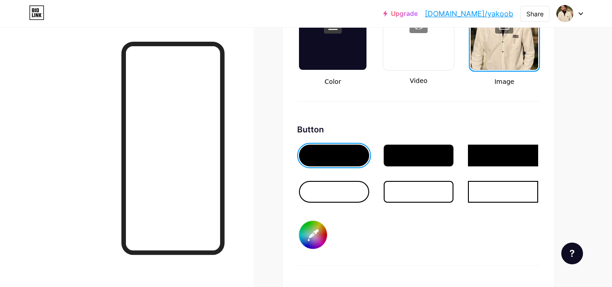
type input "#ffffff"
type input "#2c2121"
type input "#ffffff"
type input "#2b2121"
type input "#ffffff"
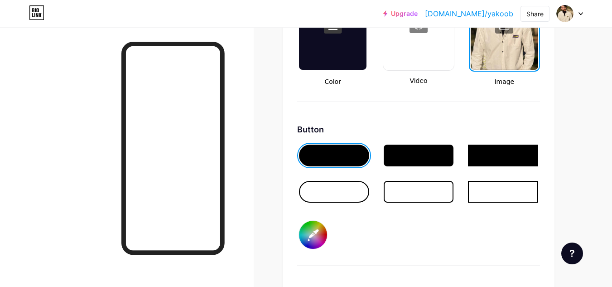
type input "#2c2121"
type input "#ffffff"
type input "#312525"
type input "#ffffff"
type input "#322525"
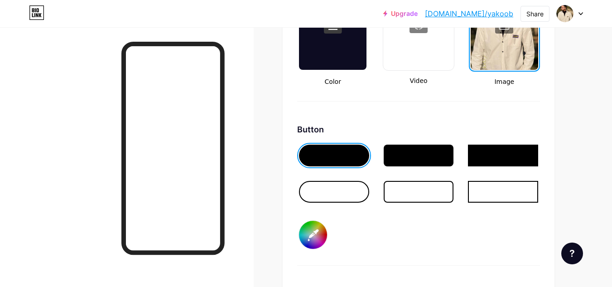
type input "#ffffff"
type input "#352727"
type input "#ffffff"
type input "#382929"
type input "#ffffff"
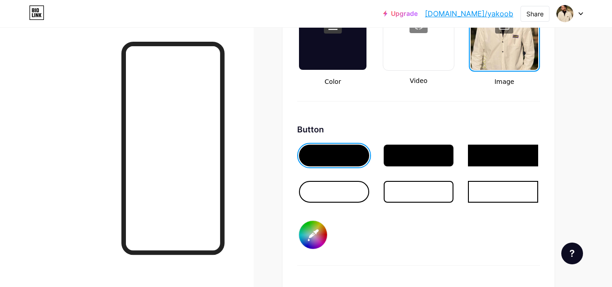
type input "#3b2b2b"
type input "#ffffff"
type input "#3e2d2d"
type input "#ffffff"
type input "#412f2f"
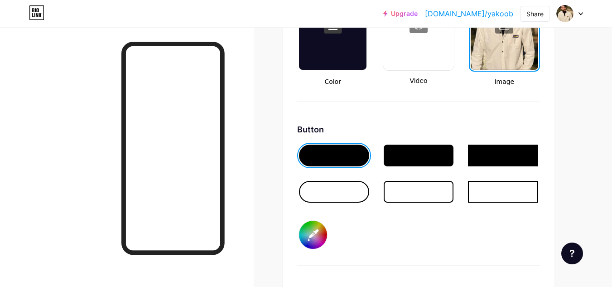
type input "#ffffff"
type input "#422f2f"
type input "#ffffff"
type input "#443131"
type input "#ffffff"
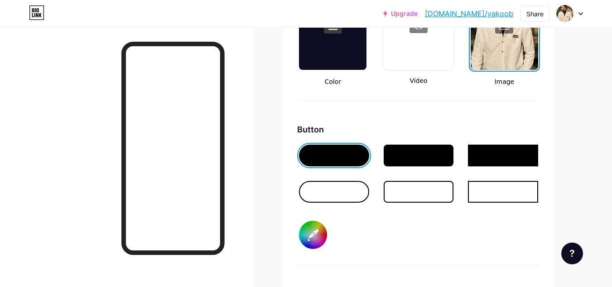
type input "#453131"
type input "#ffffff"
type input "#453030"
type input "#ffffff"
type input "#483232"
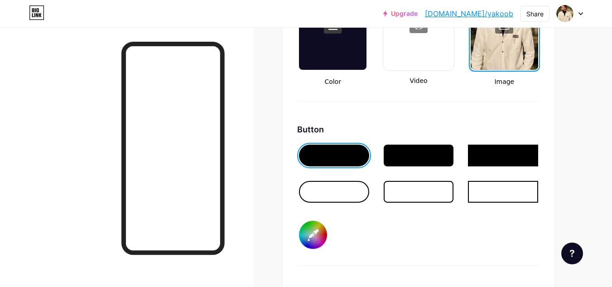
type input "#ffffff"
type input "#4b3434"
type input "#ffffff"
type input "#4c3434"
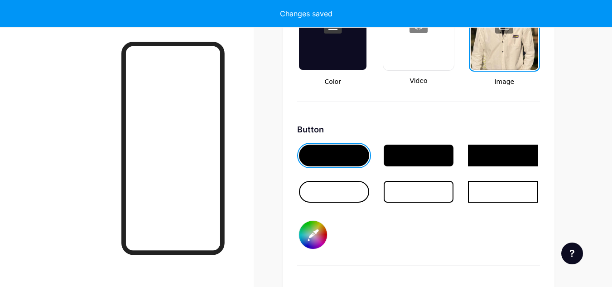
type input "#ffffff"
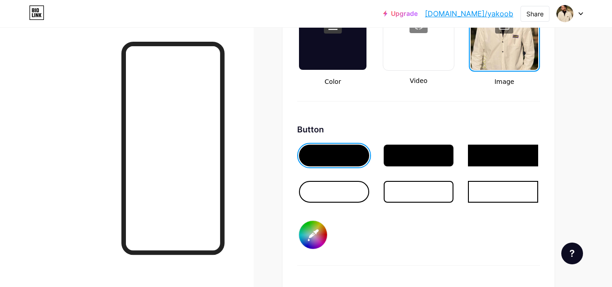
type input "#4e3636"
type input "#ffffff"
type input "#4f3636"
type input "#ffffff"
type input "#523838"
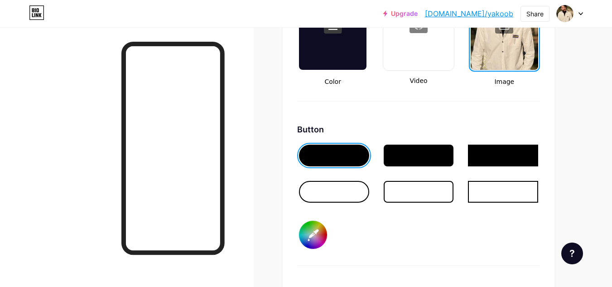
type input "#ffffff"
type input "#563939"
type input "#ffffff"
type input "#593b3b"
type input "#ffffff"
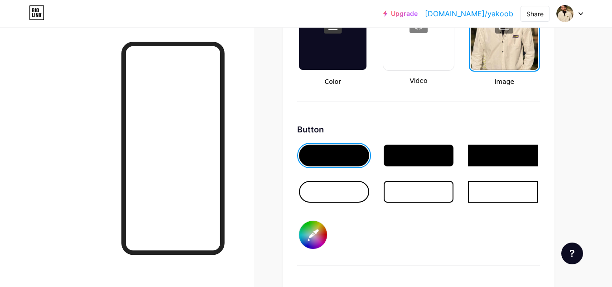
type input "#5d3c3c"
type input "#ffffff"
type input "#603e3e"
type input "#ffffff"
type input "#644040"
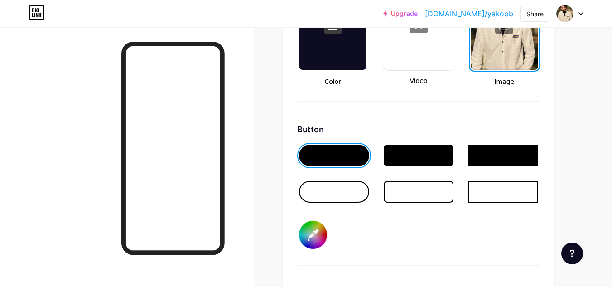
type input "#ffffff"
type input "#674242"
type input "#ffffff"
type input "#6b4343"
type input "#ffffff"
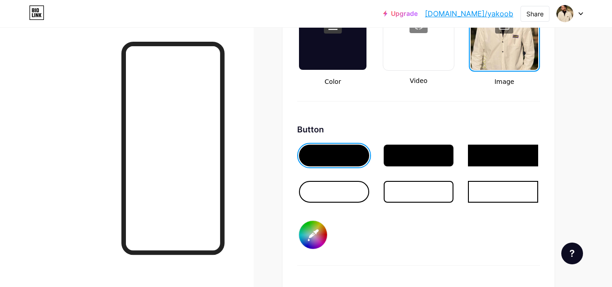
type input "#6f4444"
type input "#ffffff"
type input "#724646"
type input "#ffffff"
type input "#754848"
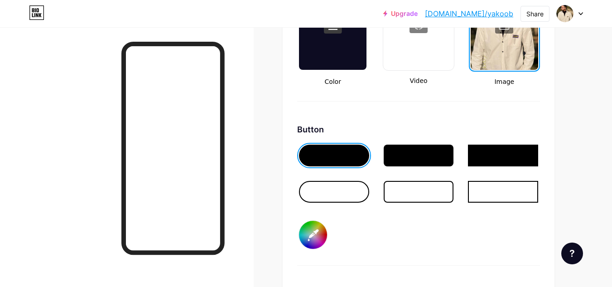
type input "#ffffff"
type input "#764747"
type input "#ffffff"
type input "#794949"
type input "#ffffff"
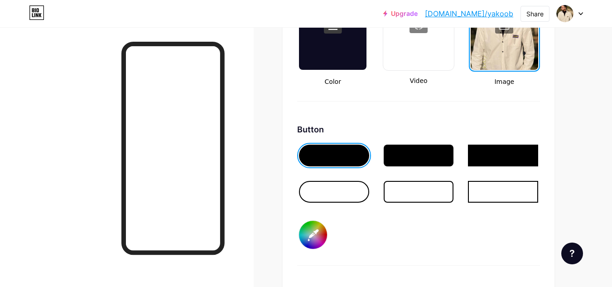
type input "#7d4a4a"
type input "#ffffff"
type input "#824a4a"
type input "#ffffff"
type input "#854c4c"
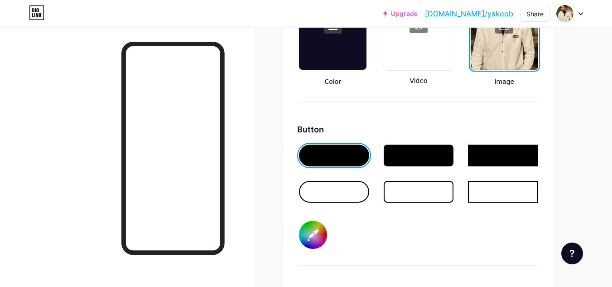
type input "#ffffff"
type input "#884e4e"
type input "#ffffff"
type input "#894d4d"
type input "#ffffff"
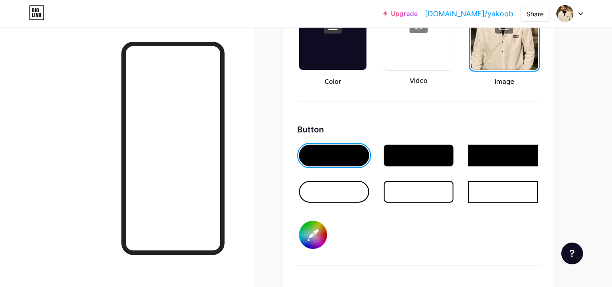
type input "#8c4f4f"
type input "#ffffff"
type input "#8d4e4e"
type input "#ffffff"
type input "#915050"
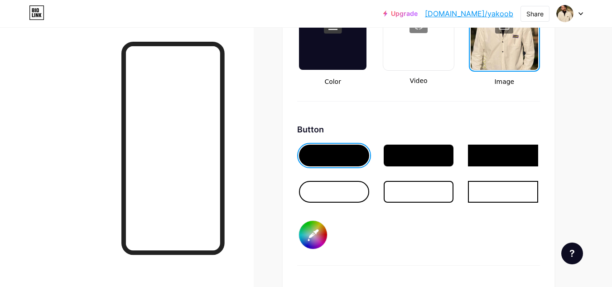
type input "#ffffff"
type input "#955050"
type input "#ffffff"
type input "#985252"
type input "#ffffff"
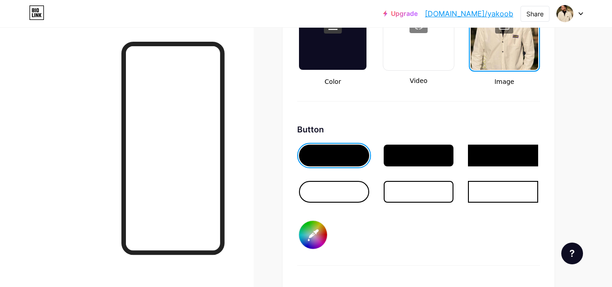
type input "#9c5454"
type input "#ffffff"
type input "#9a5151"
type input "#ffffff"
type input "#9d5353"
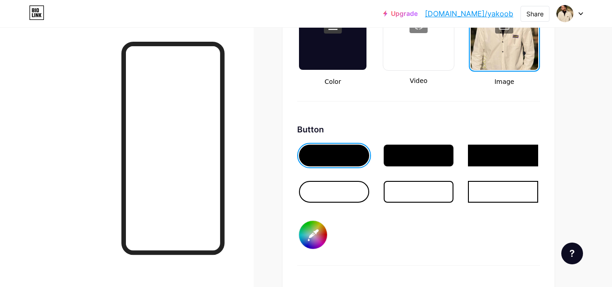
type input "#ffffff"
type input "#a05454"
type input "#ffffff"
type input "#a45656"
type input "#ffffff"
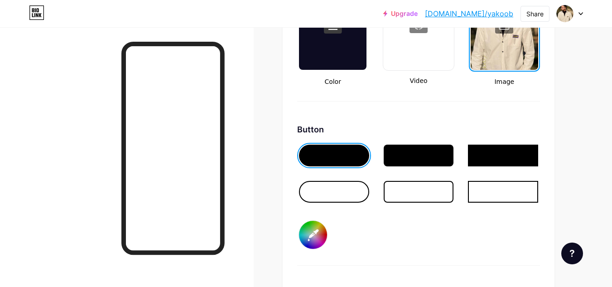
type input "#a75858"
type input "#ffffff"
type input "#aa5a5a"
type input "#ffffff"
type input "#ae5b5b"
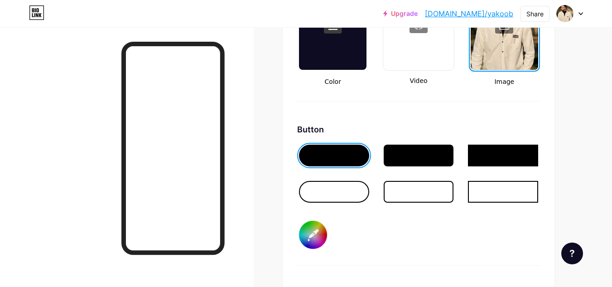
type input "#ffffff"
type input "#b25c5c"
type input "#ffffff"
type input "#b55e5e"
type input "#ffffff"
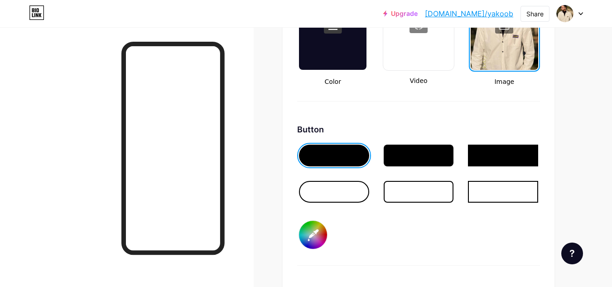
type input "#b65d5d"
type input "#ffffff"
type input "#b95f5f"
type input "#ffffff"
type input "#bd6161"
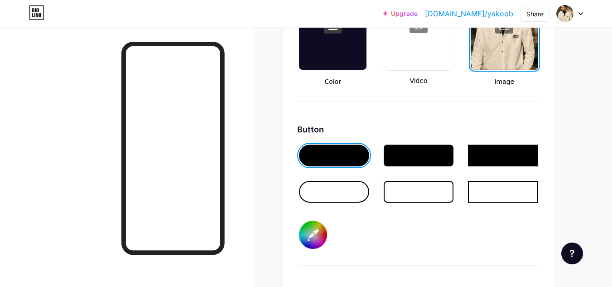
type input "#ffffff"
type input "#bf6363"
type input "#ffffff"
type input "#c36565"
type input "#ffffff"
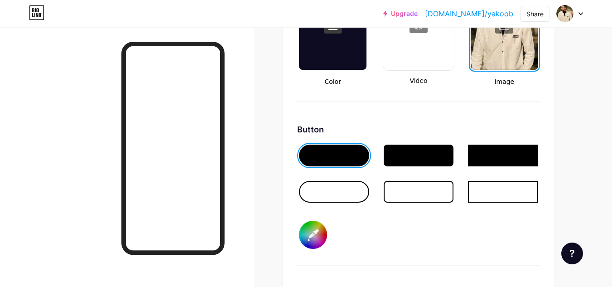
type input "#c46464"
type input "#ffffff"
type input "#c76666"
type input "#ffffff"
type input "#ca6868"
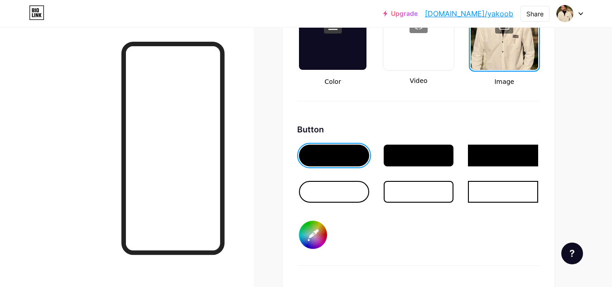
type input "#ffffff"
type input "#cc6b6b"
type input "#ffffff"
type input "#d06c6c"
type input "#ffffff"
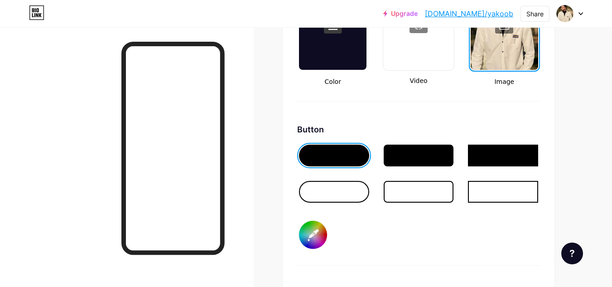
type input "#d16b6b"
type input "#ffffff"
type input "#d46e6e"
type input "#ffffff"
type input "#d56d6d"
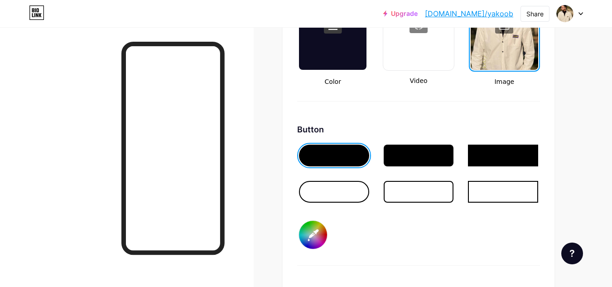
type input "#ffffff"
type input "#d86f6f"
type input "#ffffff"
type input "#d86e6e"
type input "#ffffff"
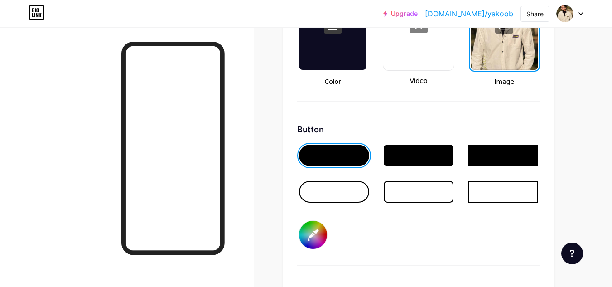
type input "#db7070"
type input "#ffffff"
type input "#dd7373"
type input "#ffffff"
type input "#df7272"
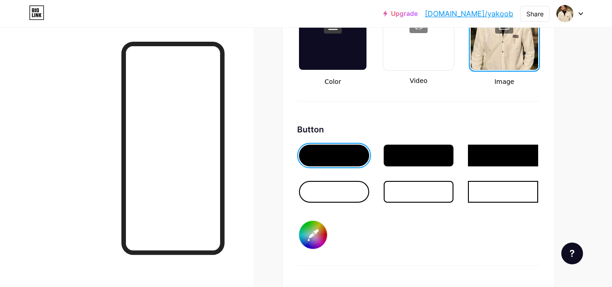
type input "#ffffff"
type input "#e17575"
type input "#ffffff"
type input "#e27474"
type input "#ffffff"
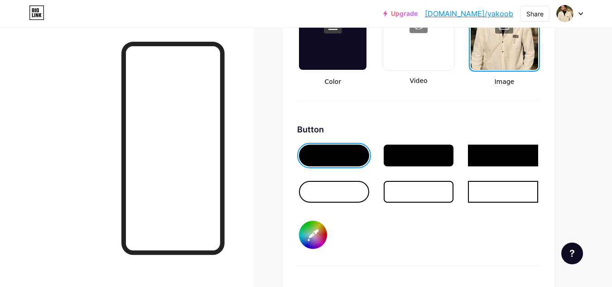
type input "#e47777"
type input "#ffffff"
type input "#e87878"
type input "#ffffff"
type input "#ea7676"
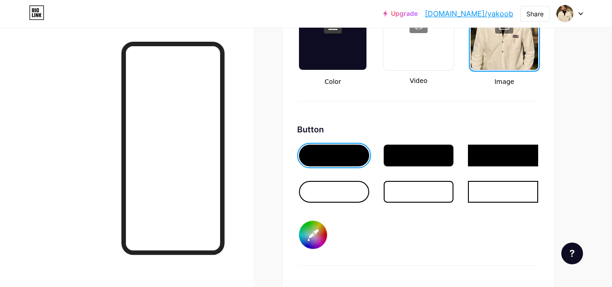
type input "#ffffff"
type input "#ec7979"
type input "#ffffff"
type input "#ee7c7c"
type input "#ffffff"
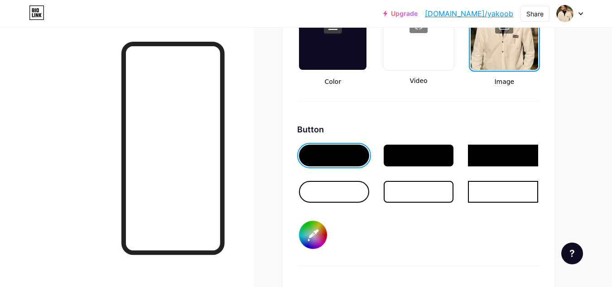
type input "#f07a7a"
type input "#ffffff"
type input "#f27d7d"
type input "#ffffff"
type input "#f37c7c"
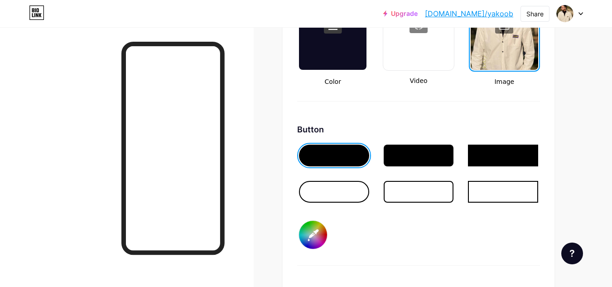
type input "#ffffff"
type input "#f57f7f"
type input "#ffffff"
type input "#f77e7e"
type input "#ffffff"
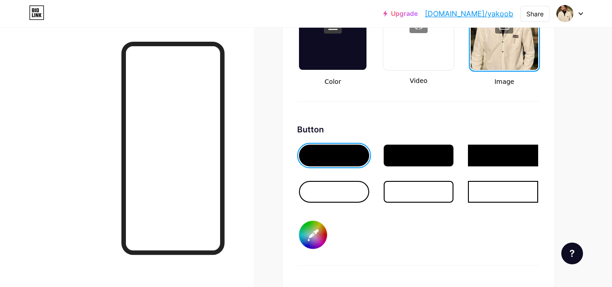
type input "#fb8383"
type input "#ffffff"
type input "#fd8181"
type input "#ffffff"
type input "#ff8585"
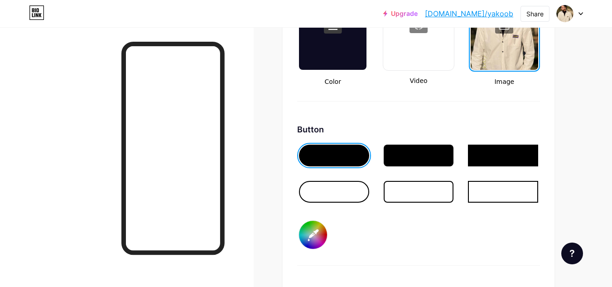
type input "#ffffff"
type input "#fe8686"
click at [359, 259] on div "Button #000000" at bounding box center [418, 194] width 243 height 142
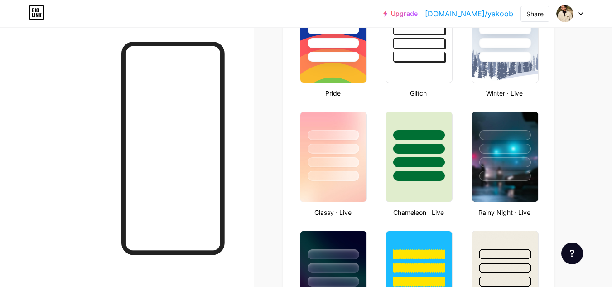
scroll to position [397, 0]
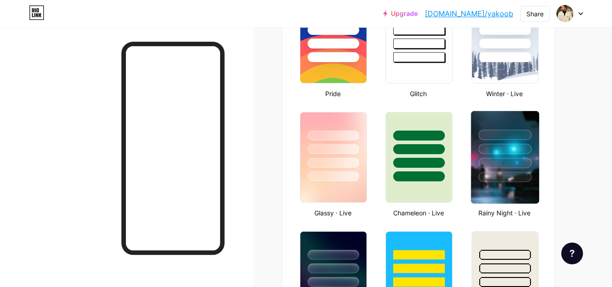
click at [508, 134] on div at bounding box center [505, 135] width 53 height 10
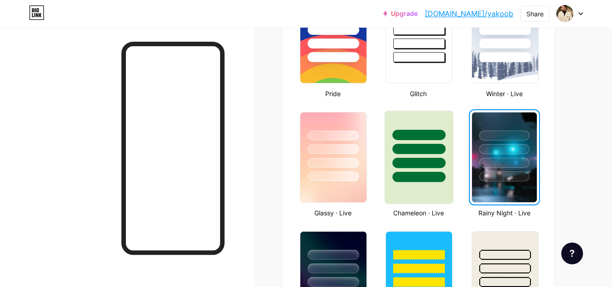
click at [438, 166] on div at bounding box center [419, 163] width 53 height 10
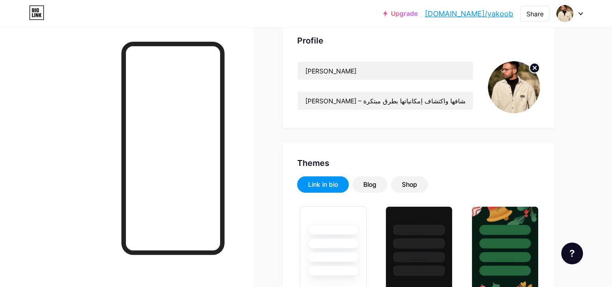
scroll to position [64, 0]
click at [401, 192] on div "Shop" at bounding box center [409, 185] width 37 height 16
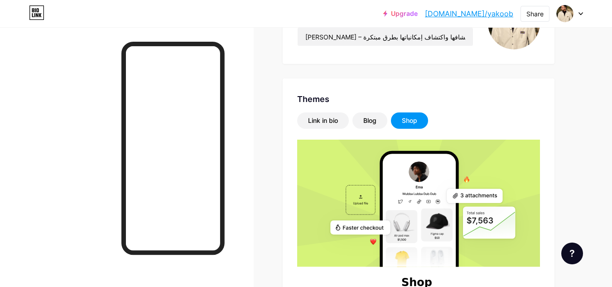
scroll to position [127, 0]
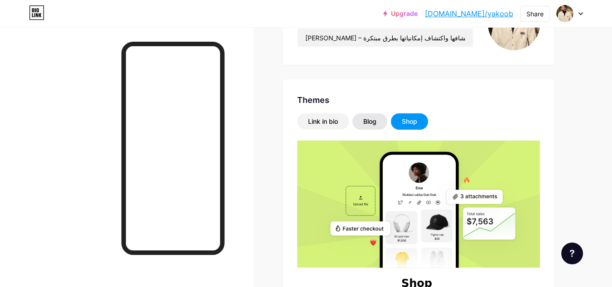
click at [372, 126] on div "Blog" at bounding box center [370, 121] width 35 height 16
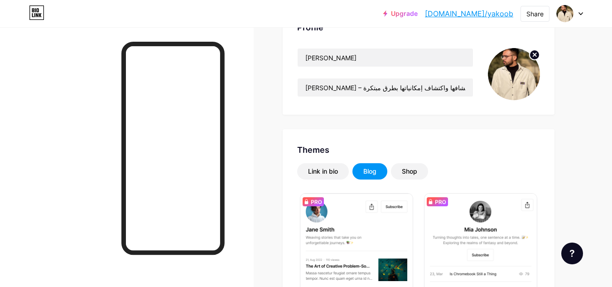
scroll to position [77, 0]
click at [334, 172] on div "Link in bio" at bounding box center [323, 171] width 30 height 9
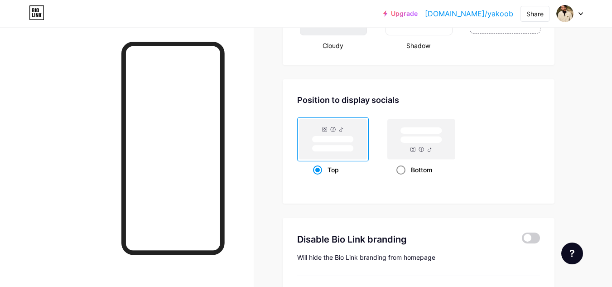
scroll to position [1035, 0]
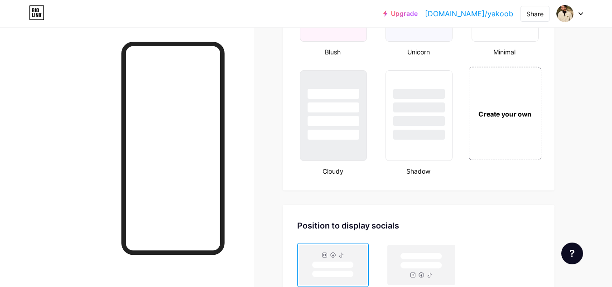
click at [514, 128] on div "Create your own" at bounding box center [505, 113] width 73 height 93
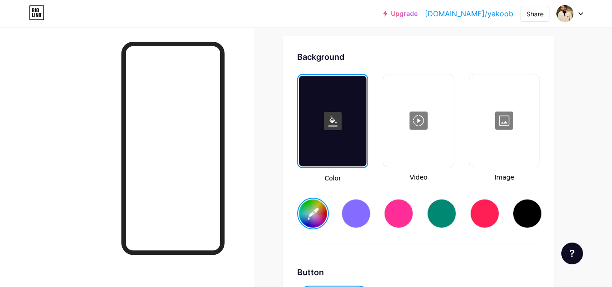
click at [505, 126] on div at bounding box center [504, 120] width 68 height 91
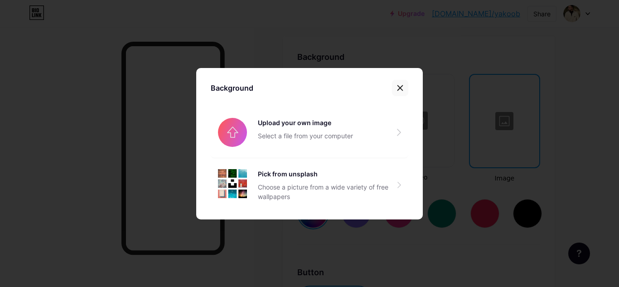
click at [395, 82] on div at bounding box center [400, 88] width 16 height 16
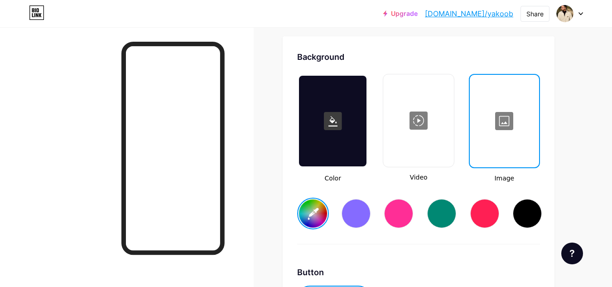
click at [498, 119] on div at bounding box center [505, 121] width 68 height 91
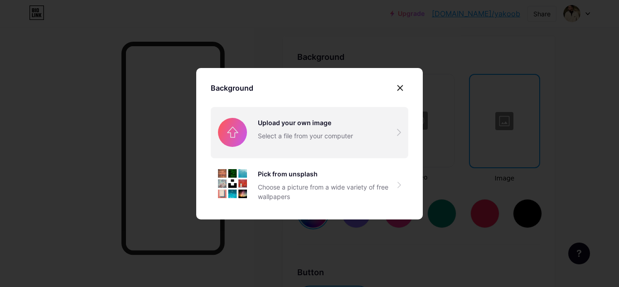
click at [378, 131] on input "file" at bounding box center [310, 132] width 198 height 51
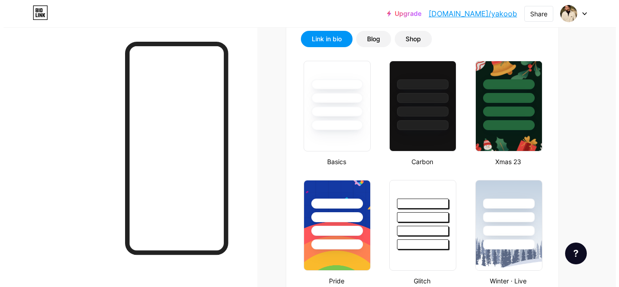
scroll to position [0, 0]
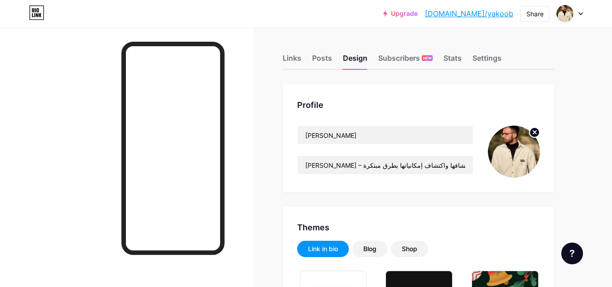
click at [534, 132] on icon at bounding box center [534, 132] width 3 height 3
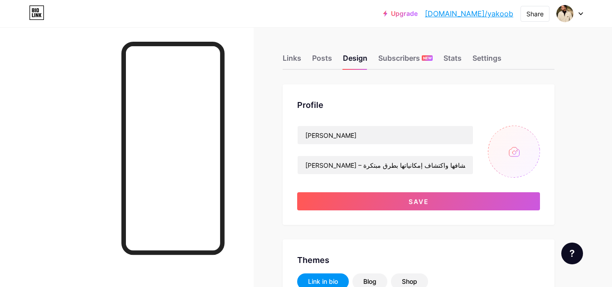
click at [523, 143] on input "file" at bounding box center [514, 152] width 52 height 52
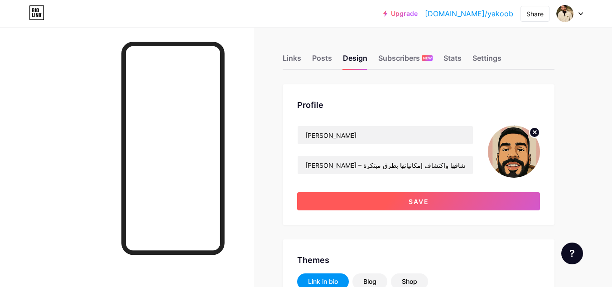
click at [380, 199] on button "Save" at bounding box center [418, 201] width 243 height 18
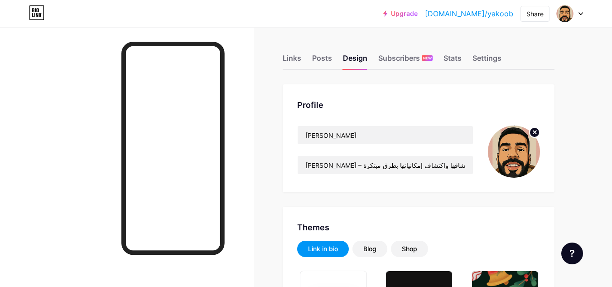
click at [536, 134] on circle at bounding box center [535, 132] width 10 height 10
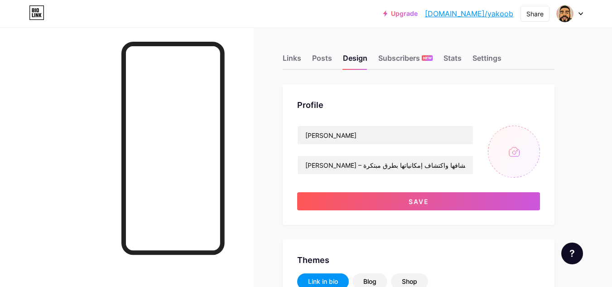
click at [519, 150] on input "file" at bounding box center [514, 152] width 52 height 52
click at [519, 153] on input "file" at bounding box center [514, 152] width 52 height 52
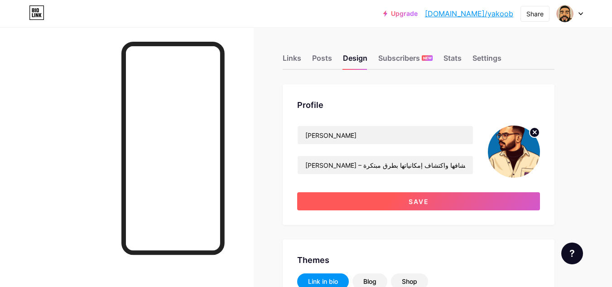
click at [505, 202] on button "Save" at bounding box center [418, 201] width 243 height 18
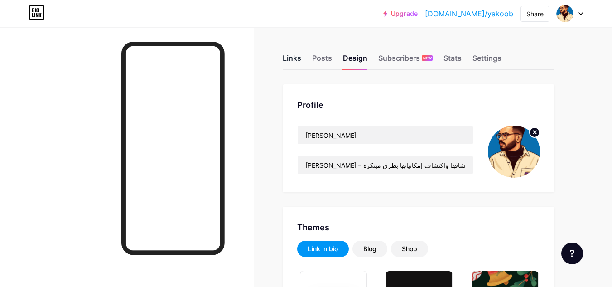
click at [290, 65] on div "Links" at bounding box center [292, 61] width 19 height 16
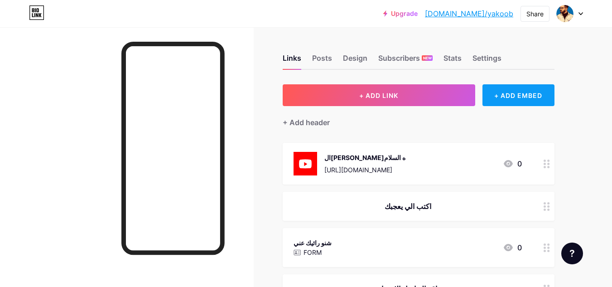
click at [520, 96] on div "+ ADD EMBED" at bounding box center [519, 95] width 72 height 22
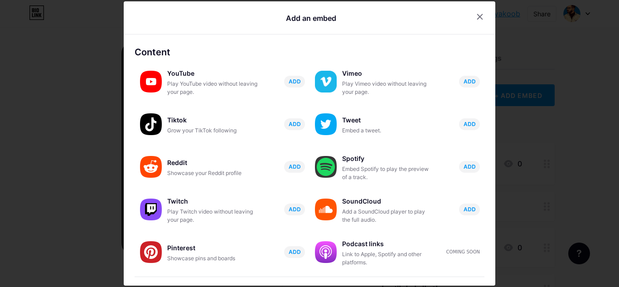
scroll to position [178, 0]
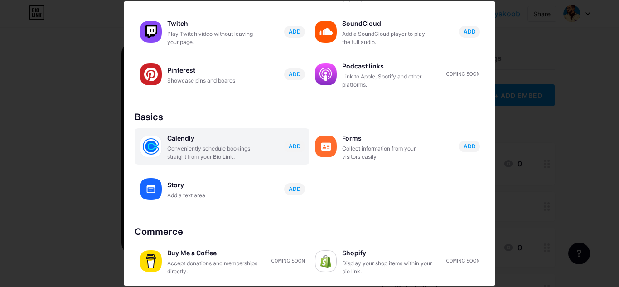
click at [231, 150] on div "Conveniently schedule bookings straight from your Bio Link." at bounding box center [212, 153] width 91 height 16
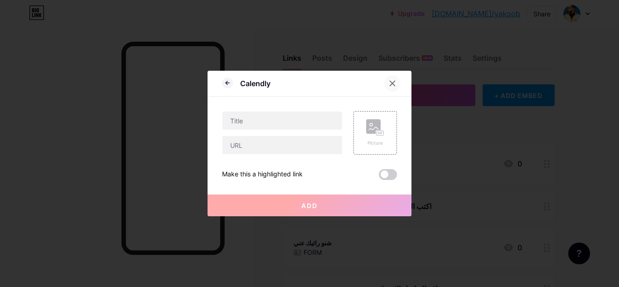
click at [389, 80] on icon at bounding box center [392, 83] width 7 height 7
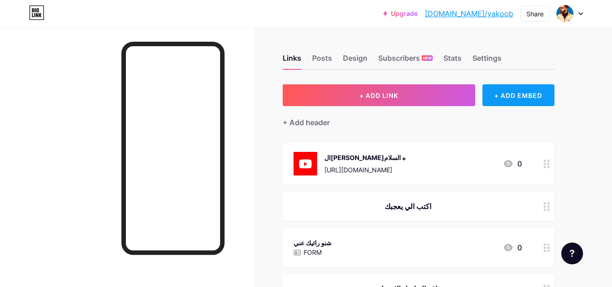
click at [489, 94] on div "+ ADD EMBED" at bounding box center [519, 95] width 72 height 22
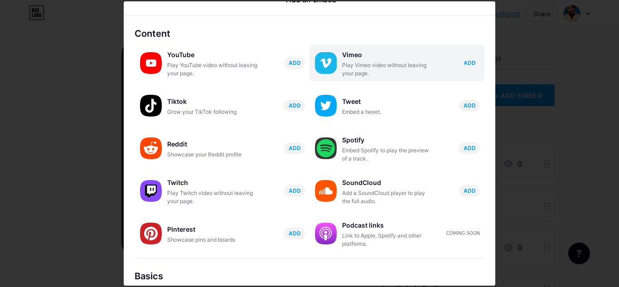
scroll to position [19, 0]
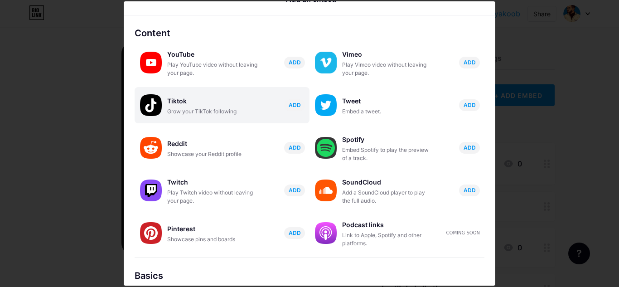
click at [221, 107] on div "Grow your TikTok following" at bounding box center [212, 111] width 91 height 8
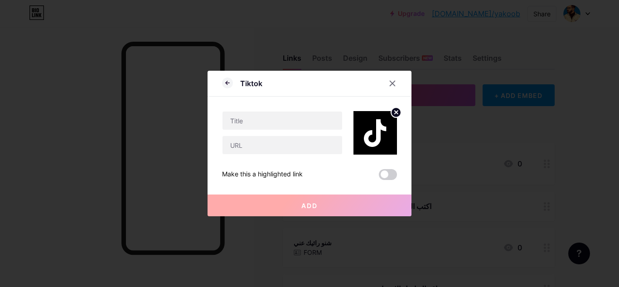
scroll to position [0, 0]
click at [319, 119] on input "text" at bounding box center [283, 120] width 120 height 18
click at [313, 124] on input "text" at bounding box center [283, 120] width 120 height 18
click at [302, 143] on input "text" at bounding box center [283, 145] width 120 height 18
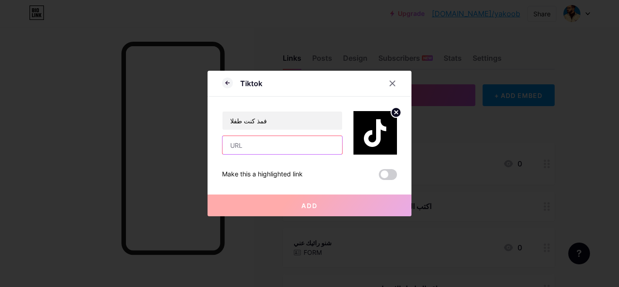
click at [302, 143] on input "text" at bounding box center [283, 145] width 120 height 18
paste input "[URL][DOMAIN_NAME]"
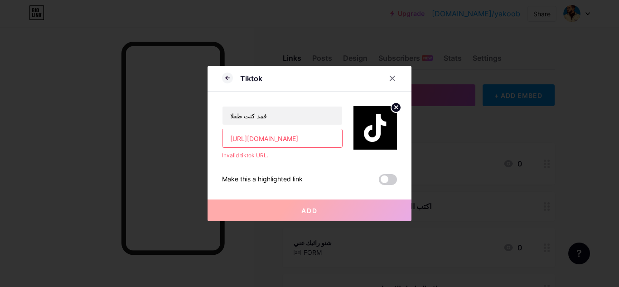
drag, startPoint x: 333, startPoint y: 140, endPoint x: 197, endPoint y: 141, distance: 136.0
click at [197, 141] on div "Tiktok فمذ كنت طفلا [URL][DOMAIN_NAME] Invalid tiktok URL. Make this a highligh…" at bounding box center [309, 143] width 619 height 287
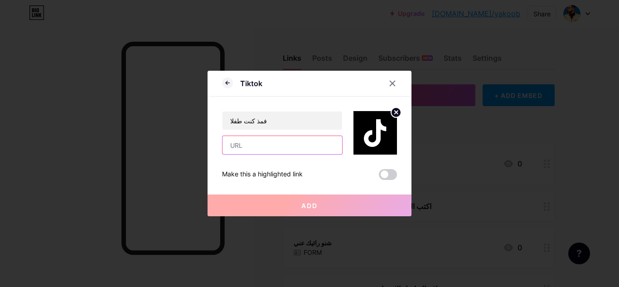
paste input "[URL][DOMAIN_NAME]"
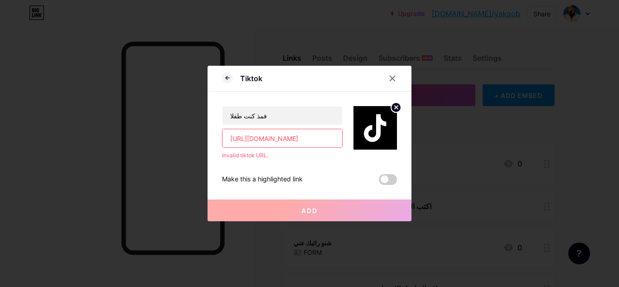
drag, startPoint x: 330, startPoint y: 143, endPoint x: 201, endPoint y: 146, distance: 128.7
click at [201, 146] on div "Tiktok فمذ كنت طفلا [URL][DOMAIN_NAME] Invalid tiktok URL. Make this a highligh…" at bounding box center [309, 143] width 619 height 287
paste input "8ASST"
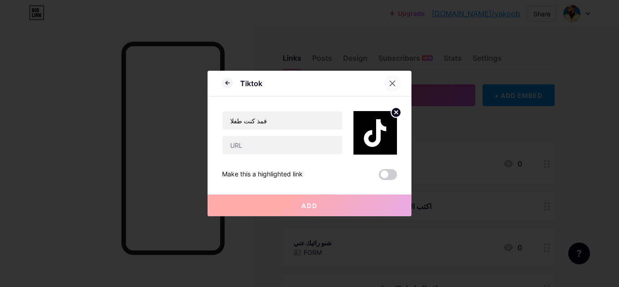
click at [390, 83] on icon at bounding box center [392, 83] width 7 height 7
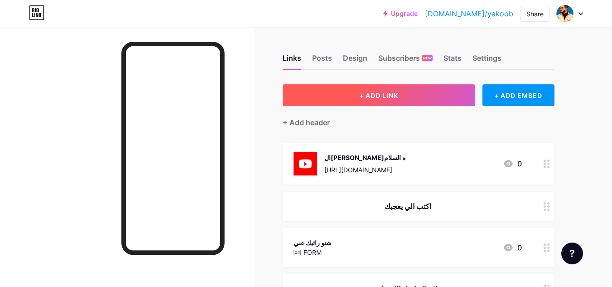
click at [430, 100] on button "+ ADD LINK" at bounding box center [379, 95] width 193 height 22
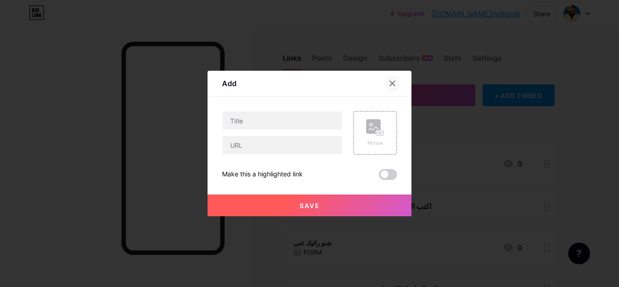
click at [384, 87] on div at bounding box center [392, 83] width 16 height 16
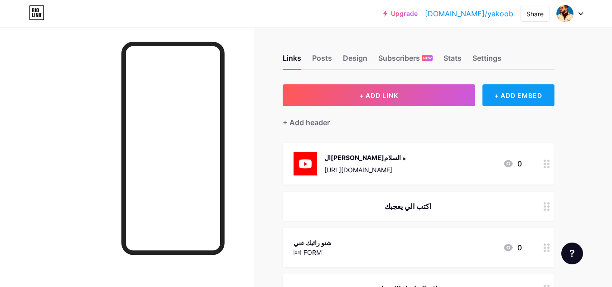
click at [512, 94] on div "+ ADD EMBED" at bounding box center [519, 95] width 72 height 22
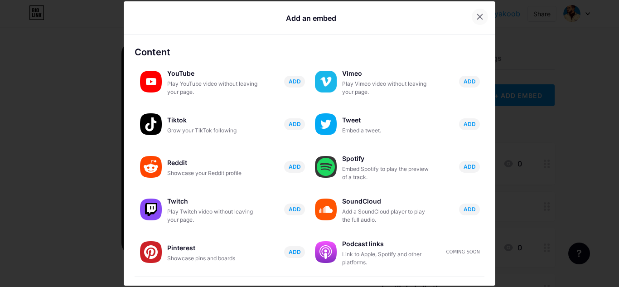
click at [478, 16] on icon at bounding box center [480, 16] width 5 height 5
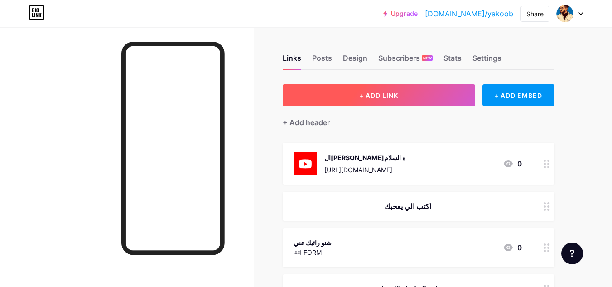
click at [417, 92] on button "+ ADD LINK" at bounding box center [379, 95] width 193 height 22
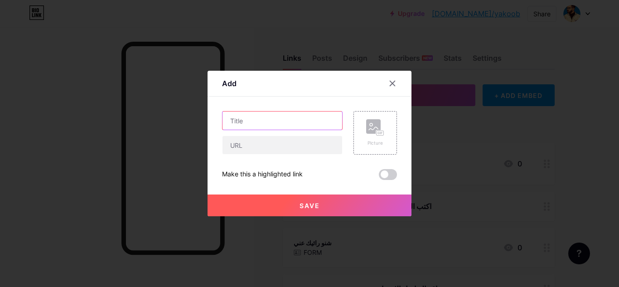
click at [302, 125] on input "text" at bounding box center [283, 120] width 120 height 18
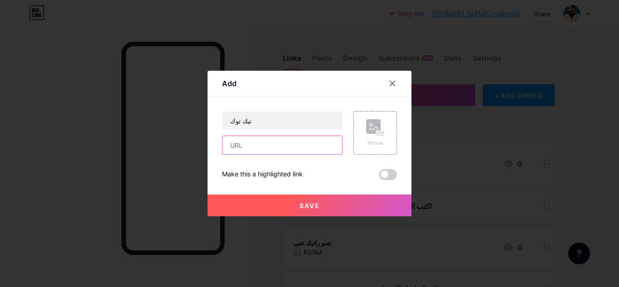
click at [299, 141] on input "text" at bounding box center [283, 145] width 120 height 18
paste input "[URL][DOMAIN_NAME]"
click at [352, 199] on button "Save" at bounding box center [310, 205] width 204 height 22
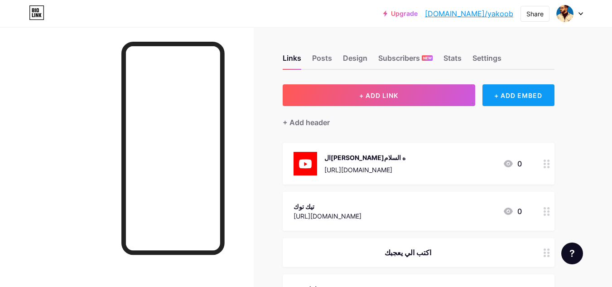
click at [502, 96] on div "+ ADD EMBED" at bounding box center [519, 95] width 72 height 22
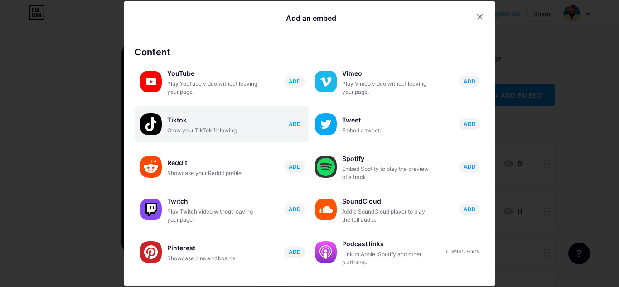
click at [216, 130] on div "Grow your TikTok following" at bounding box center [212, 130] width 91 height 8
click at [216, 130] on div "Add an embed Content YouTube Play YouTube video without leaving your page. ADD …" at bounding box center [310, 143] width 372 height 284
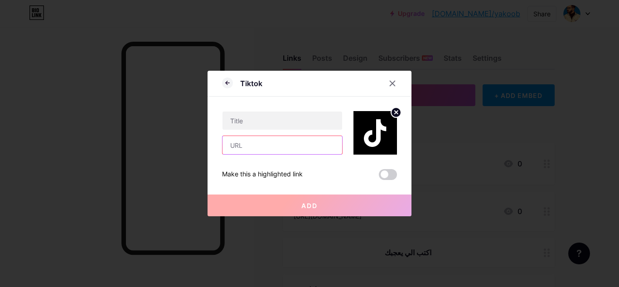
click at [254, 145] on input "text" at bounding box center [283, 145] width 120 height 18
paste input "[URL][DOMAIN_NAME][GEOGRAPHIC_DATA]"
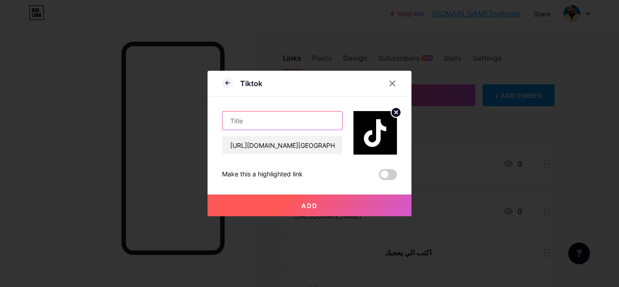
click at [255, 124] on input "text" at bounding box center [283, 120] width 120 height 18
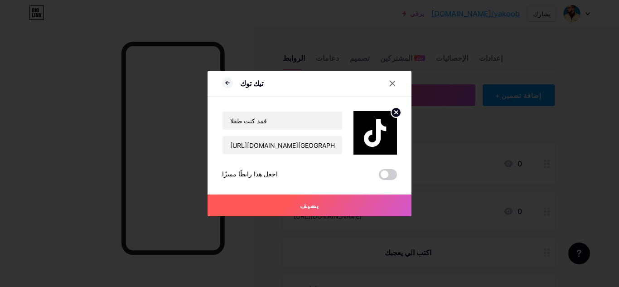
click at [369, 203] on button "يضيف" at bounding box center [310, 205] width 204 height 22
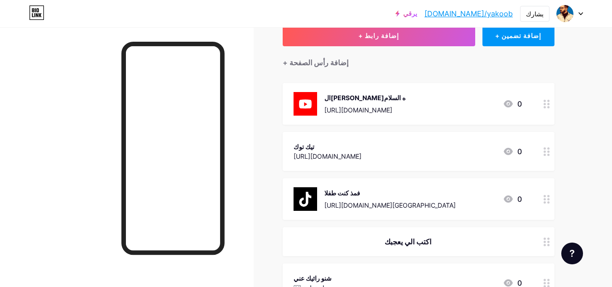
scroll to position [61, 0]
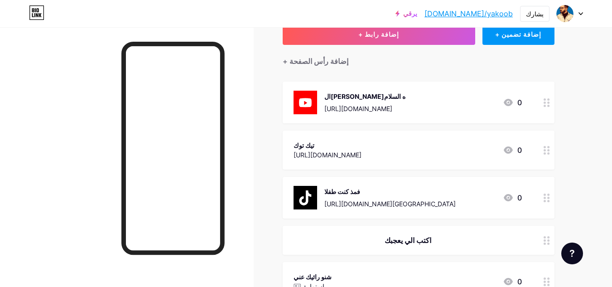
click at [499, 198] on div "فمذ كنت طفلا [URL][DOMAIN_NAME] 0" at bounding box center [408, 198] width 228 height 24
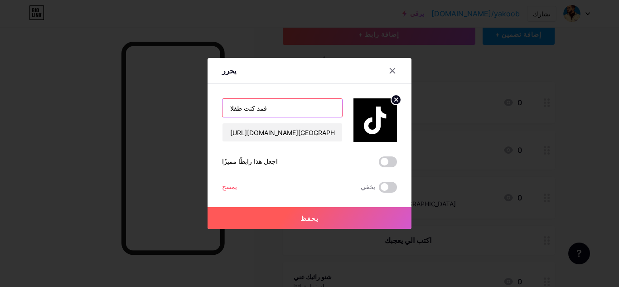
drag, startPoint x: 290, startPoint y: 115, endPoint x: 198, endPoint y: 109, distance: 91.7
click at [198, 109] on div "يحرر فمذ كنت طفلا [URL][DOMAIN_NAME] اجعل هذا رابطًا مميزًا يمسح يخفي يحفظ فمذ …" at bounding box center [309, 143] width 619 height 287
click at [224, 190] on font "يمسح" at bounding box center [229, 187] width 15 height 8
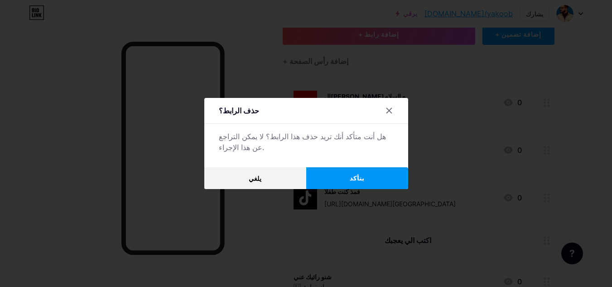
click at [349, 184] on button "يتأكد" at bounding box center [357, 178] width 102 height 22
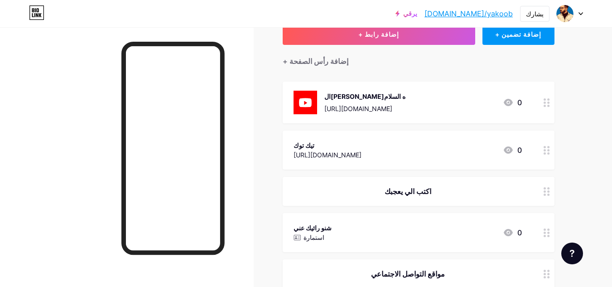
click at [362, 151] on font "[URL][DOMAIN_NAME]" at bounding box center [328, 155] width 68 height 8
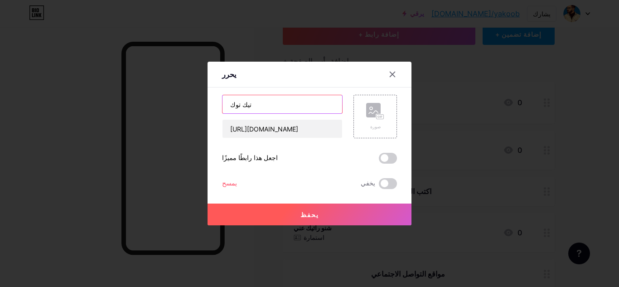
drag, startPoint x: 264, startPoint y: 109, endPoint x: 199, endPoint y: 114, distance: 65.0
click at [199, 114] on div "يحرر محتوى يوتيوب تشغيل فيديو اليوتيوب دون مغادرة صفحتك. يضيف [GEOGRAPHIC_DATA]…" at bounding box center [309, 143] width 619 height 287
paste input "فمذ كنت طفلا"
click at [373, 213] on button "يحفظ" at bounding box center [310, 214] width 204 height 22
click at [388, 67] on div at bounding box center [392, 74] width 16 height 16
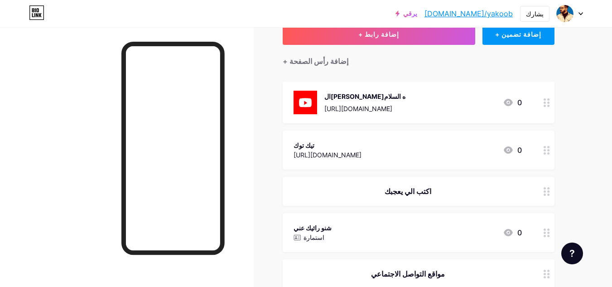
click at [421, 194] on font "اكتب الي يعجبك" at bounding box center [408, 191] width 47 height 9
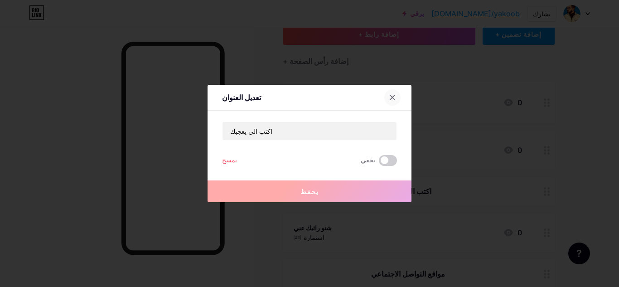
click at [392, 96] on icon at bounding box center [392, 97] width 7 height 7
